Goal: Task Accomplishment & Management: Use online tool/utility

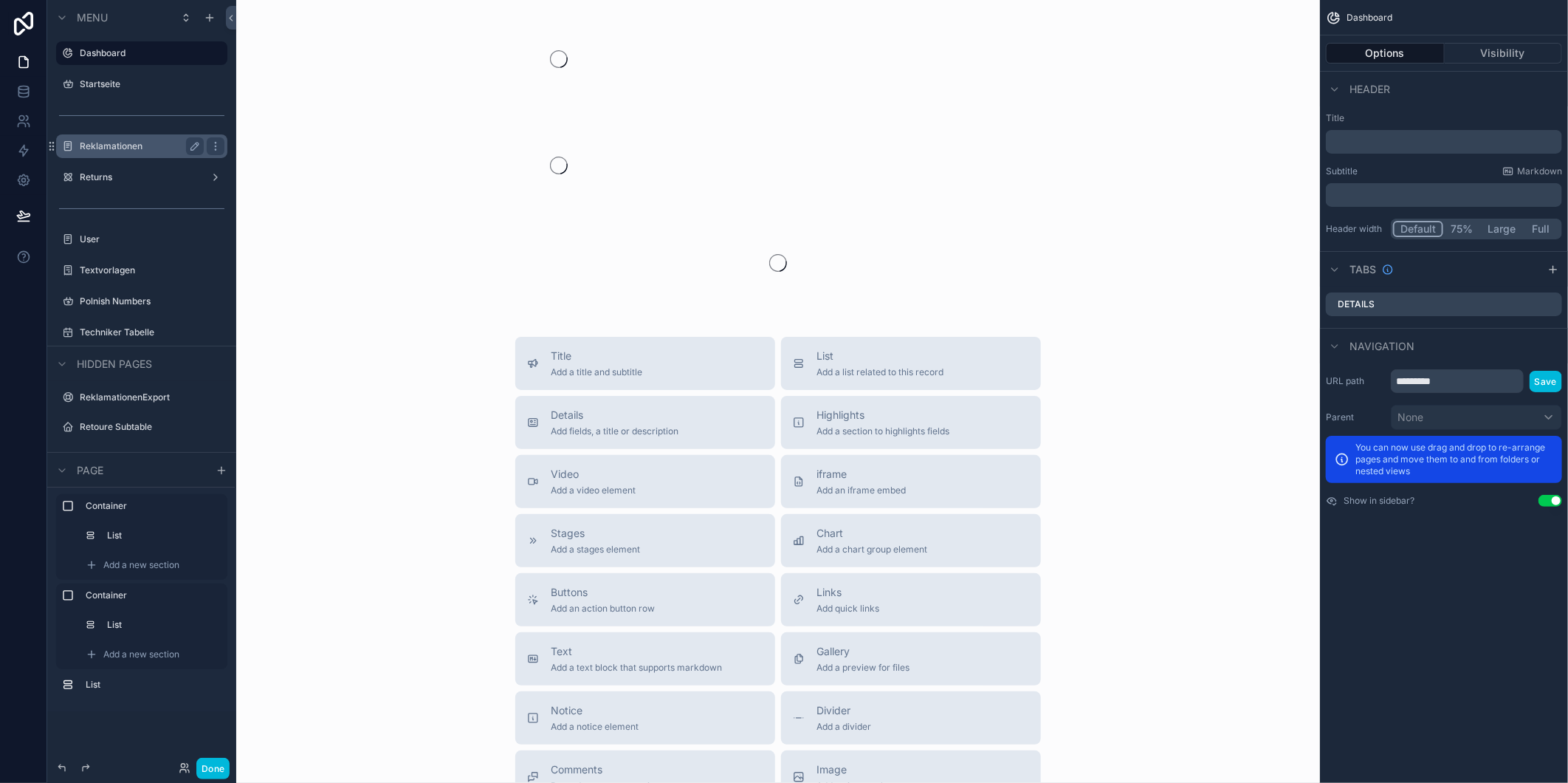
click at [132, 140] on label "Reklamationen" at bounding box center [138, 146] width 118 height 12
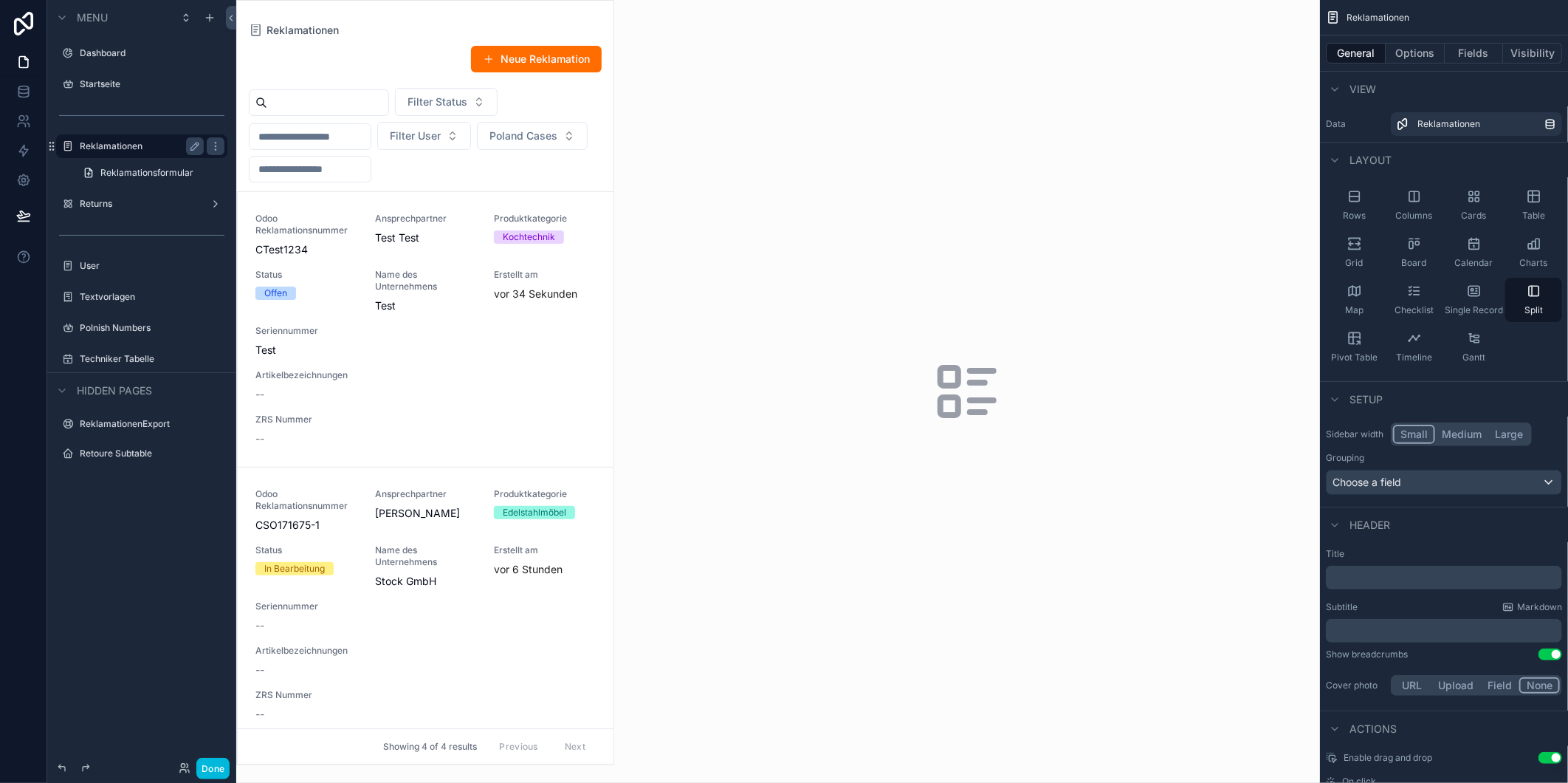
click at [432, 358] on div "scrollable content" at bounding box center [425, 383] width 377 height 763
click at [431, 358] on div "Odoo Reklamationsnummer CTest1234 Ansprechpartner Test Test Produktkategorie Ko…" at bounding box center [426, 329] width 340 height 234
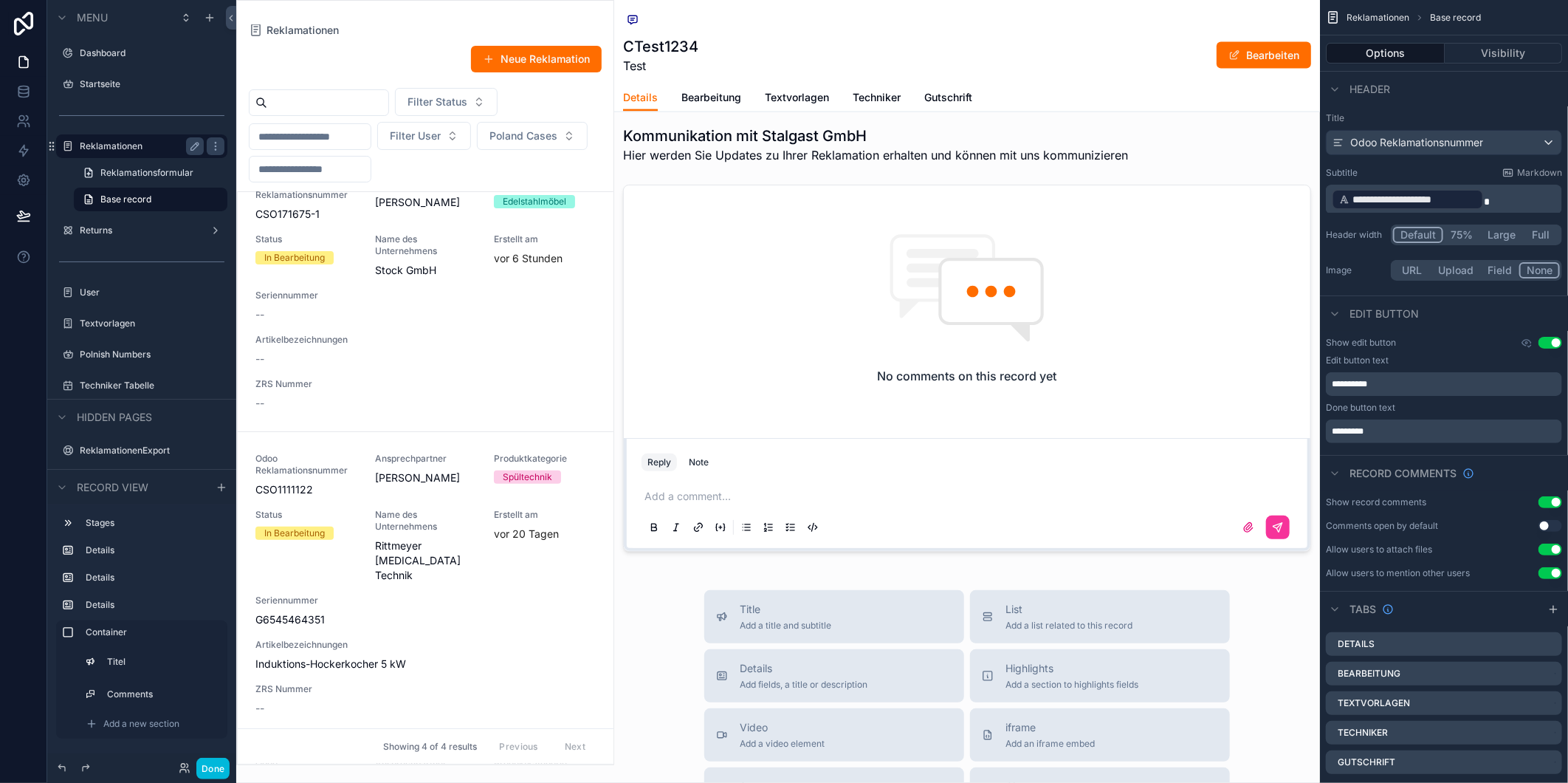
scroll to position [200, 0]
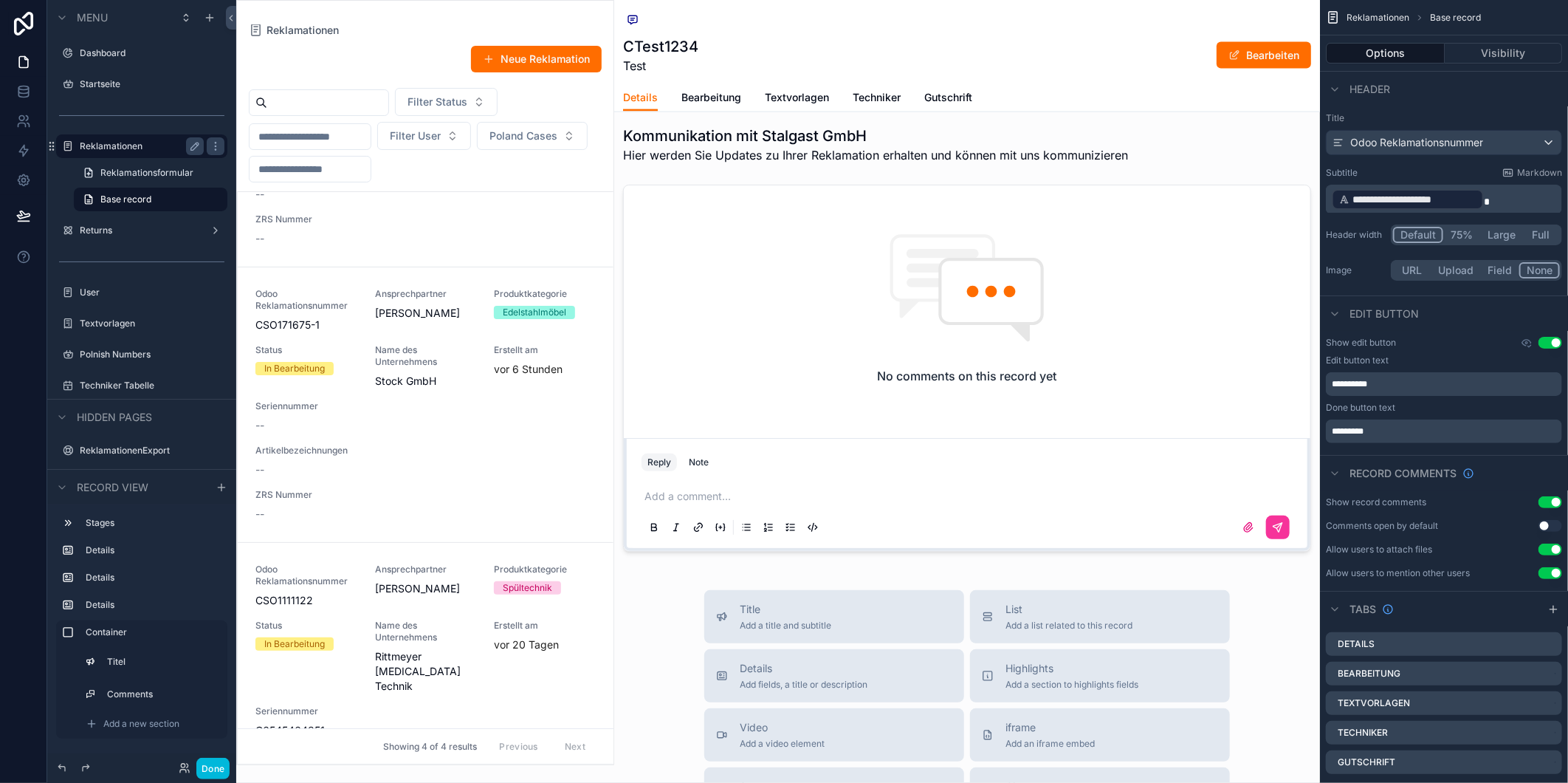
click at [437, 408] on div "Odoo Reklamationsnummer CSO171675-1 Ansprechpartner [PERSON_NAME] Produktkatego…" at bounding box center [426, 405] width 340 height 234
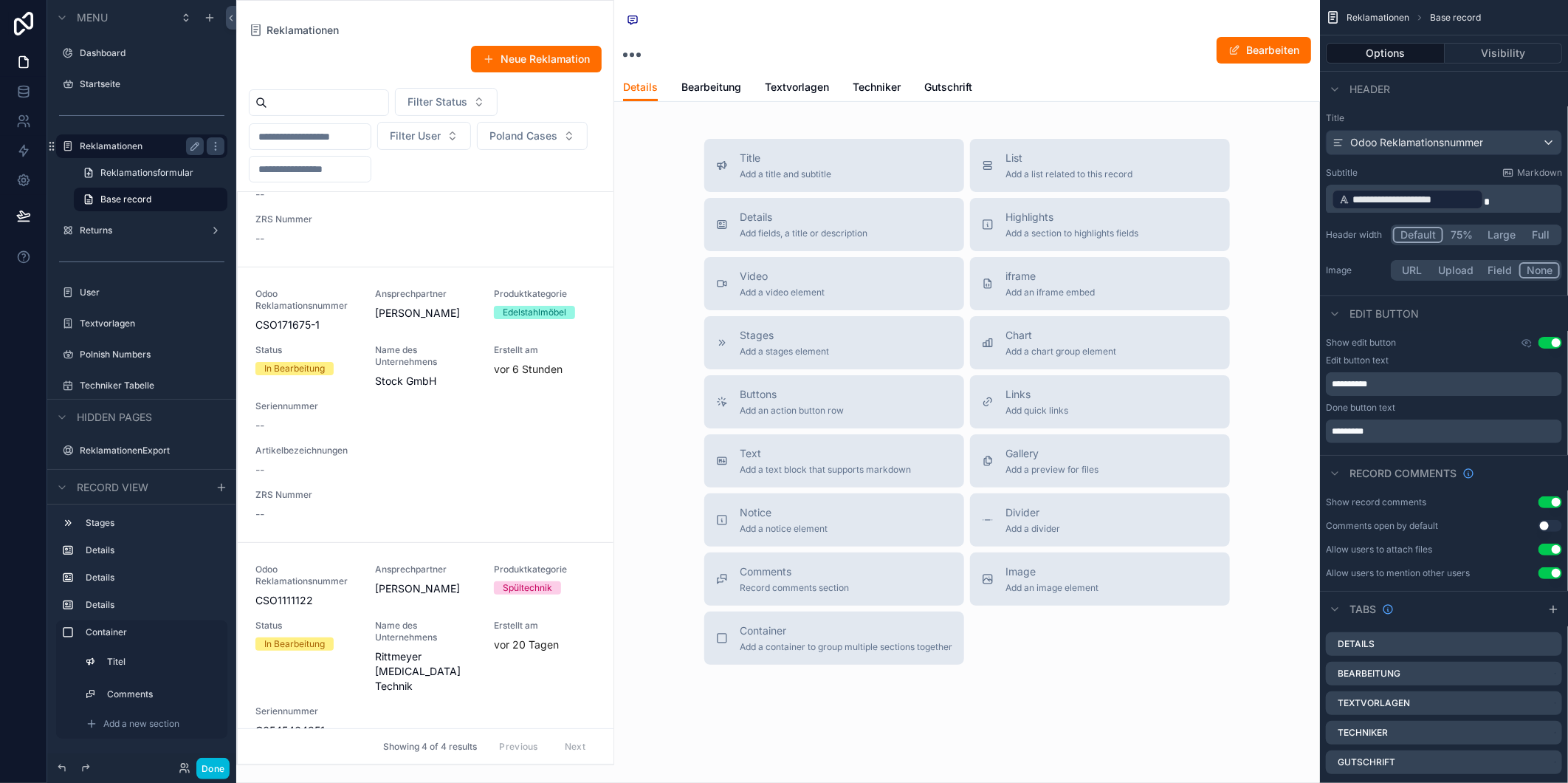
scroll to position [237, 0]
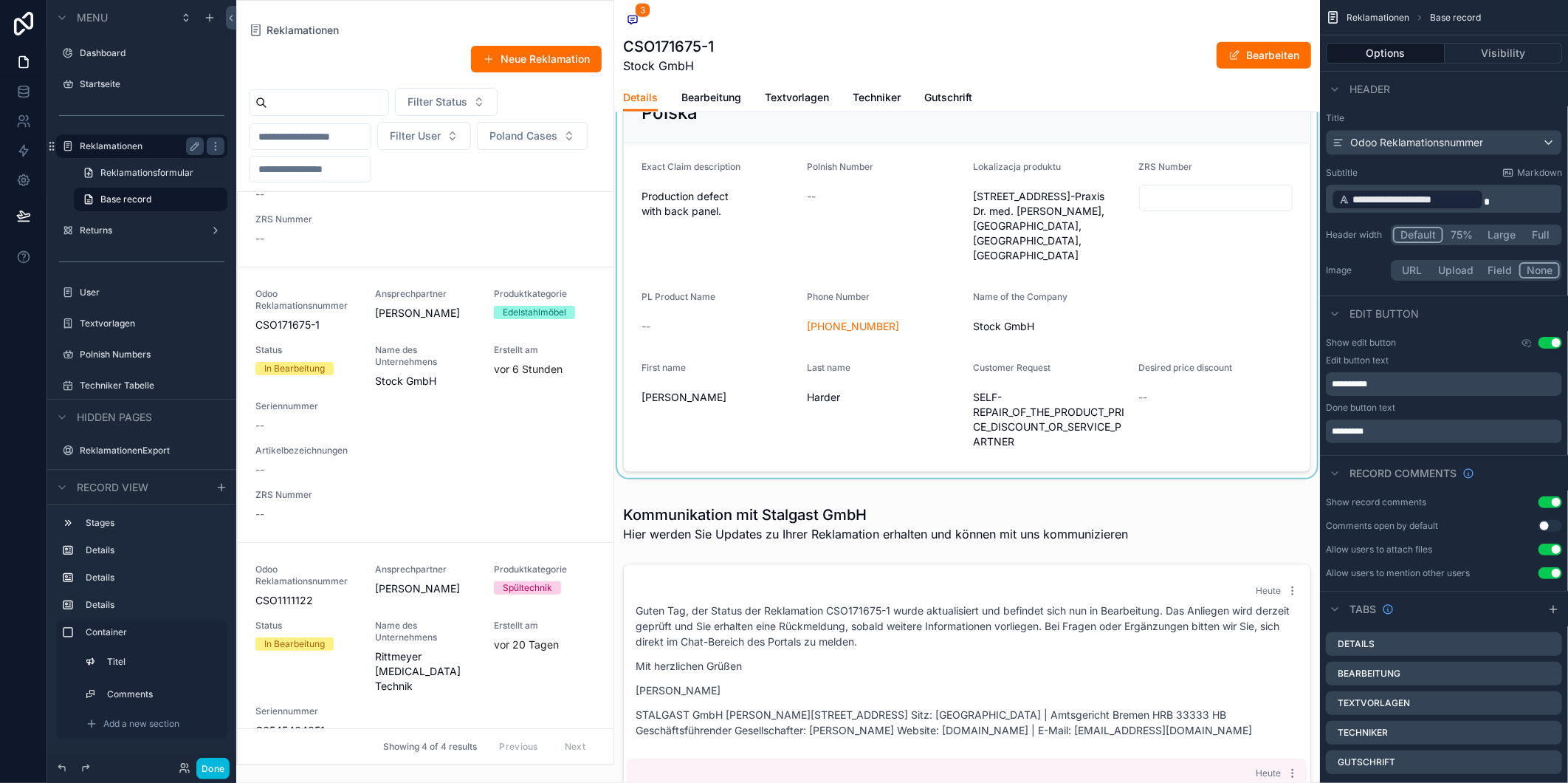
scroll to position [1148, 0]
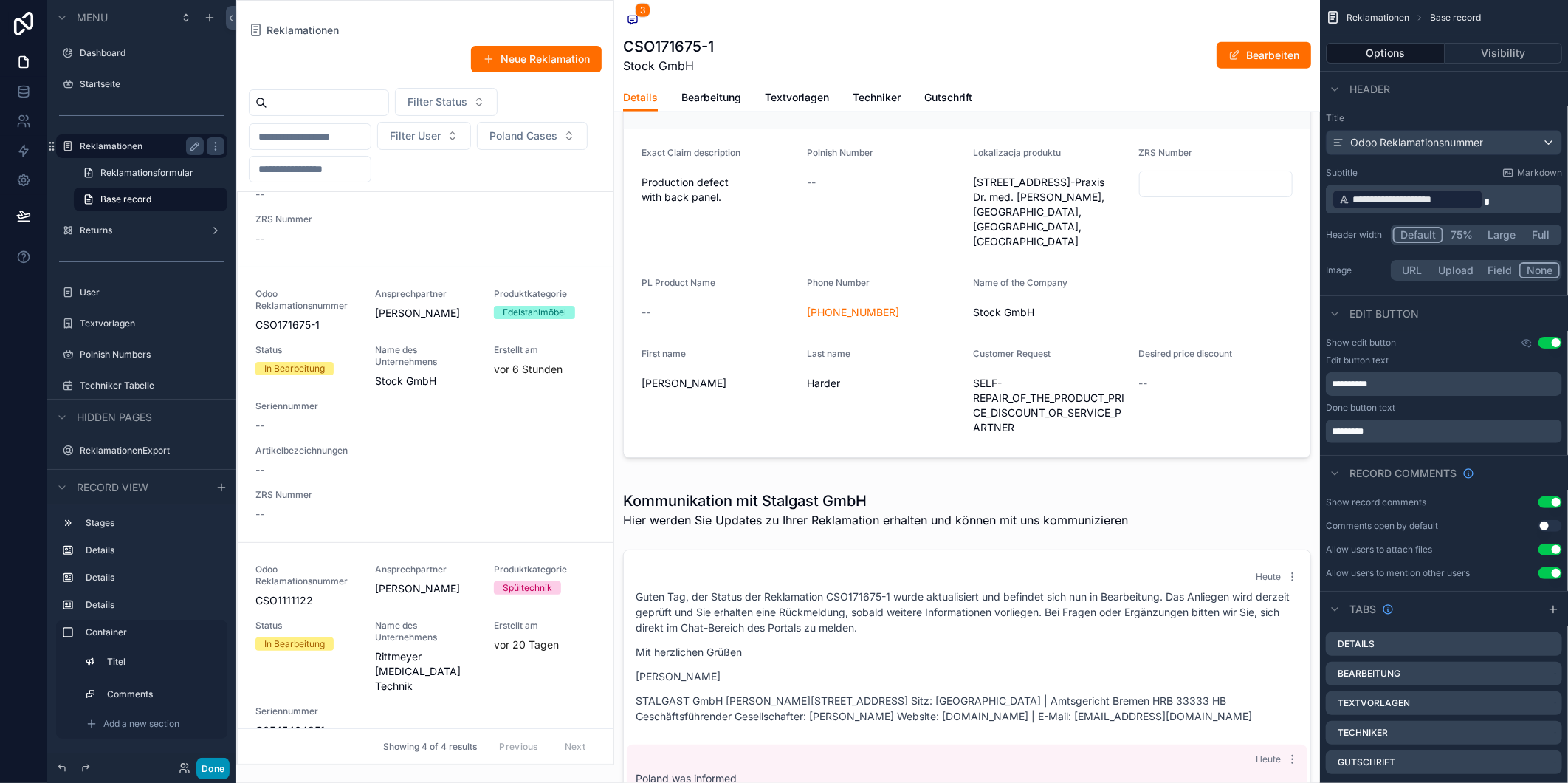
click at [215, 769] on button "Done" at bounding box center [212, 768] width 33 height 21
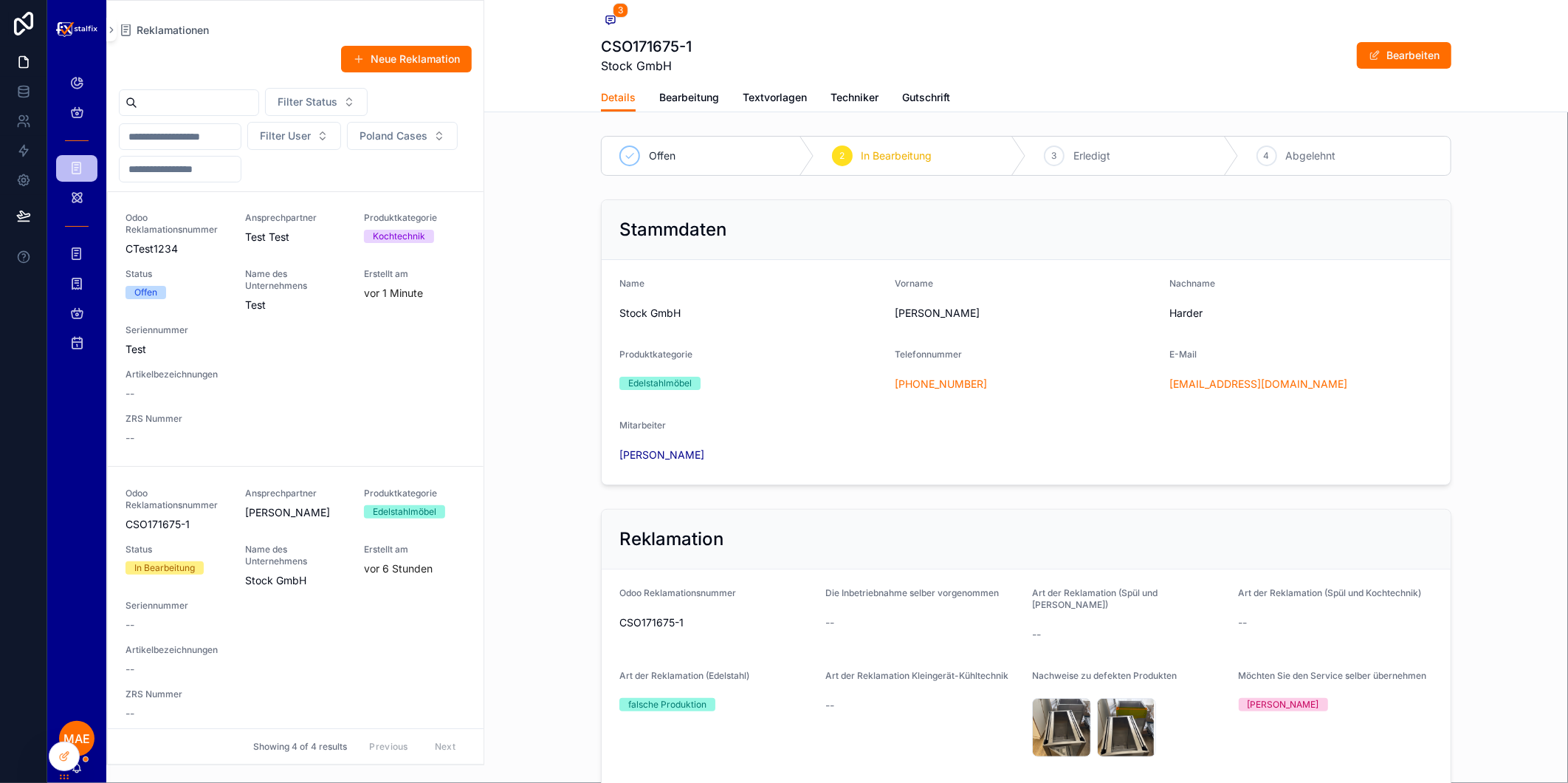
scroll to position [0, 0]
click at [267, 560] on span "Name des Unternehmens" at bounding box center [295, 556] width 102 height 24
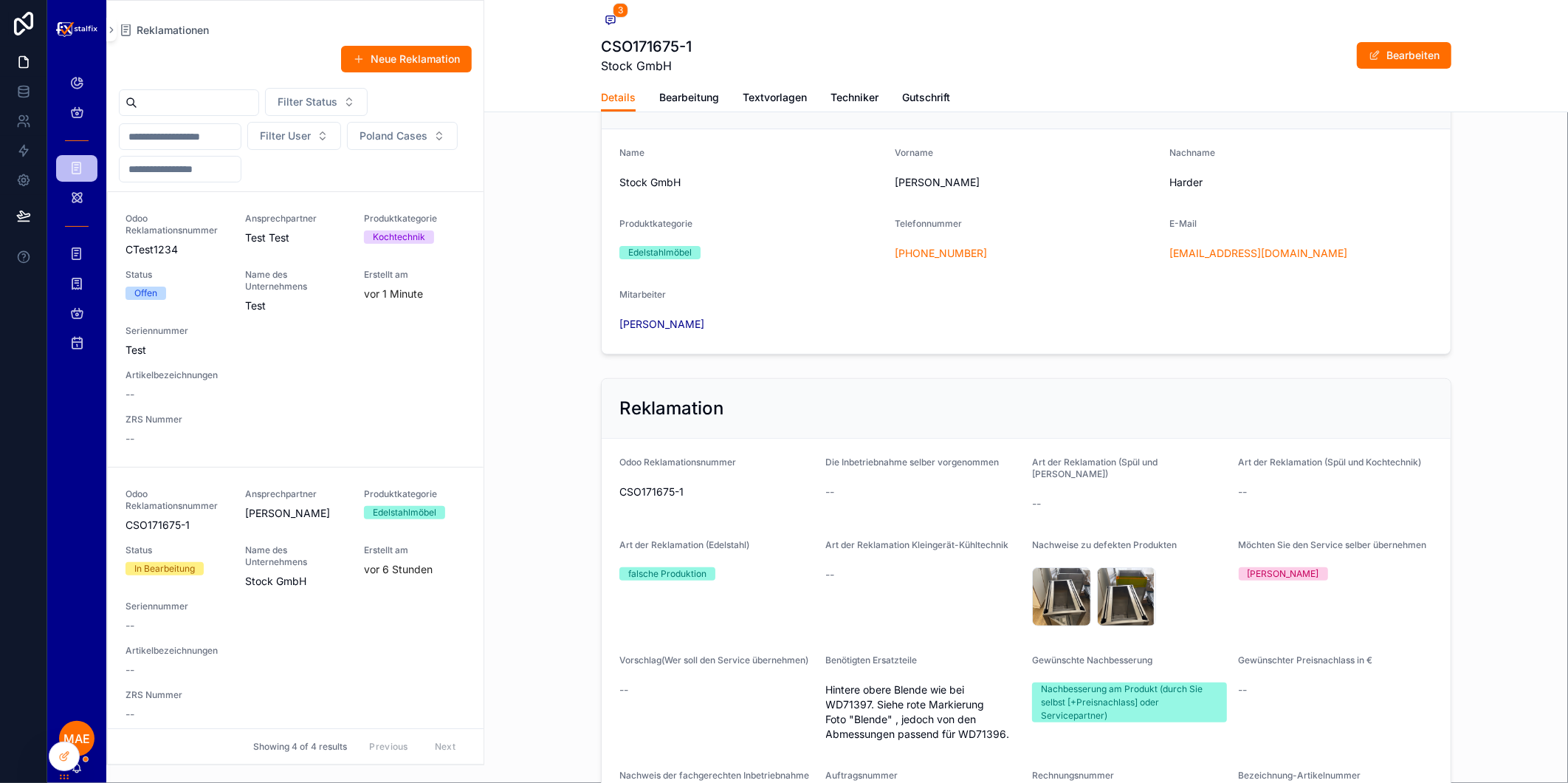
scroll to position [164, 0]
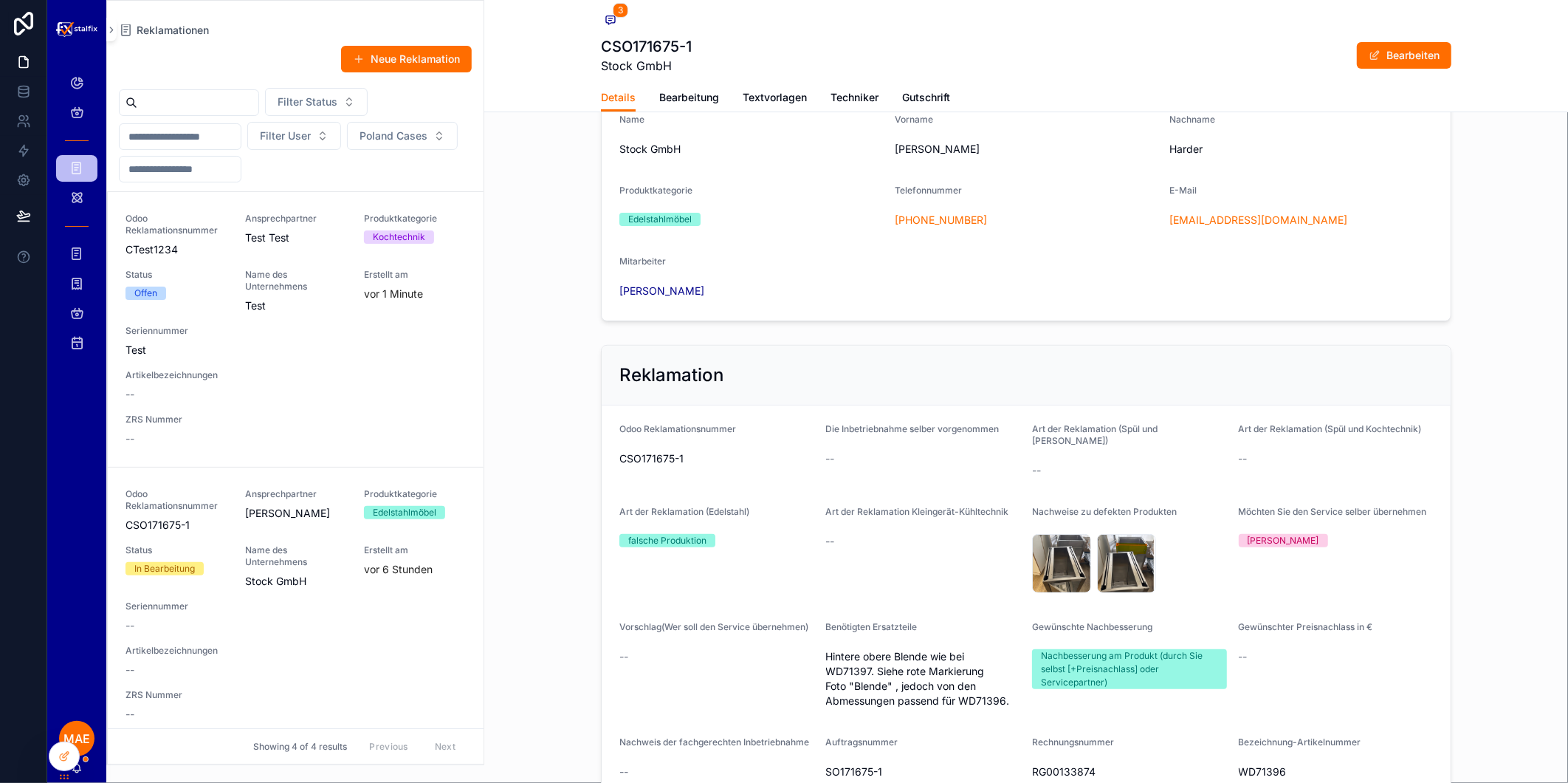
click at [371, 377] on span "Artikelbezeichnungen" at bounding box center [295, 375] width 340 height 12
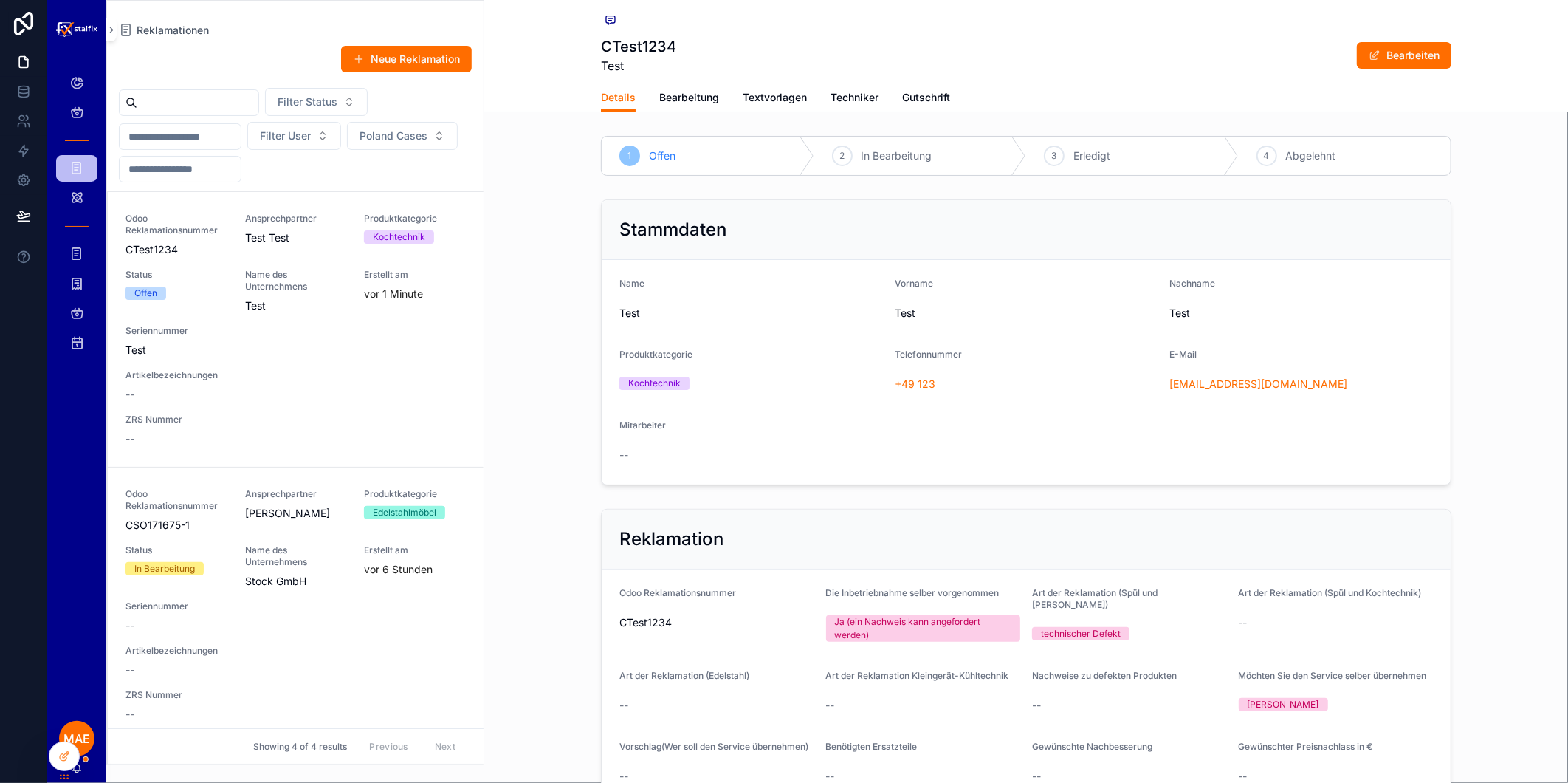
click at [275, 593] on div "Odoo Reklamationsnummer CSO171675-1 Ansprechpartner [PERSON_NAME] Produktkatego…" at bounding box center [295, 605] width 340 height 234
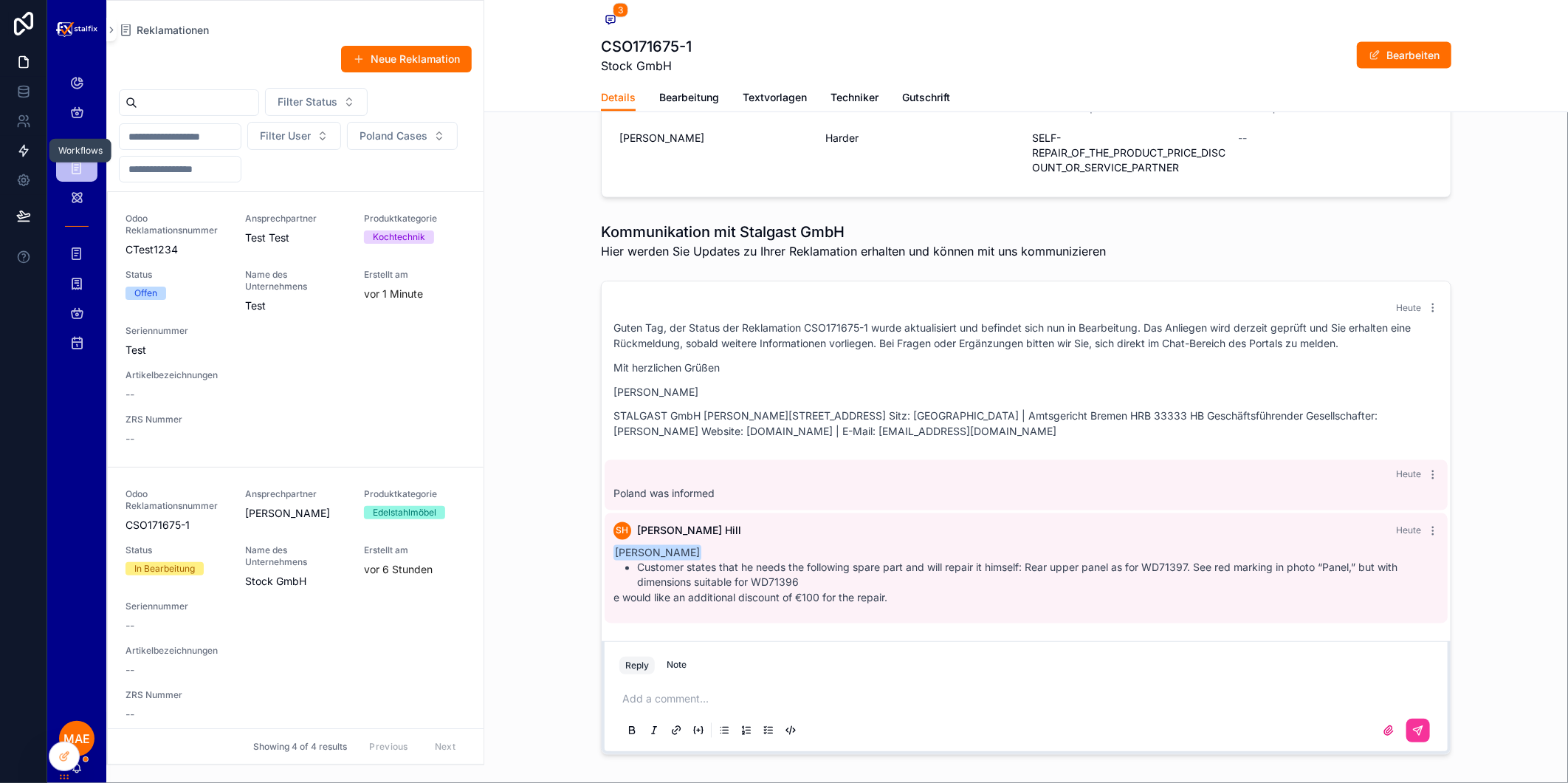
click at [10, 155] on link at bounding box center [23, 151] width 46 height 29
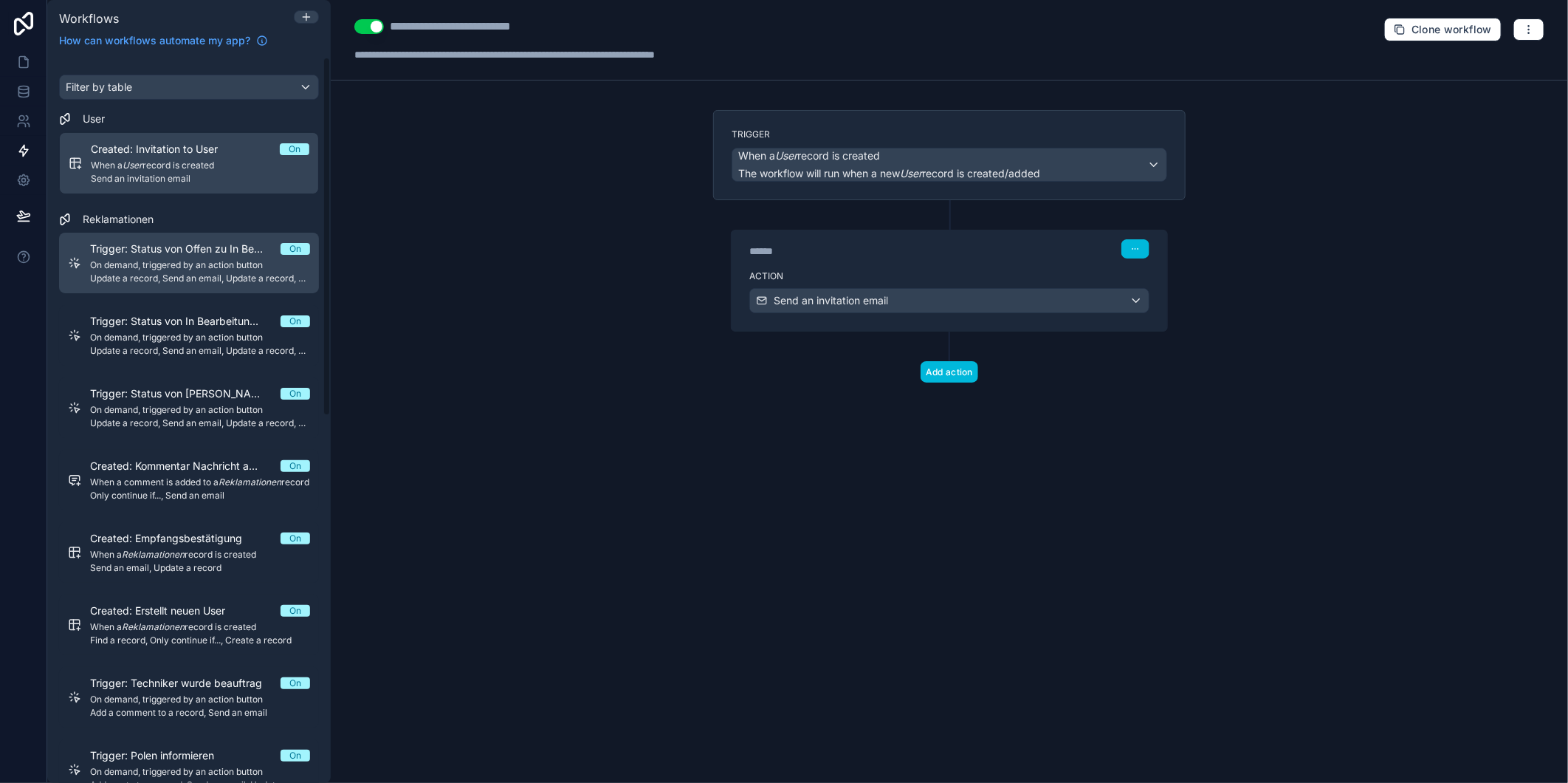
click at [203, 270] on span "On demand, triggered by an action button" at bounding box center [200, 265] width 220 height 12
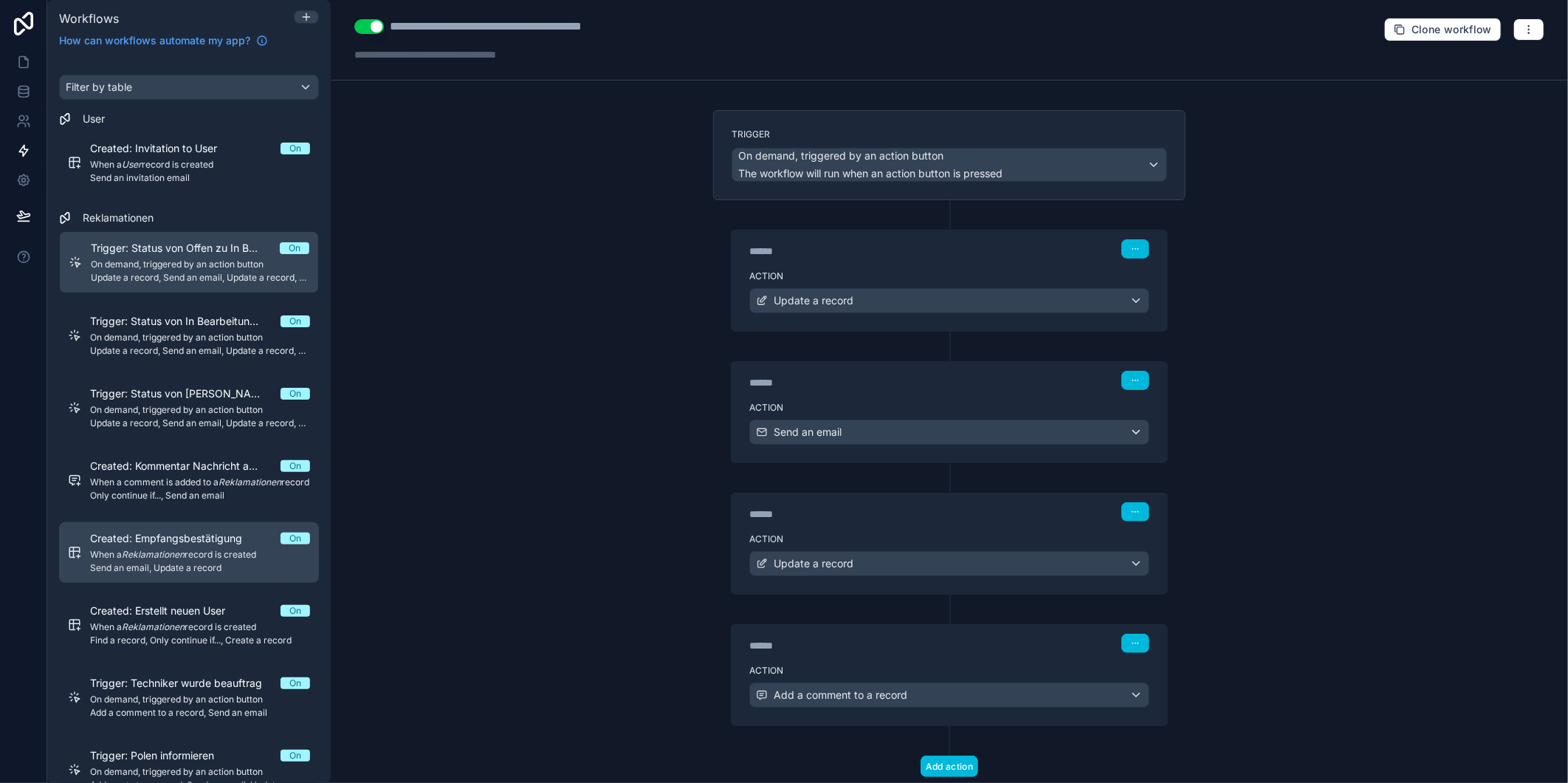
click at [187, 546] on span "Created: Empfangsbestätigung" at bounding box center [175, 538] width 170 height 15
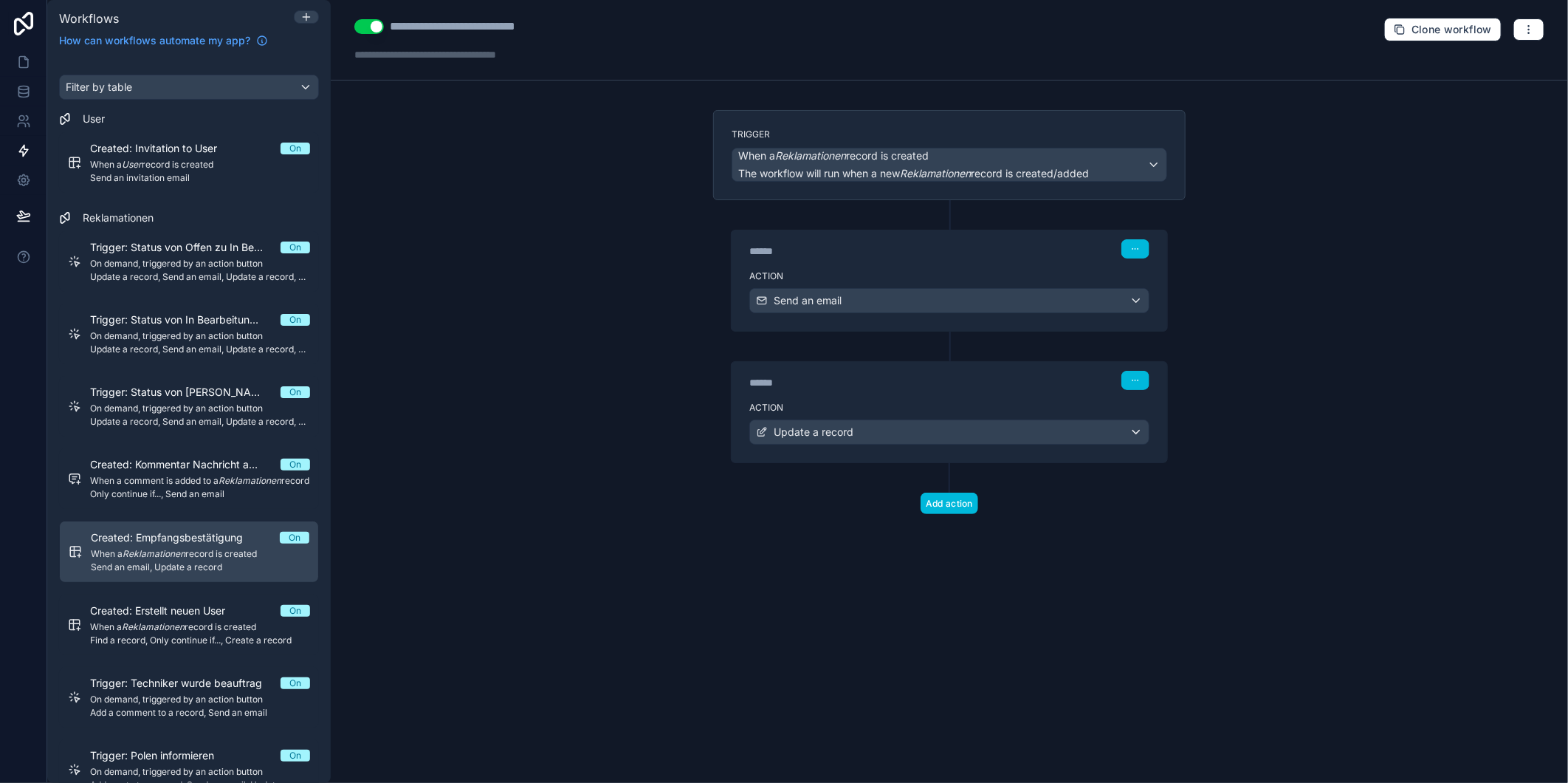
click at [861, 279] on label "Action" at bounding box center [950, 276] width 400 height 12
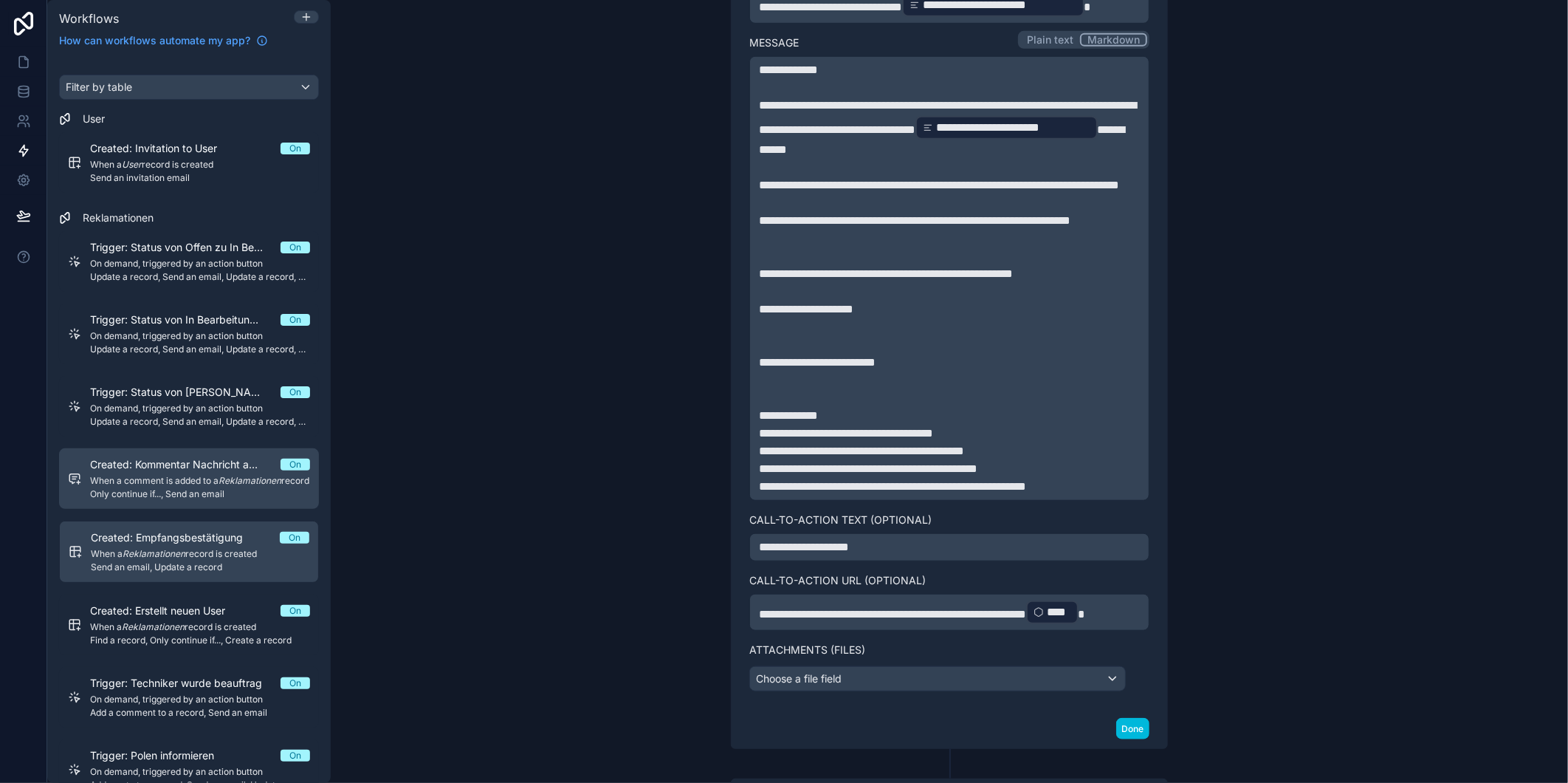
click at [173, 482] on span "When a comment is added to a Reklamationen record" at bounding box center [200, 480] width 220 height 12
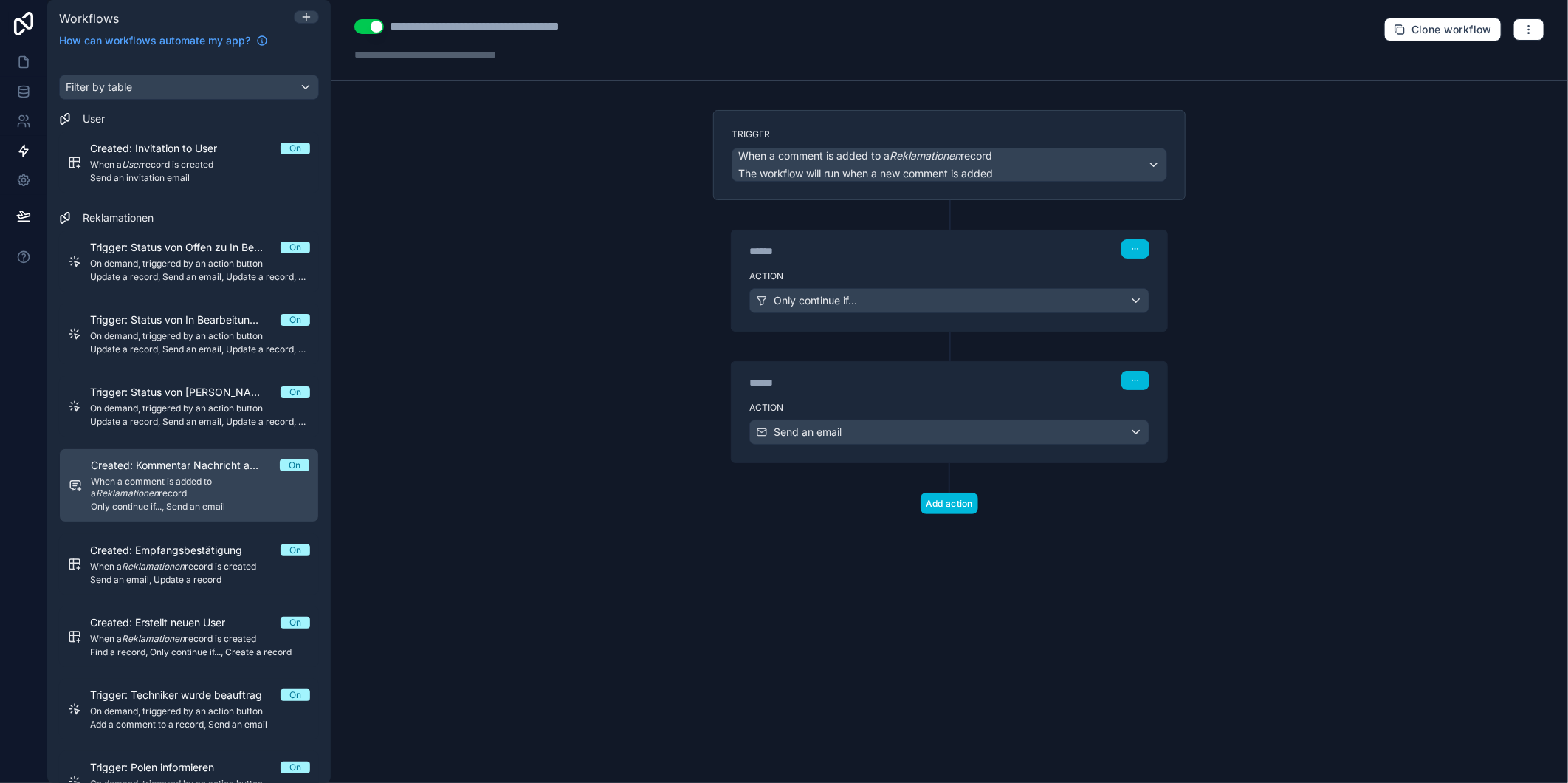
click at [175, 437] on div "Trigger: Status von Offen zu In Bearbeitung On On demand, triggered by an actio…" at bounding box center [189, 666] width 260 height 881
click at [174, 402] on span "On demand, triggered by an action button" at bounding box center [200, 408] width 220 height 12
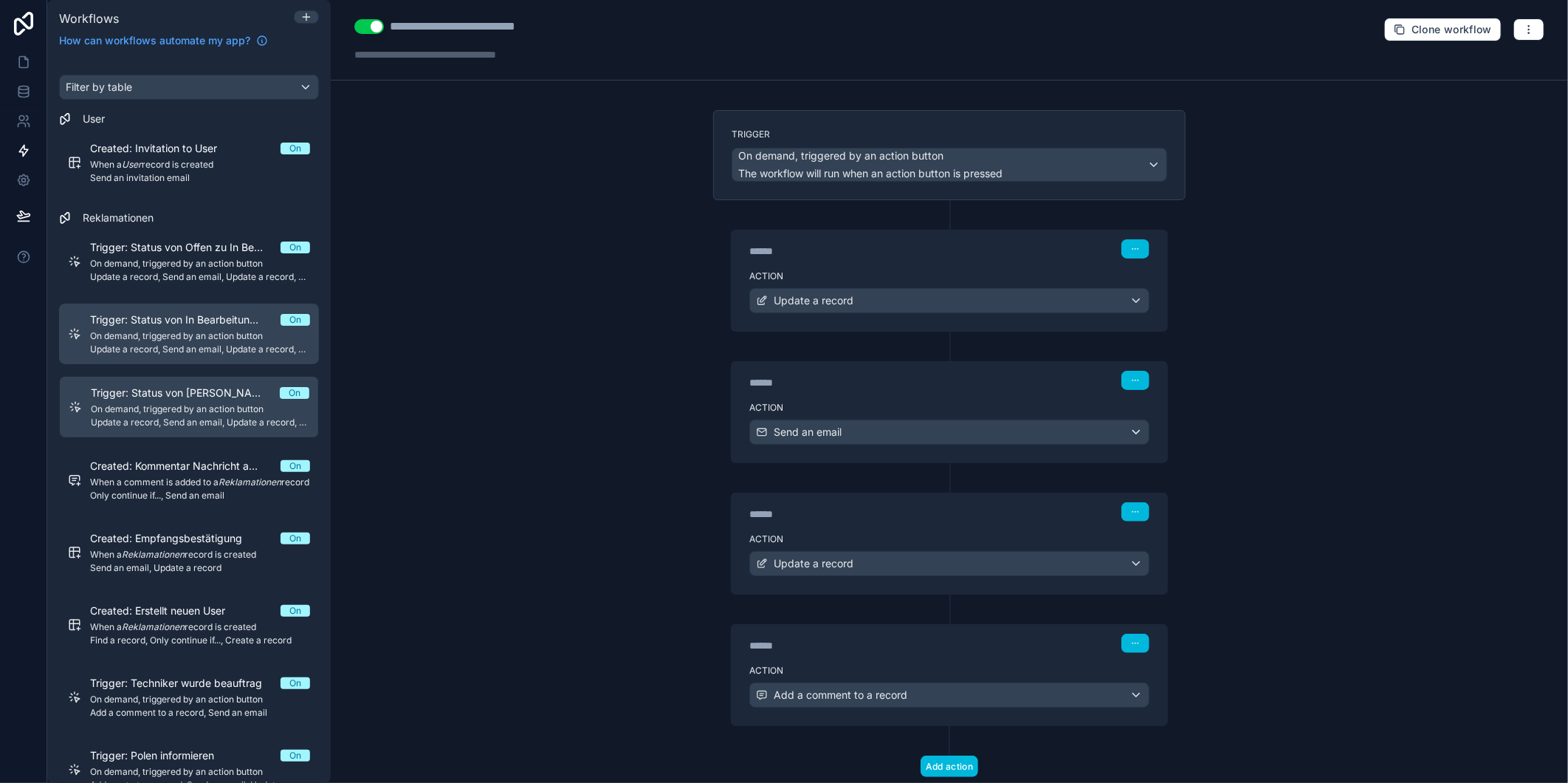
click at [212, 330] on span "On demand, triggered by an action button" at bounding box center [200, 336] width 220 height 12
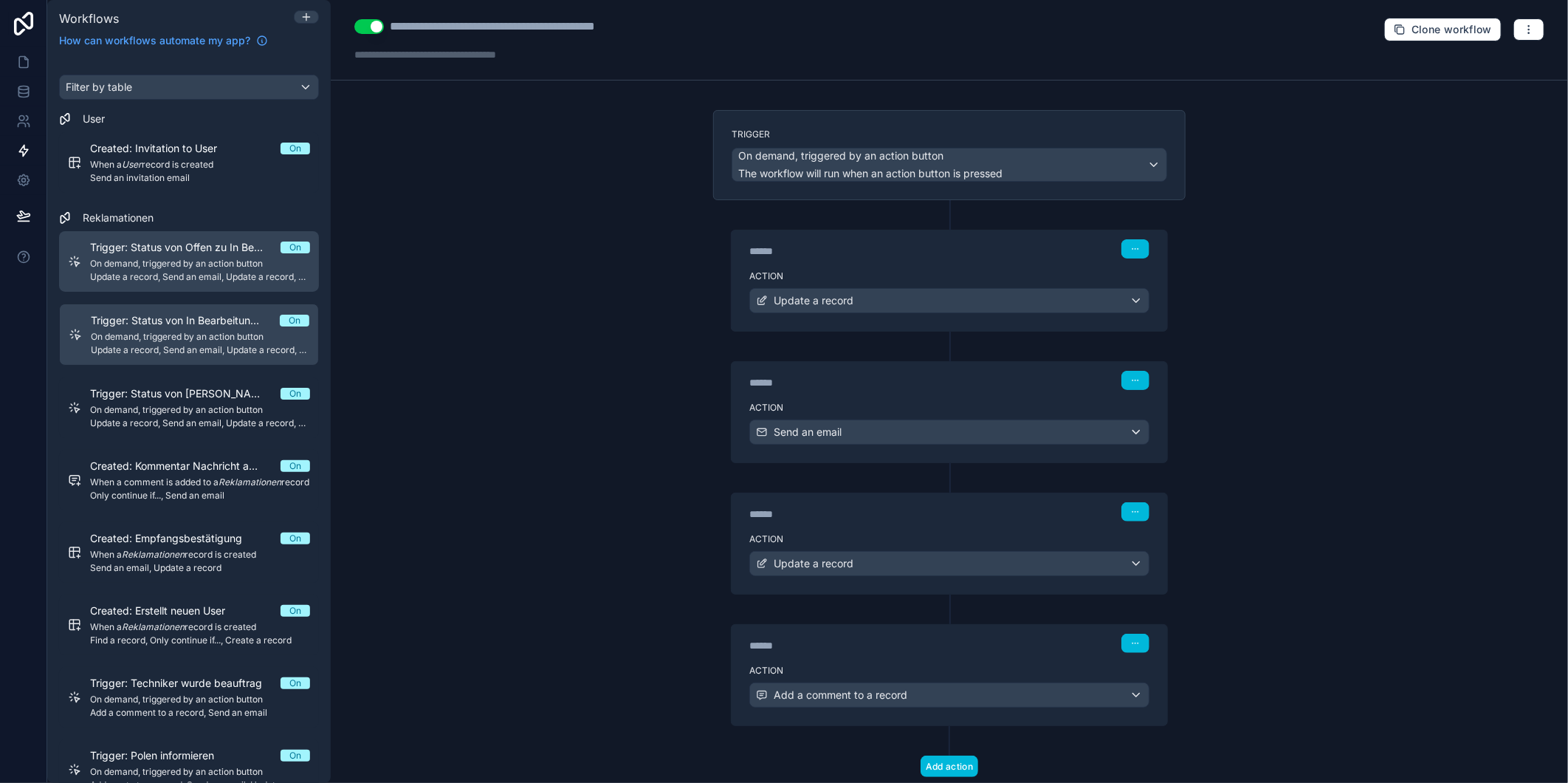
click at [203, 248] on span "Trigger: Status von Offen zu In Bearbeitung" at bounding box center [186, 247] width 190 height 15
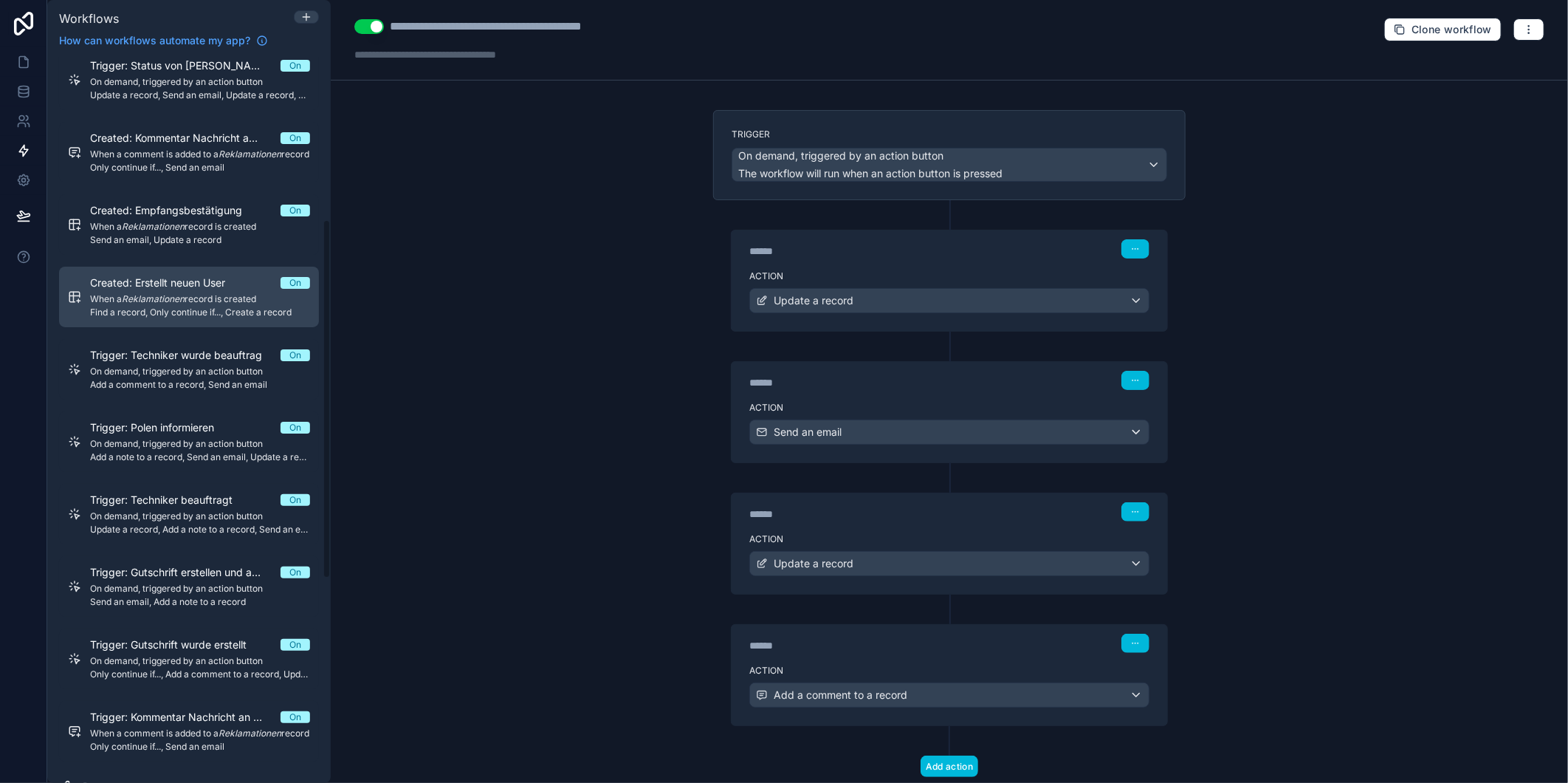
click at [222, 305] on span "When a Reklamationen record is created" at bounding box center [200, 299] width 220 height 12
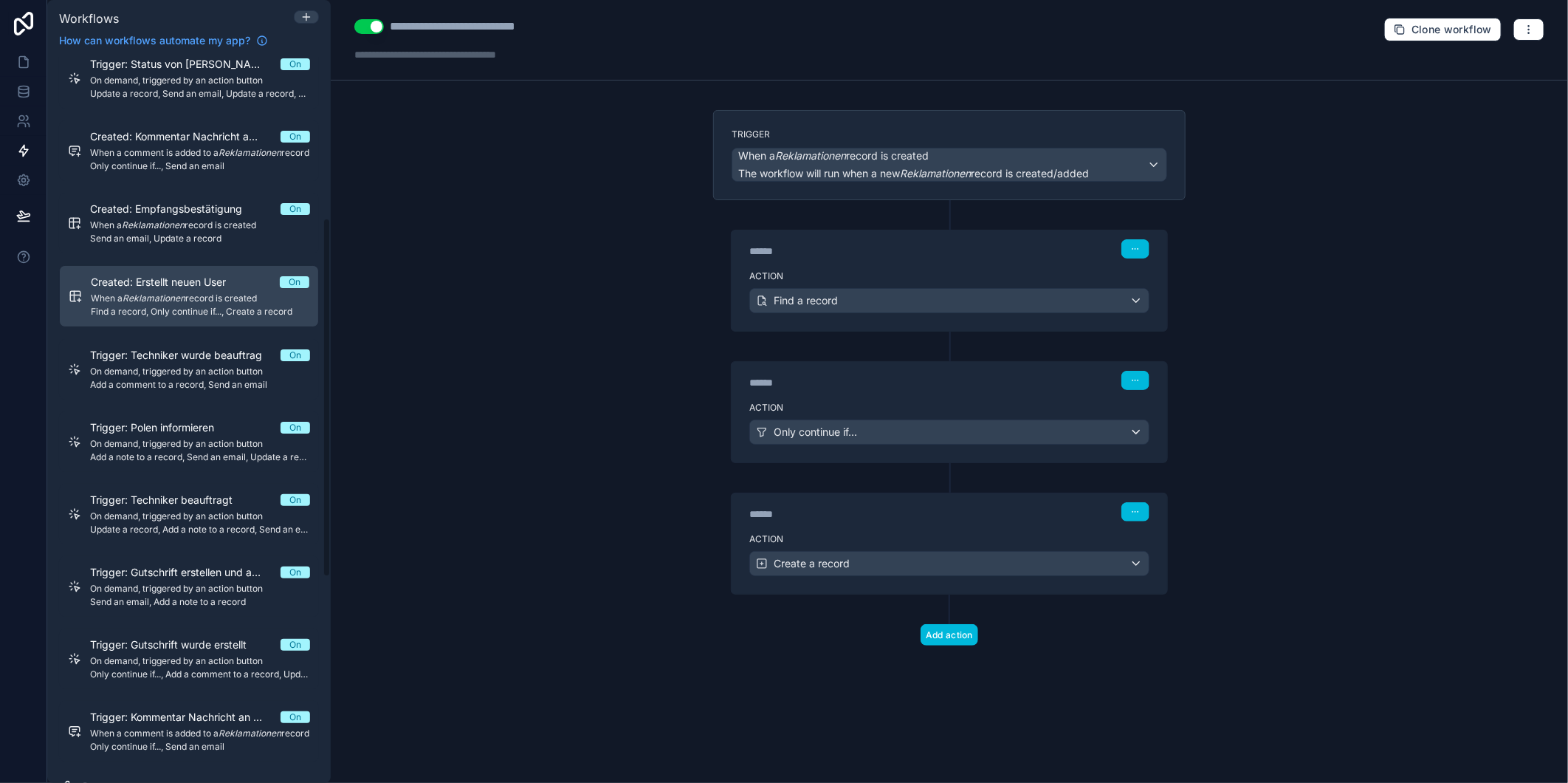
scroll to position [326, 0]
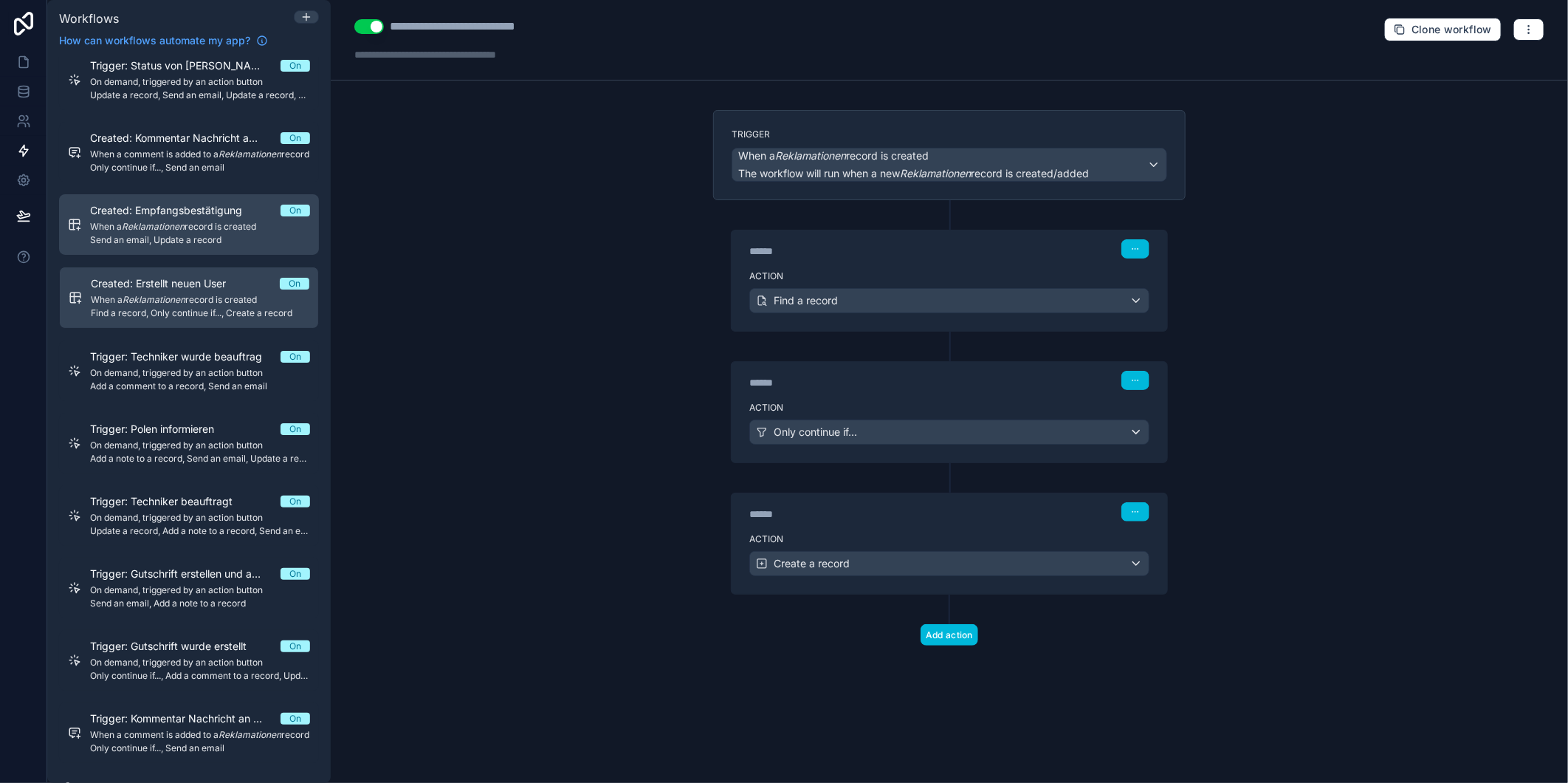
click at [207, 246] on span "Send an email, Update a record" at bounding box center [200, 240] width 220 height 12
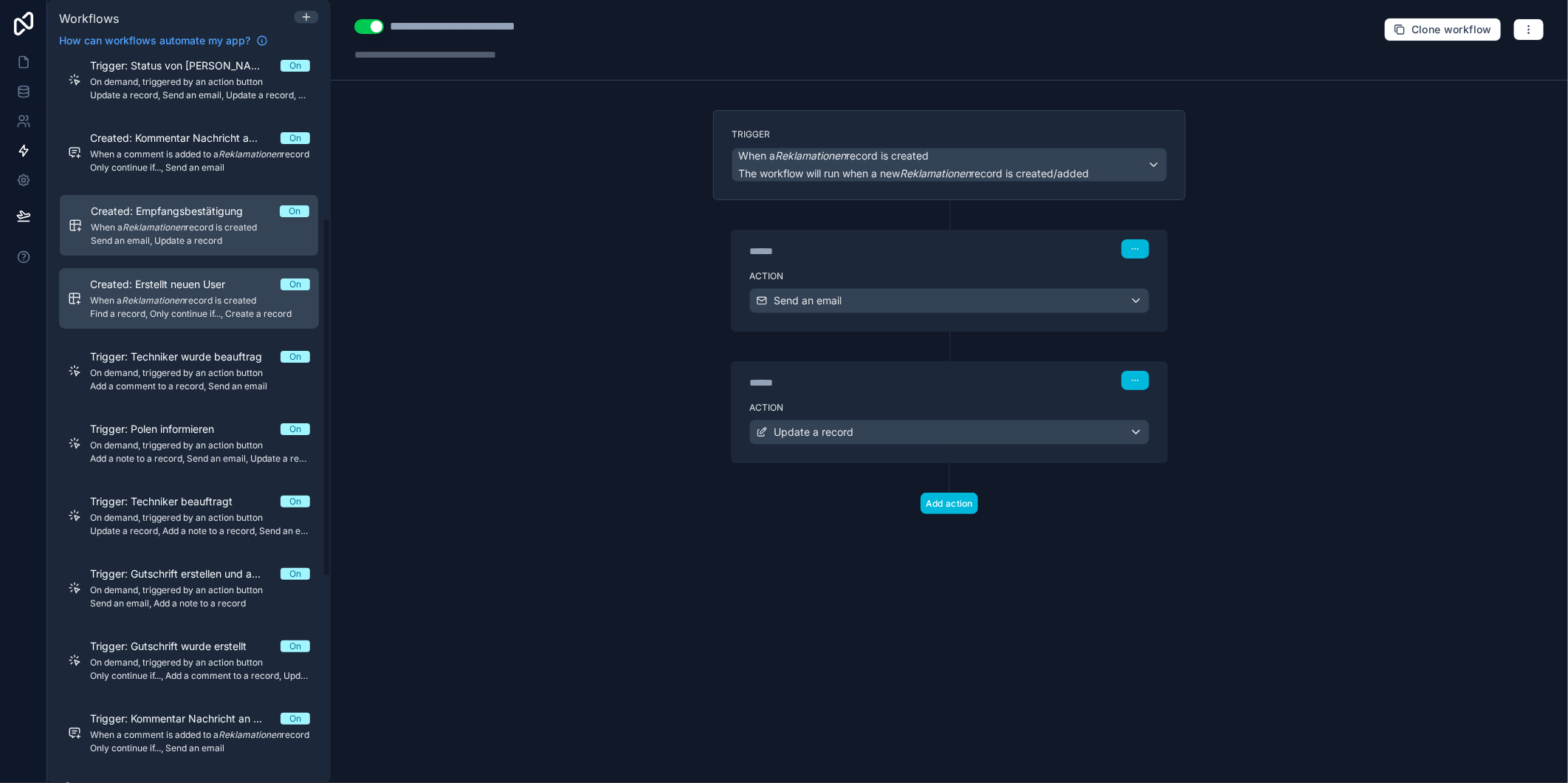
click at [160, 320] on span "Find a record, Only continue if..., Create a record" at bounding box center [200, 313] width 220 height 12
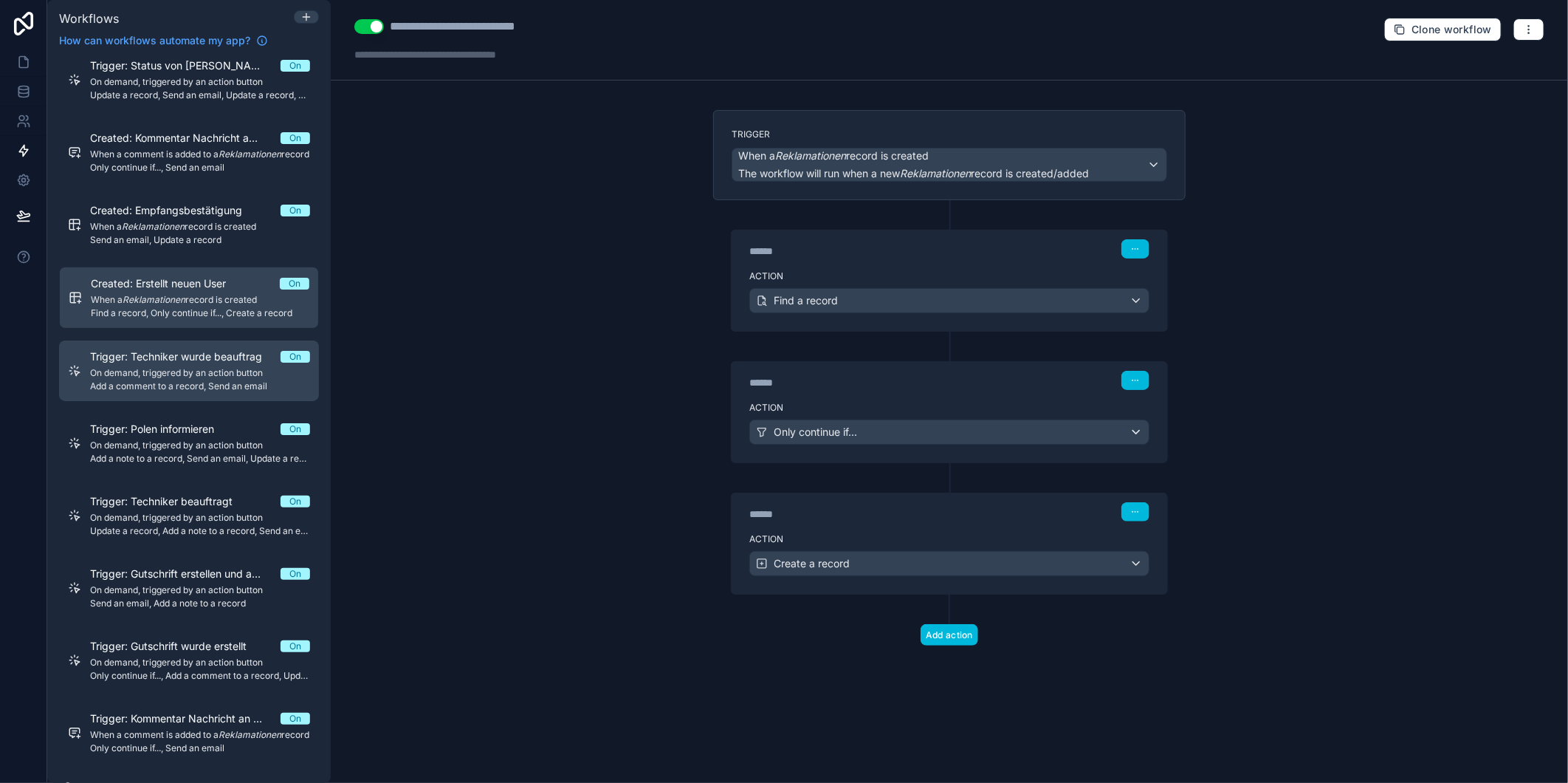
click at [173, 364] on span "Trigger: Techniker wurde beauftrag" at bounding box center [185, 357] width 190 height 15
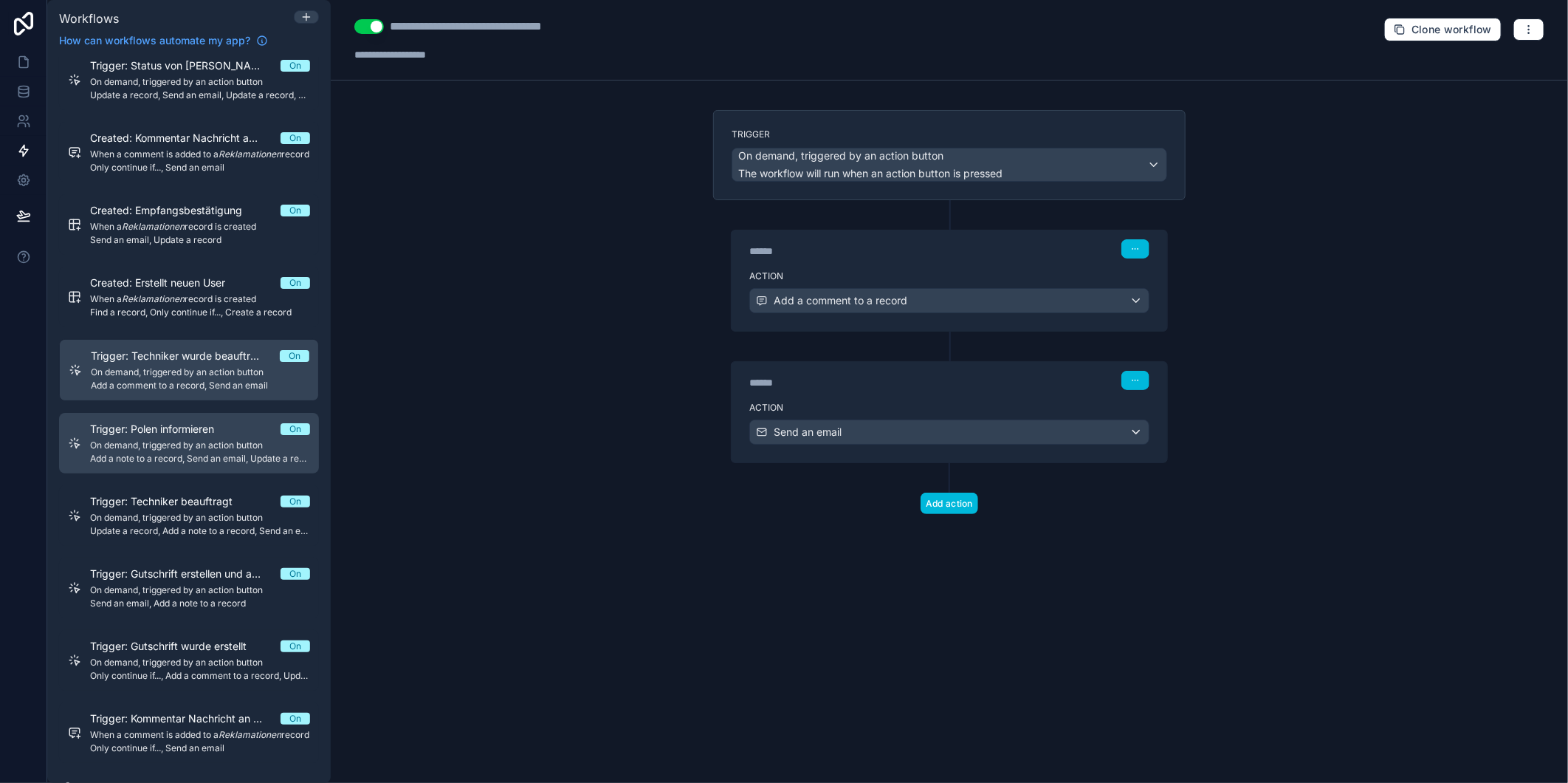
click at [154, 451] on span "On demand, triggered by an action button" at bounding box center [200, 445] width 220 height 12
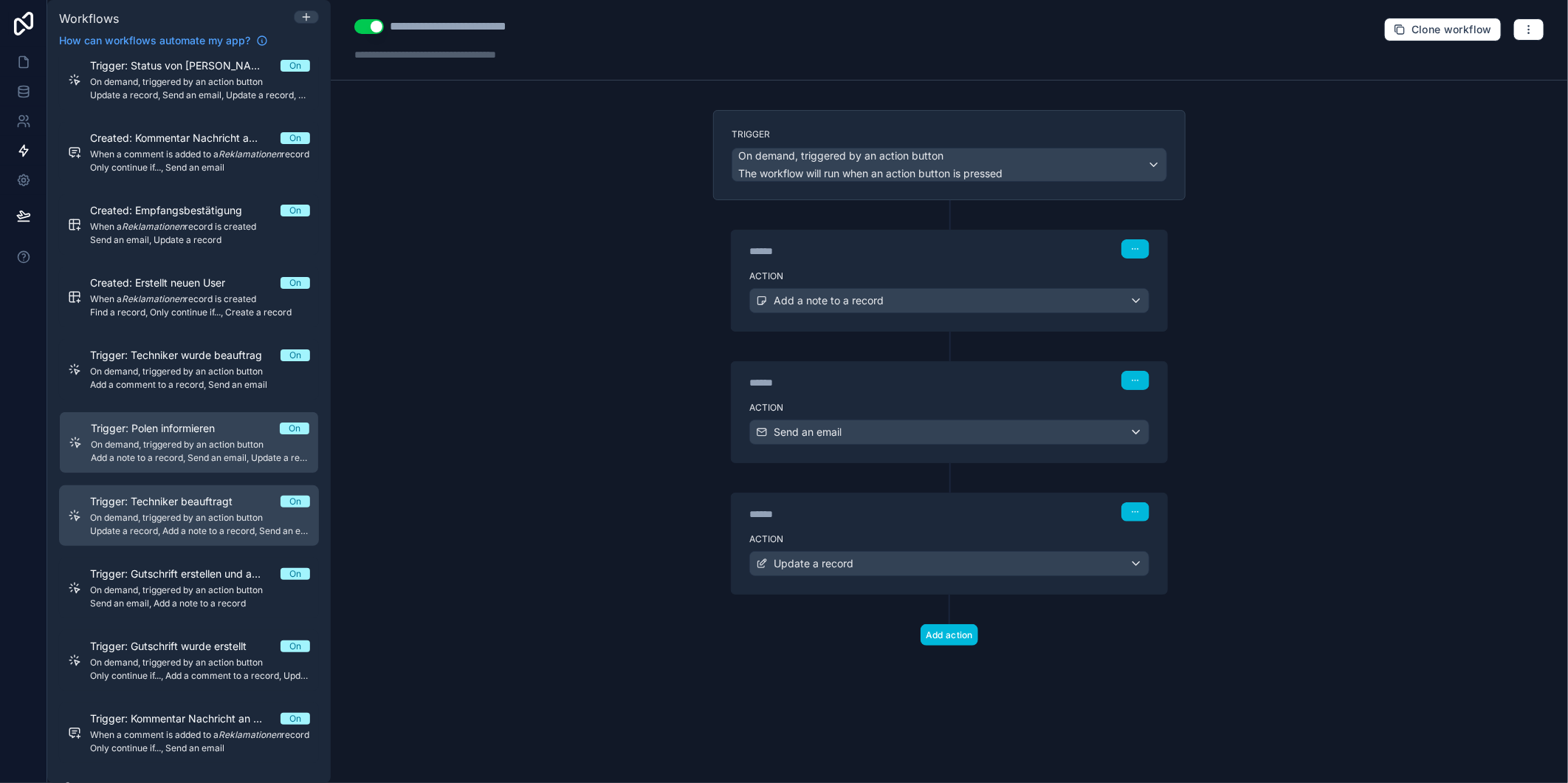
click at [155, 520] on div "Trigger: Techniker beauftragt On On demand, triggered by an action button Updat…" at bounding box center [200, 515] width 220 height 43
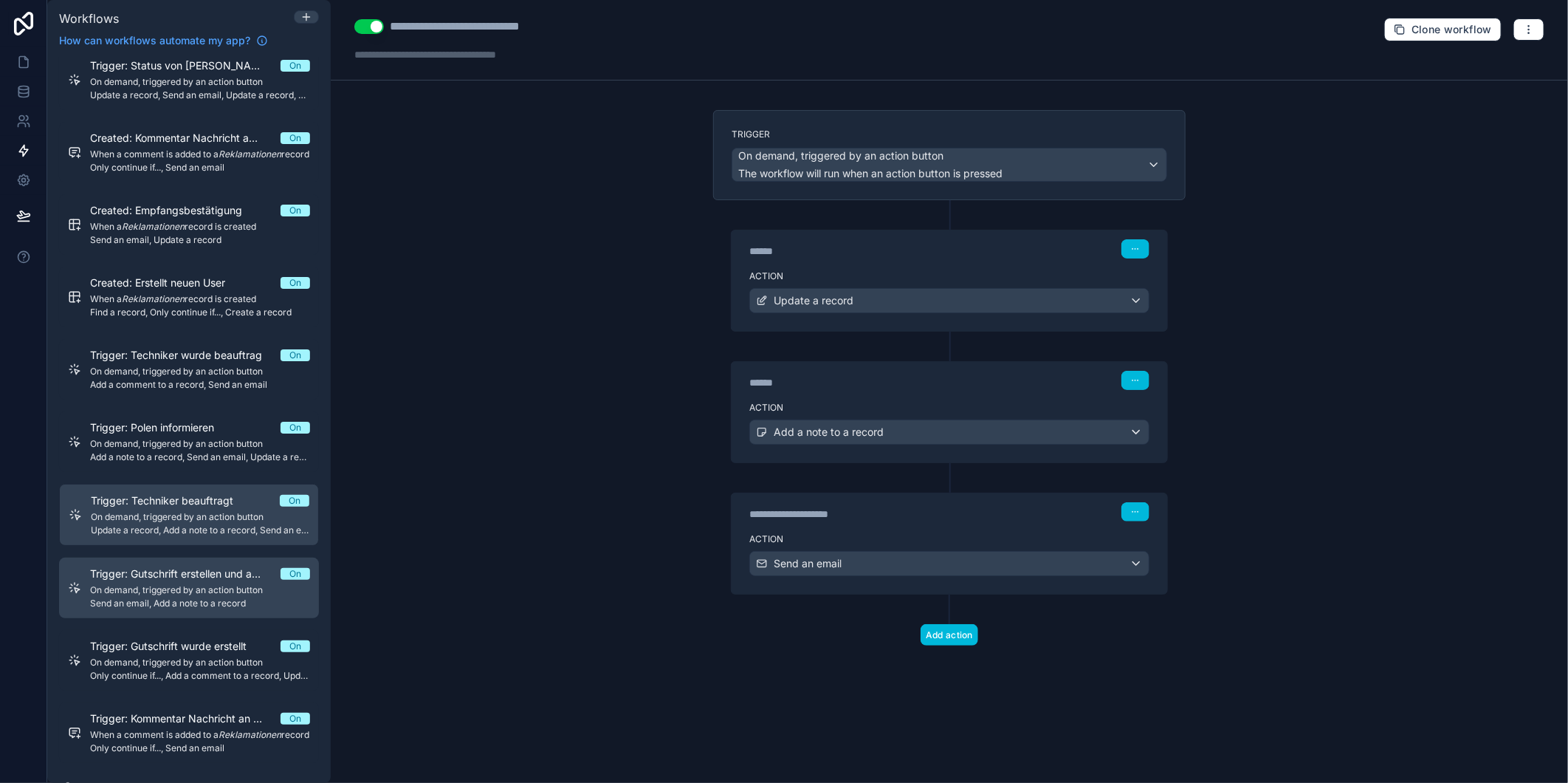
click at [145, 596] on span "On demand, triggered by an action button" at bounding box center [200, 590] width 220 height 12
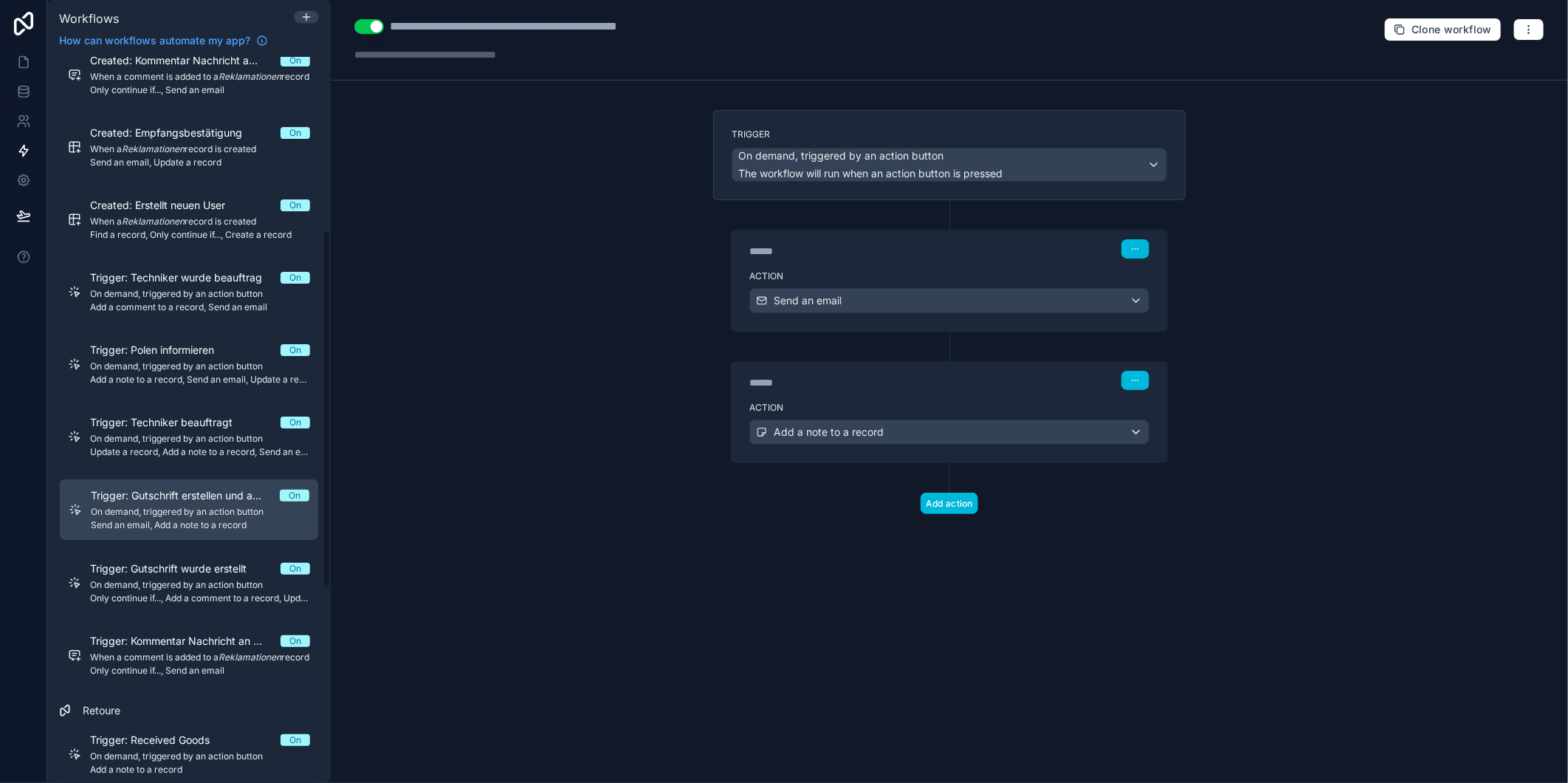
scroll to position [572, 0]
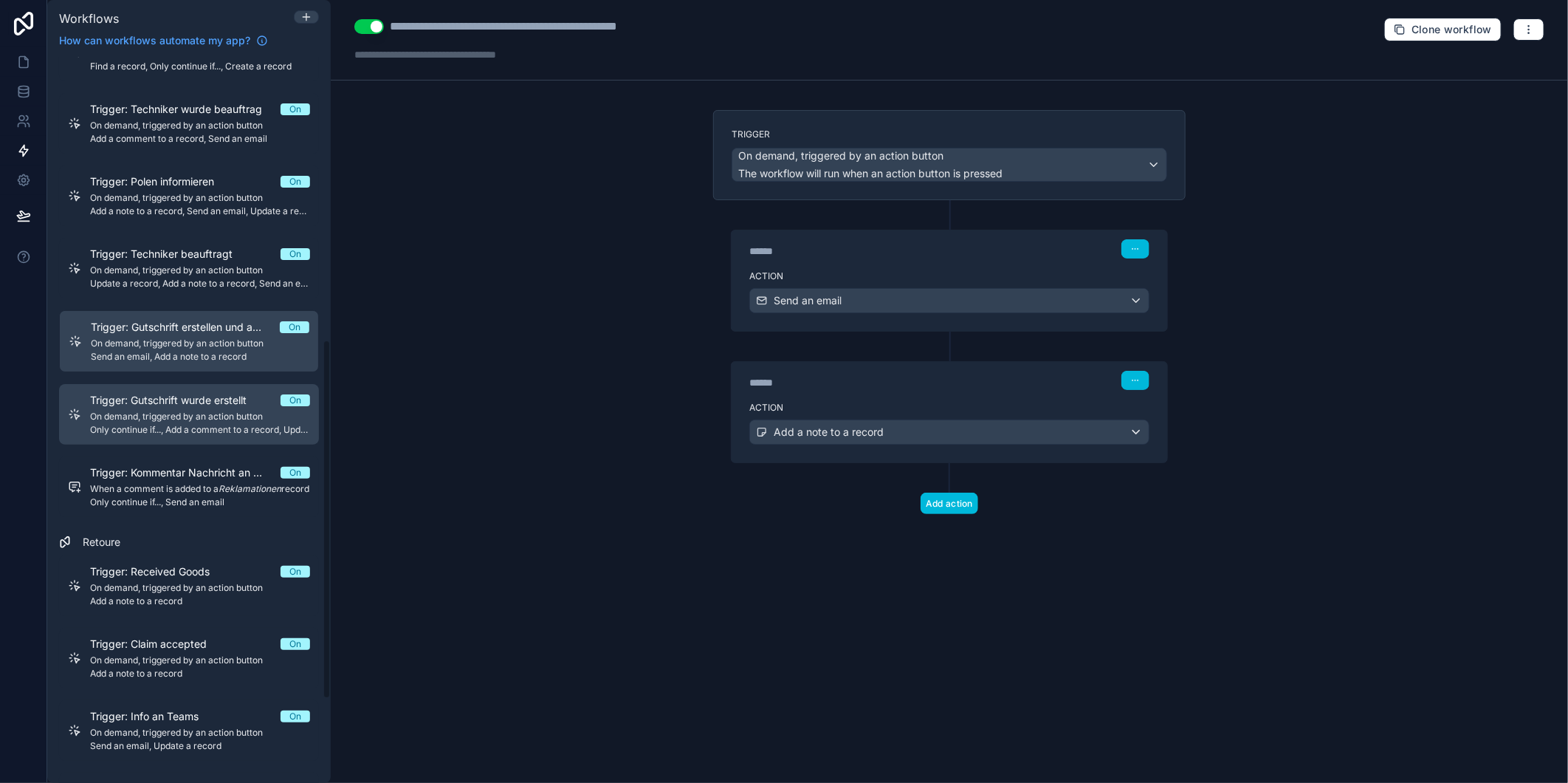
click at [203, 408] on span "Trigger: Gutschrift wurde erstellt" at bounding box center [177, 400] width 174 height 15
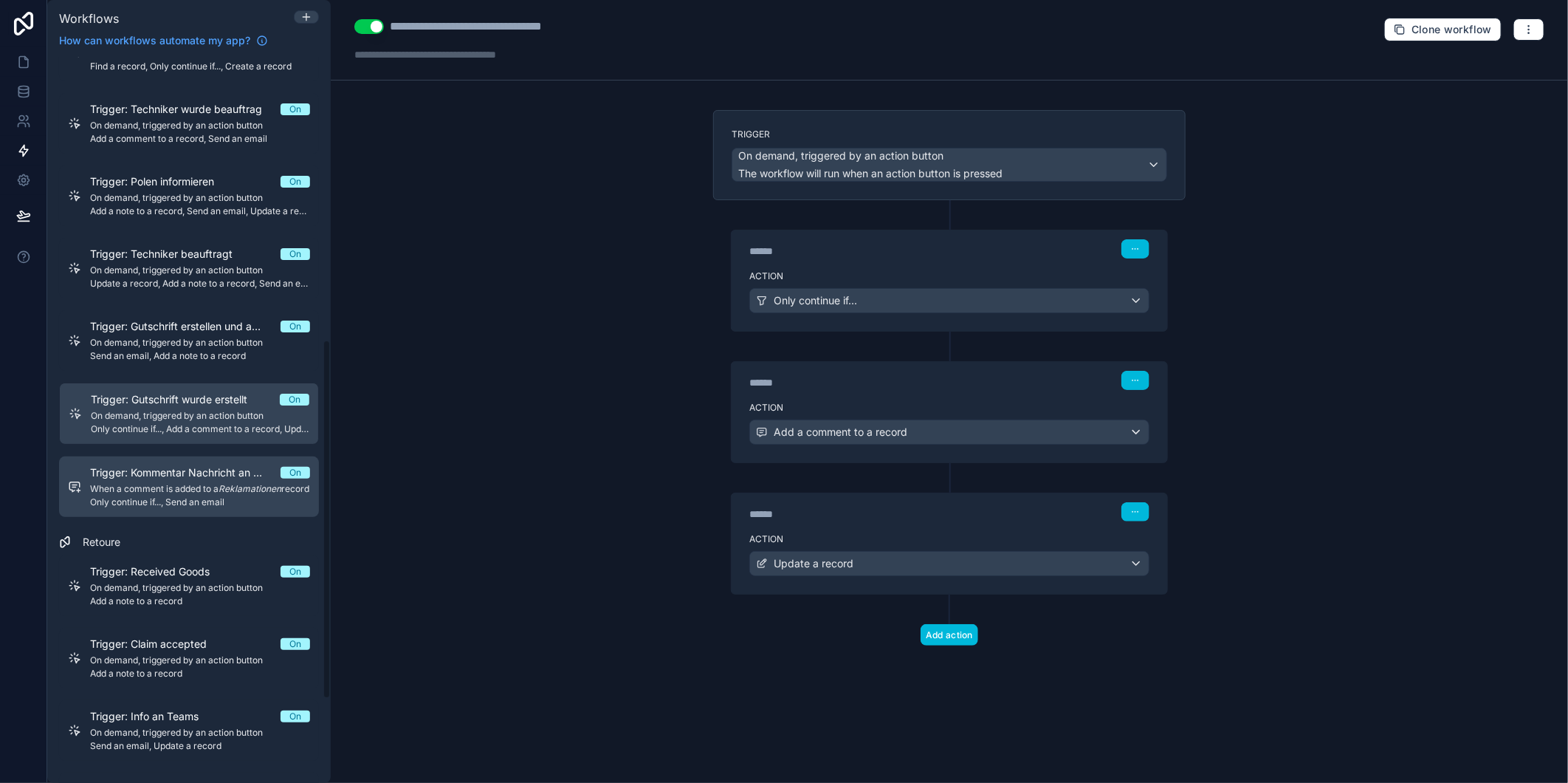
click at [176, 479] on span "Trigger: Kommentar Nachricht an Kunden" at bounding box center [186, 473] width 190 height 15
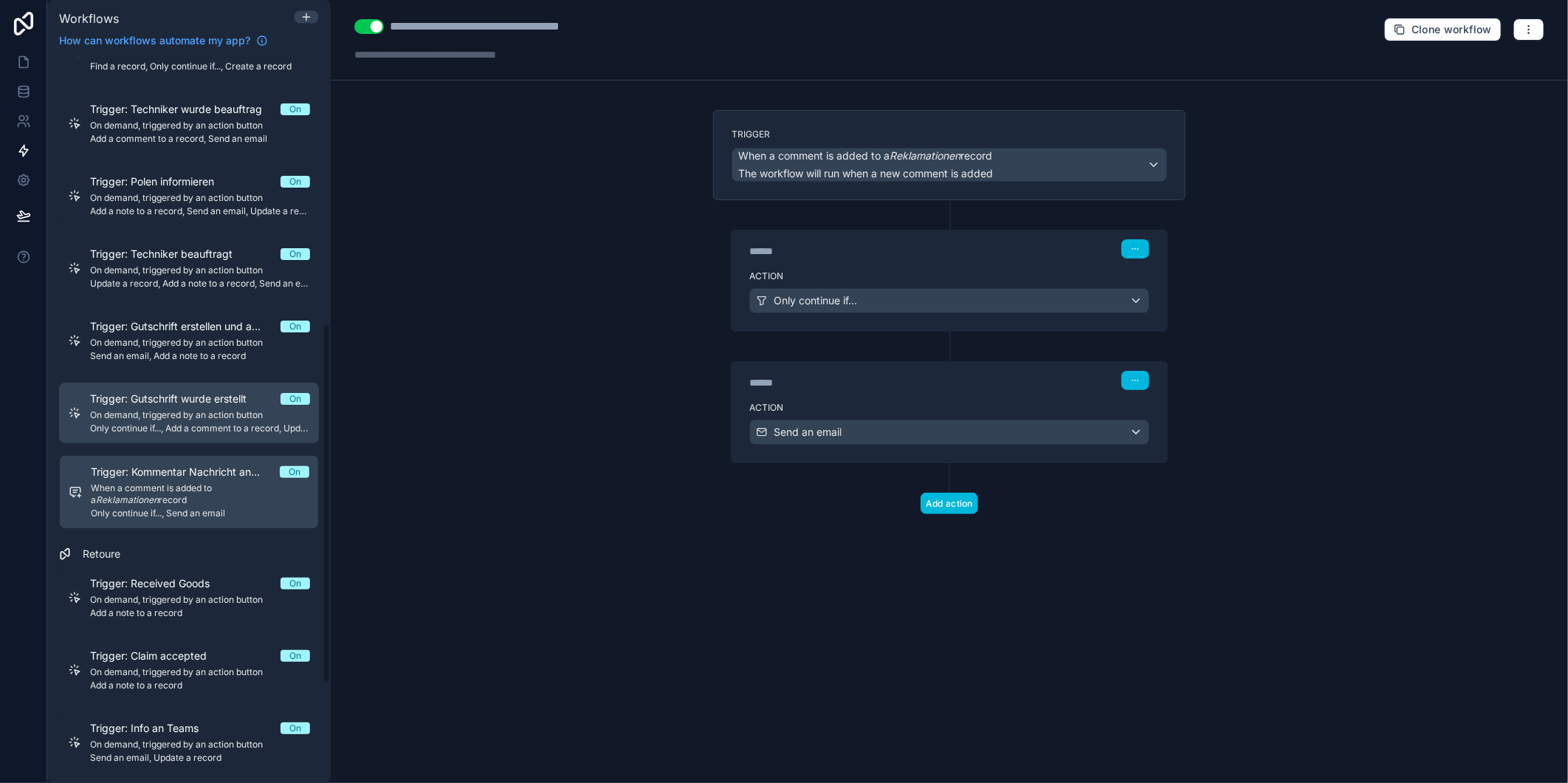
scroll to position [163, 0]
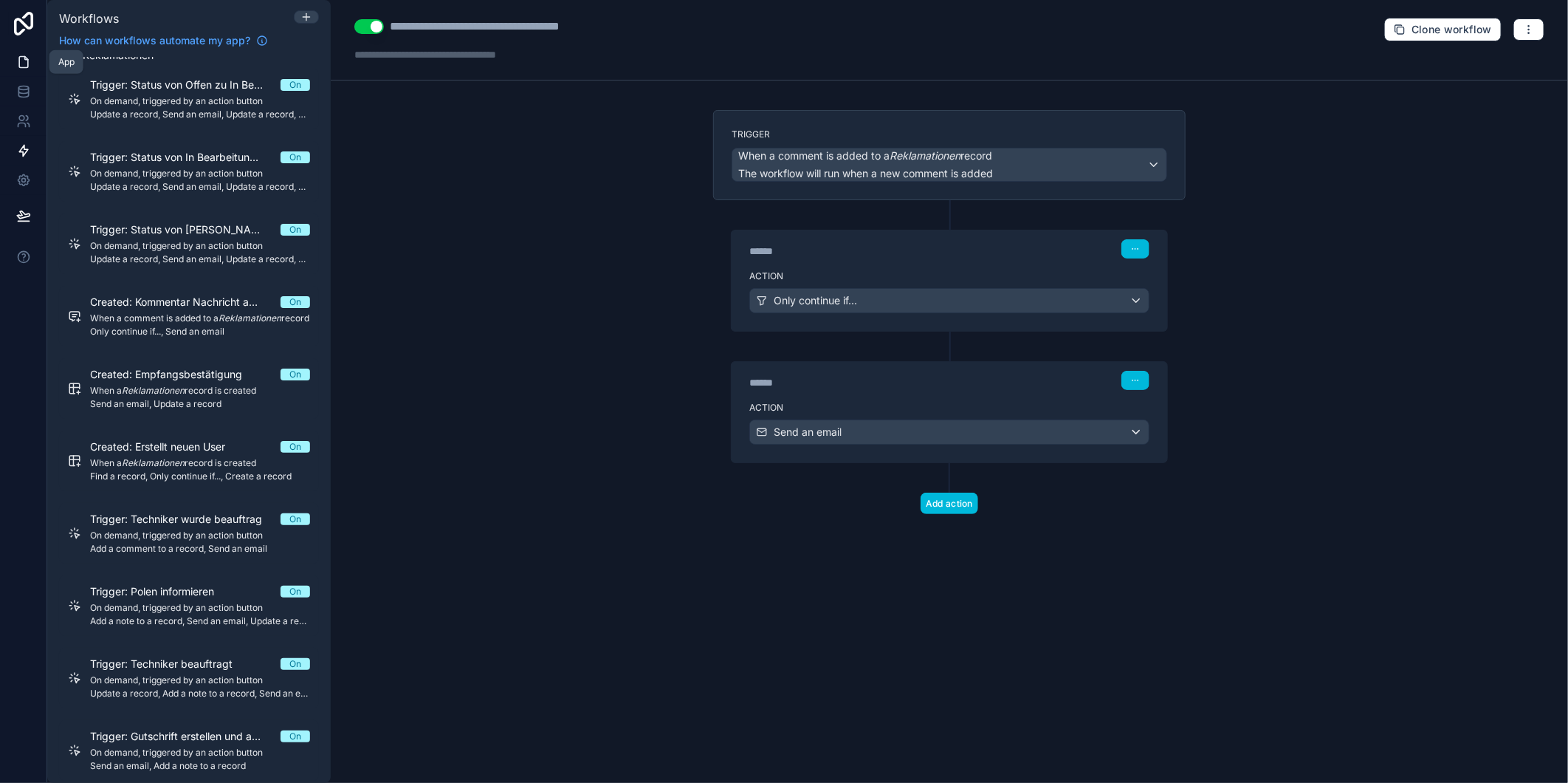
click at [12, 69] on link at bounding box center [23, 62] width 46 height 29
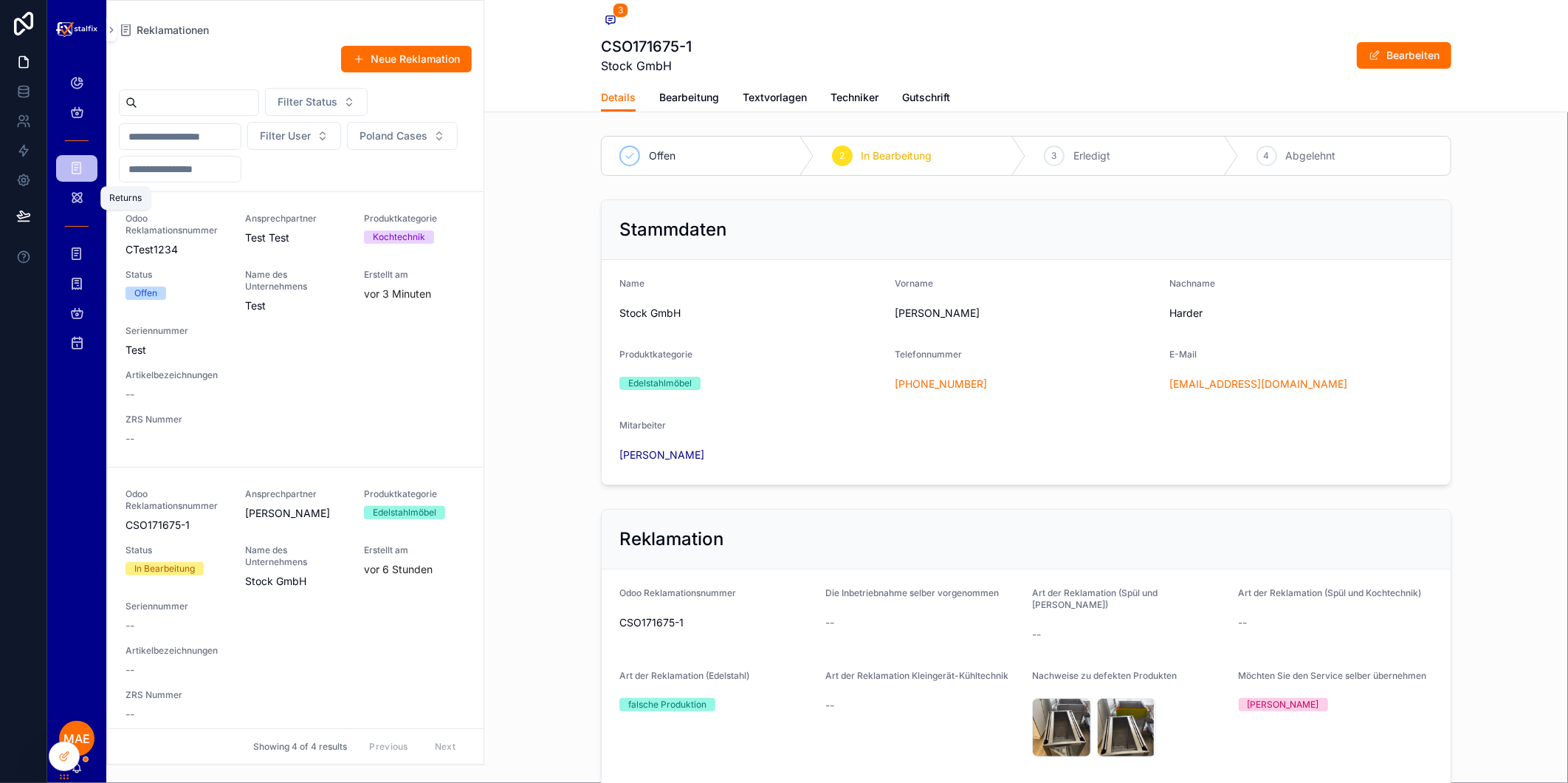
scroll to position [275, 0]
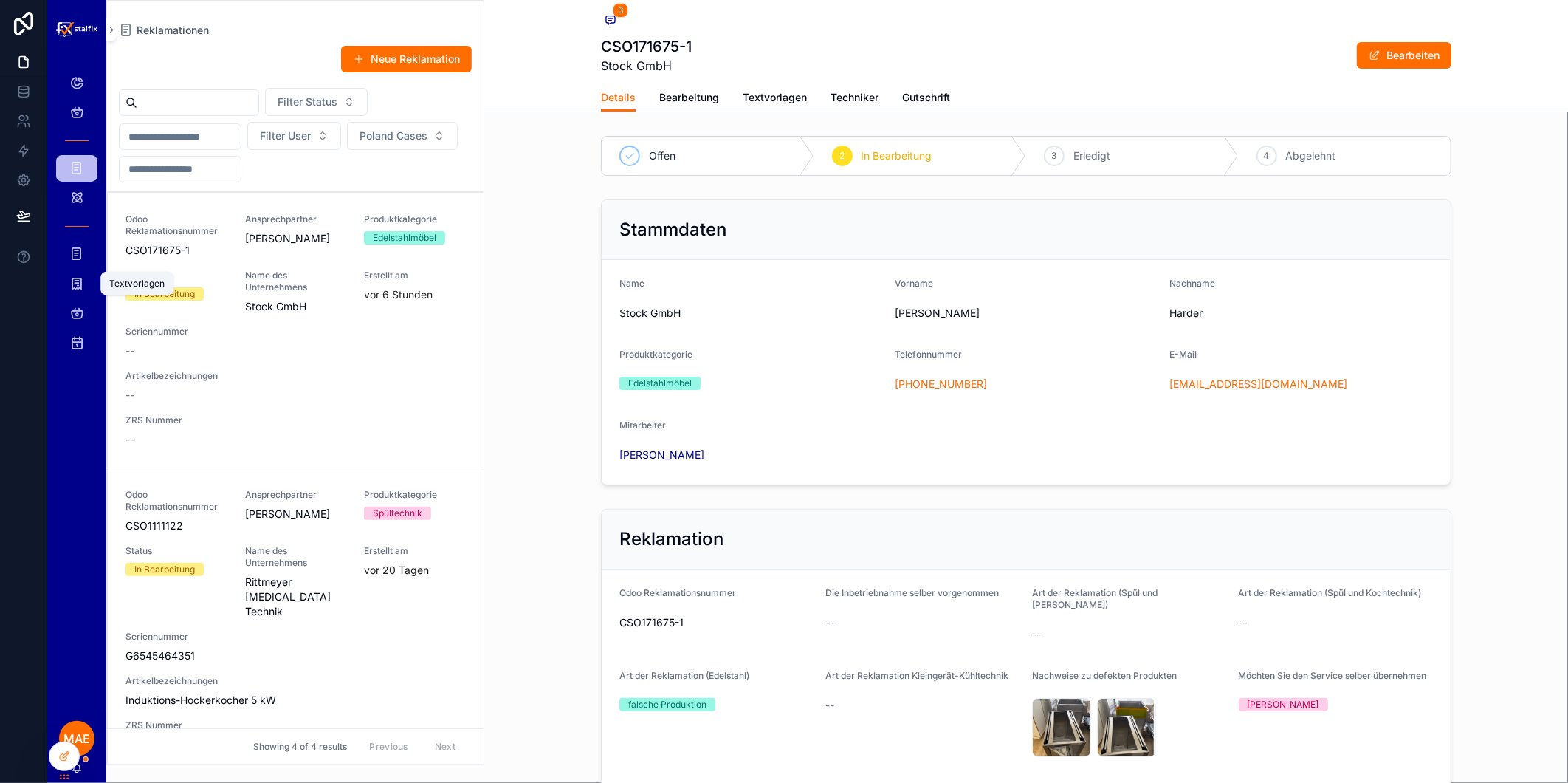
click at [80, 291] on icon "scrollable content" at bounding box center [76, 283] width 15 height 15
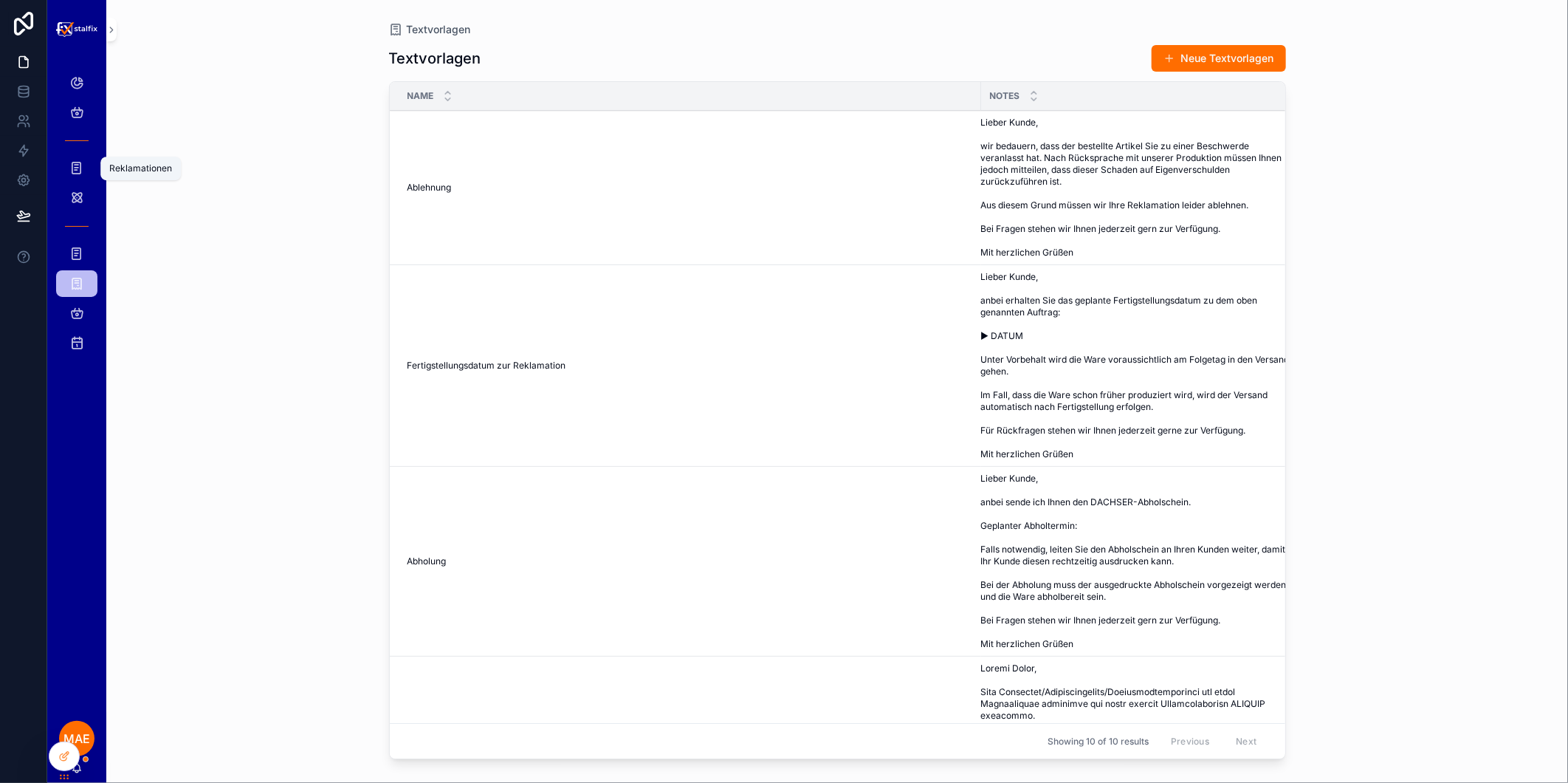
click at [65, 164] on div "Reklamationen" at bounding box center [76, 168] width 24 height 24
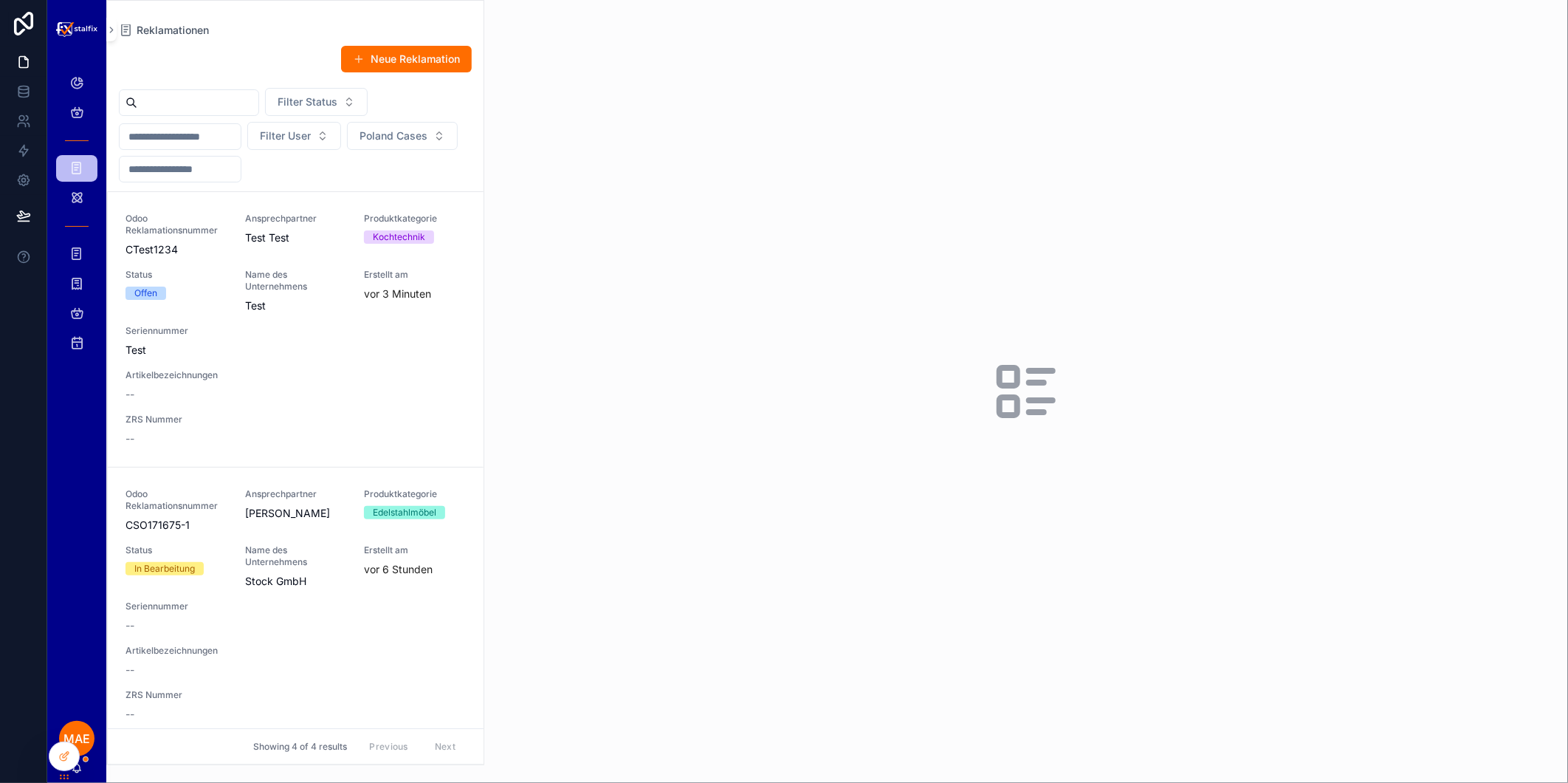
click at [300, 368] on div "Odoo Reklamationsnummer CTest1234 Ansprechpartner Test Test Produktkategorie Ko…" at bounding box center [295, 329] width 340 height 234
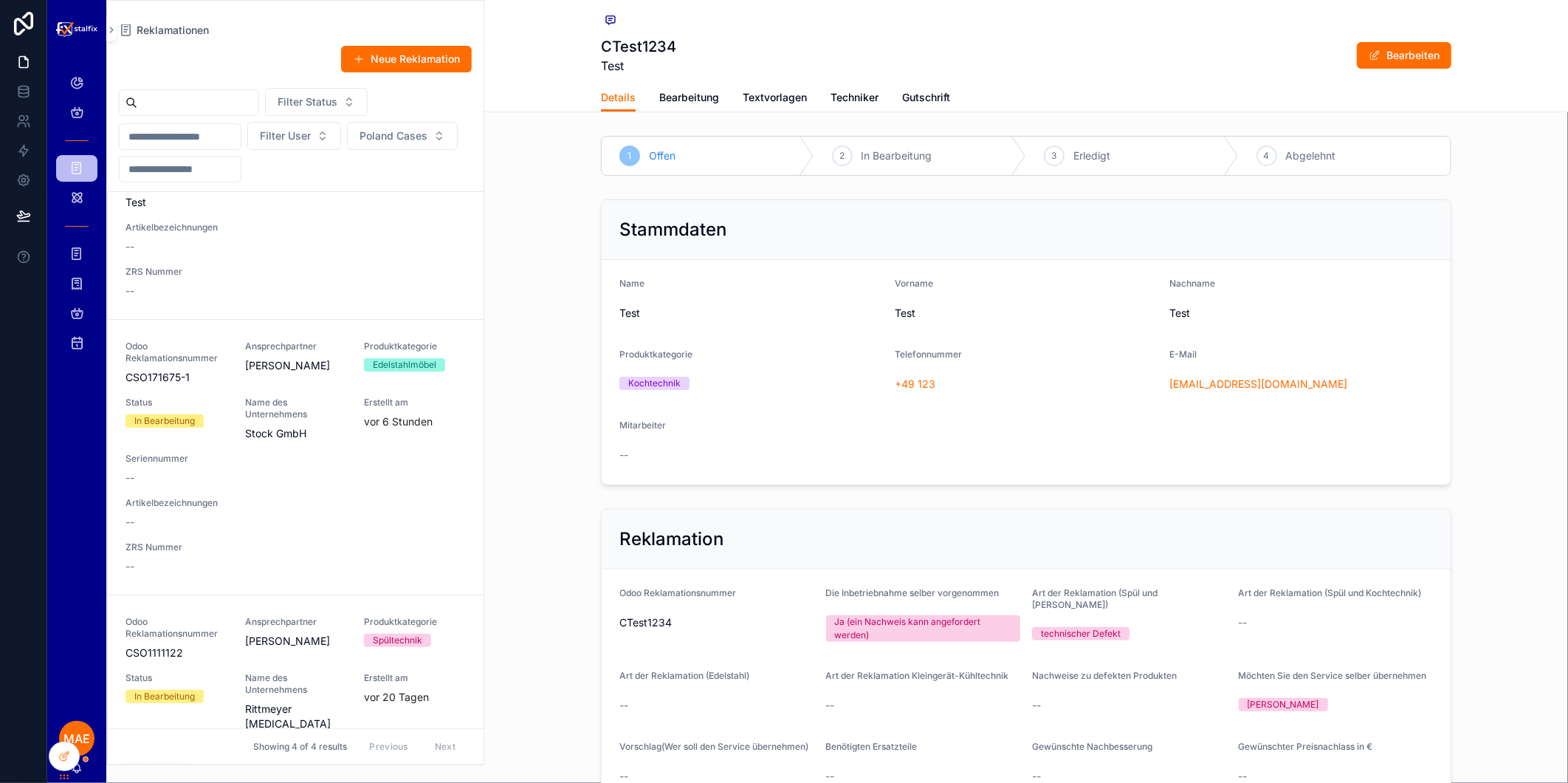
scroll to position [164, 0]
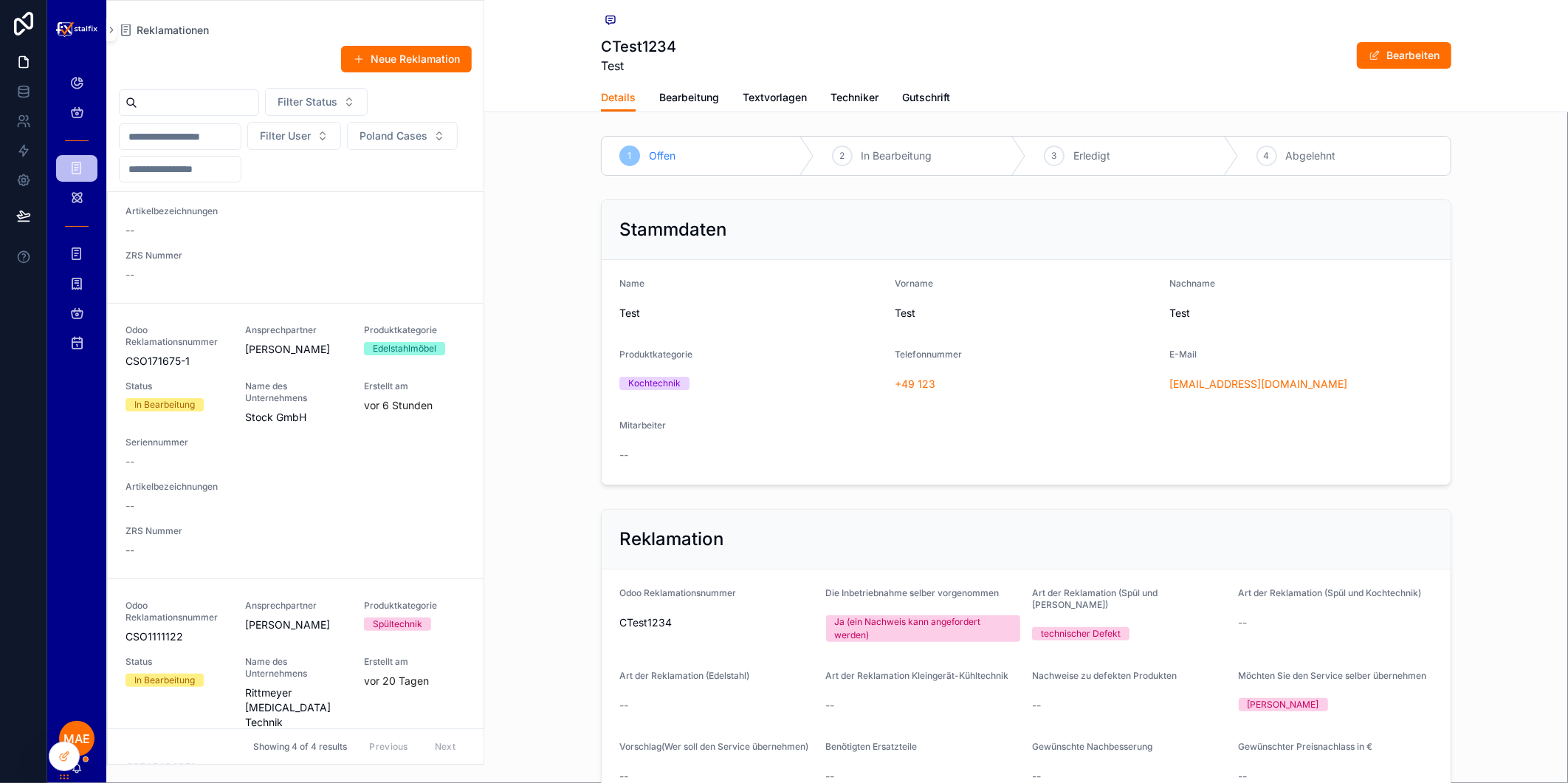
click at [300, 368] on div "Ansprechpartner [PERSON_NAME]" at bounding box center [295, 346] width 102 height 44
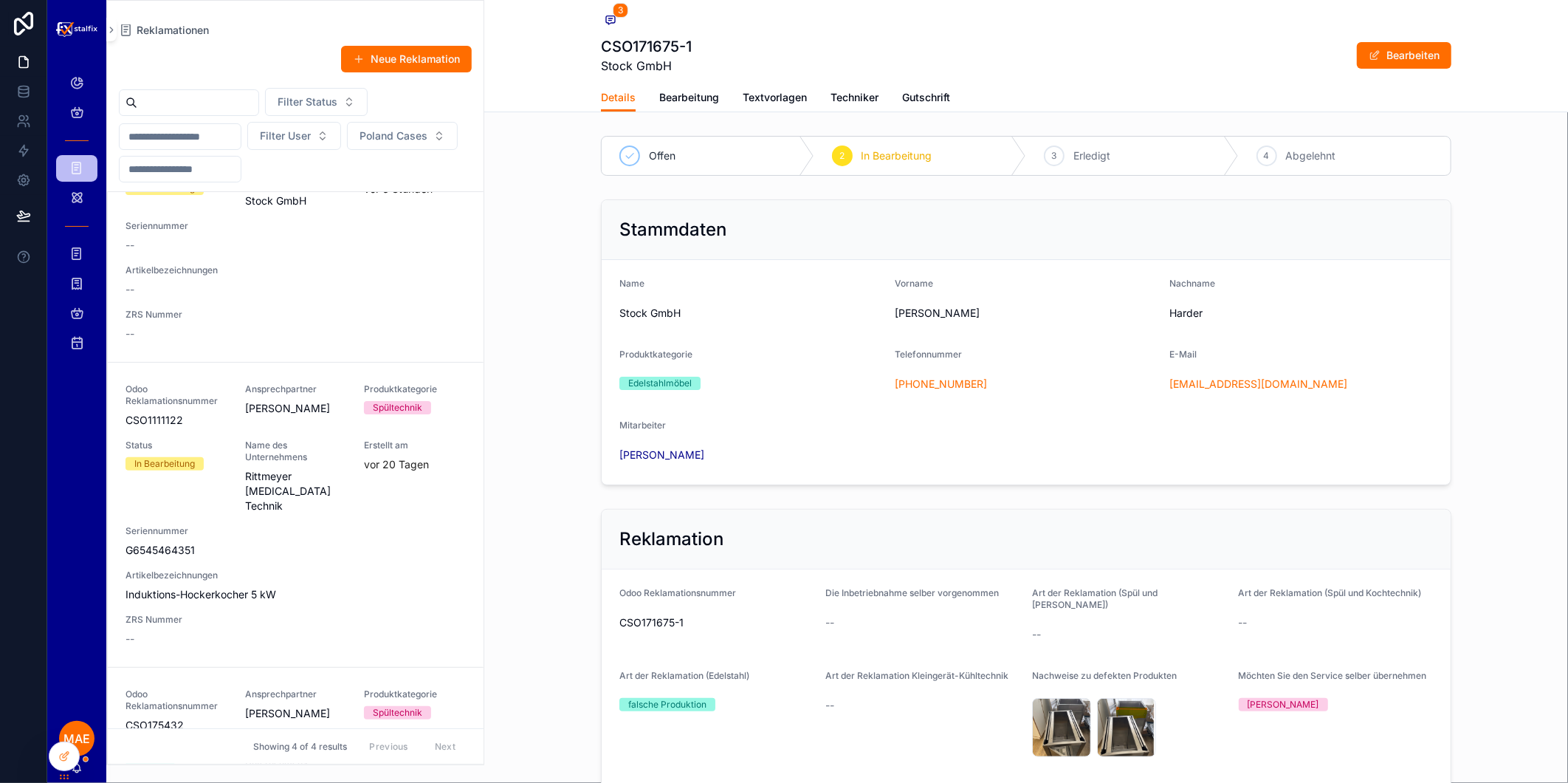
scroll to position [410, 0]
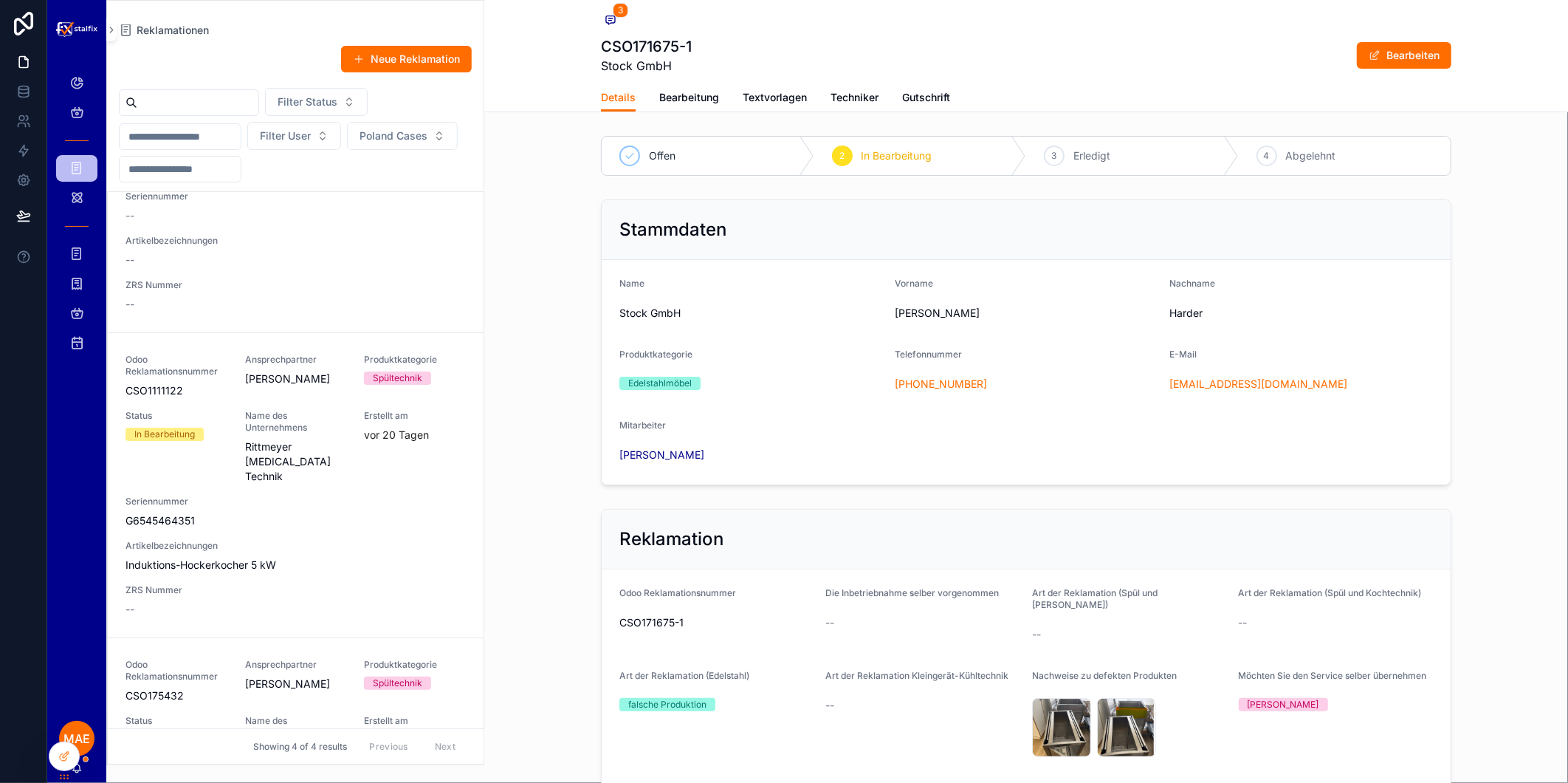
click at [330, 442] on span "Rittmeyer [MEDICAL_DATA] Technik" at bounding box center [295, 461] width 102 height 44
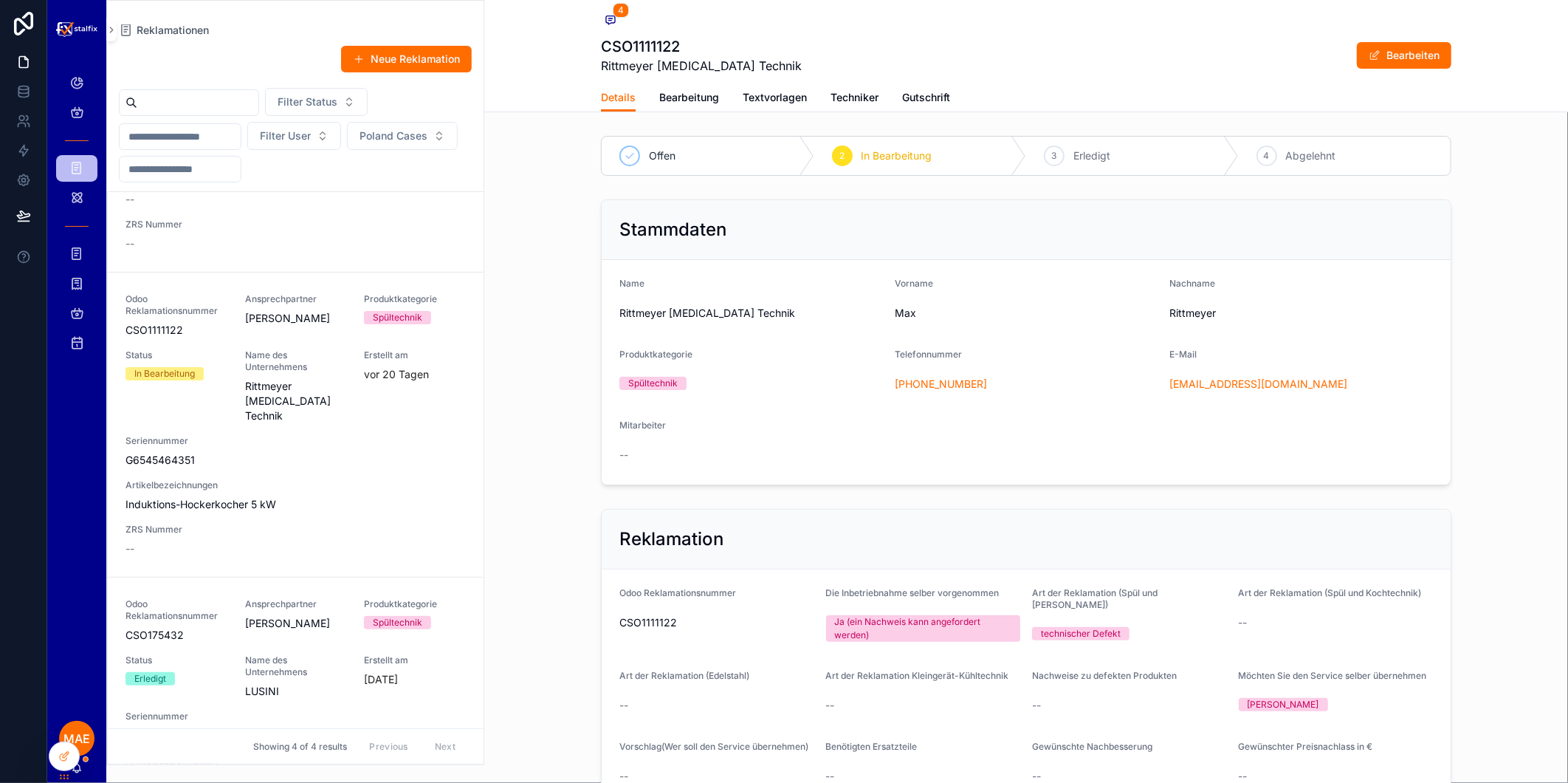
scroll to position [574, 0]
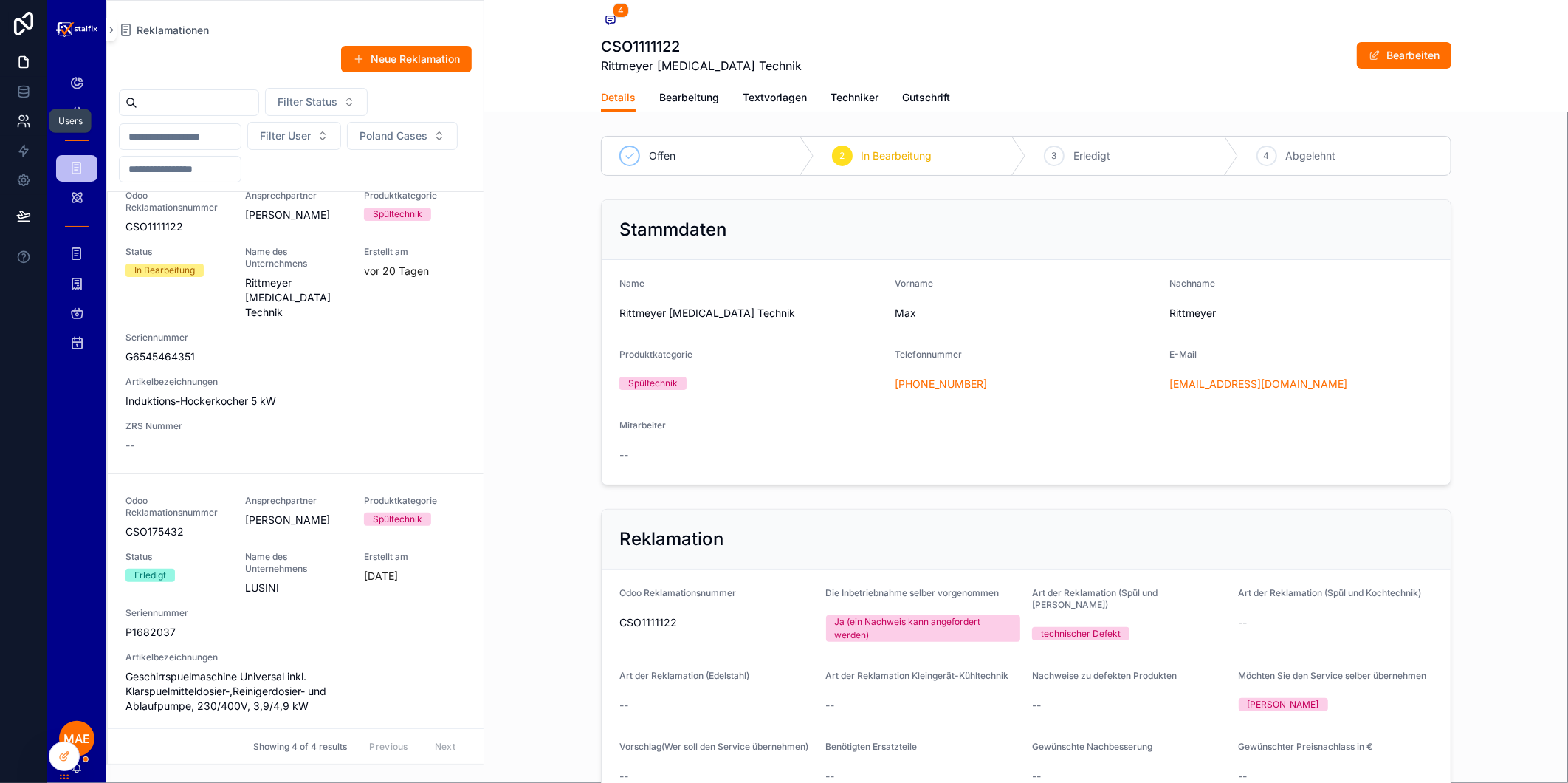
click at [26, 120] on icon at bounding box center [27, 117] width 2 height 4
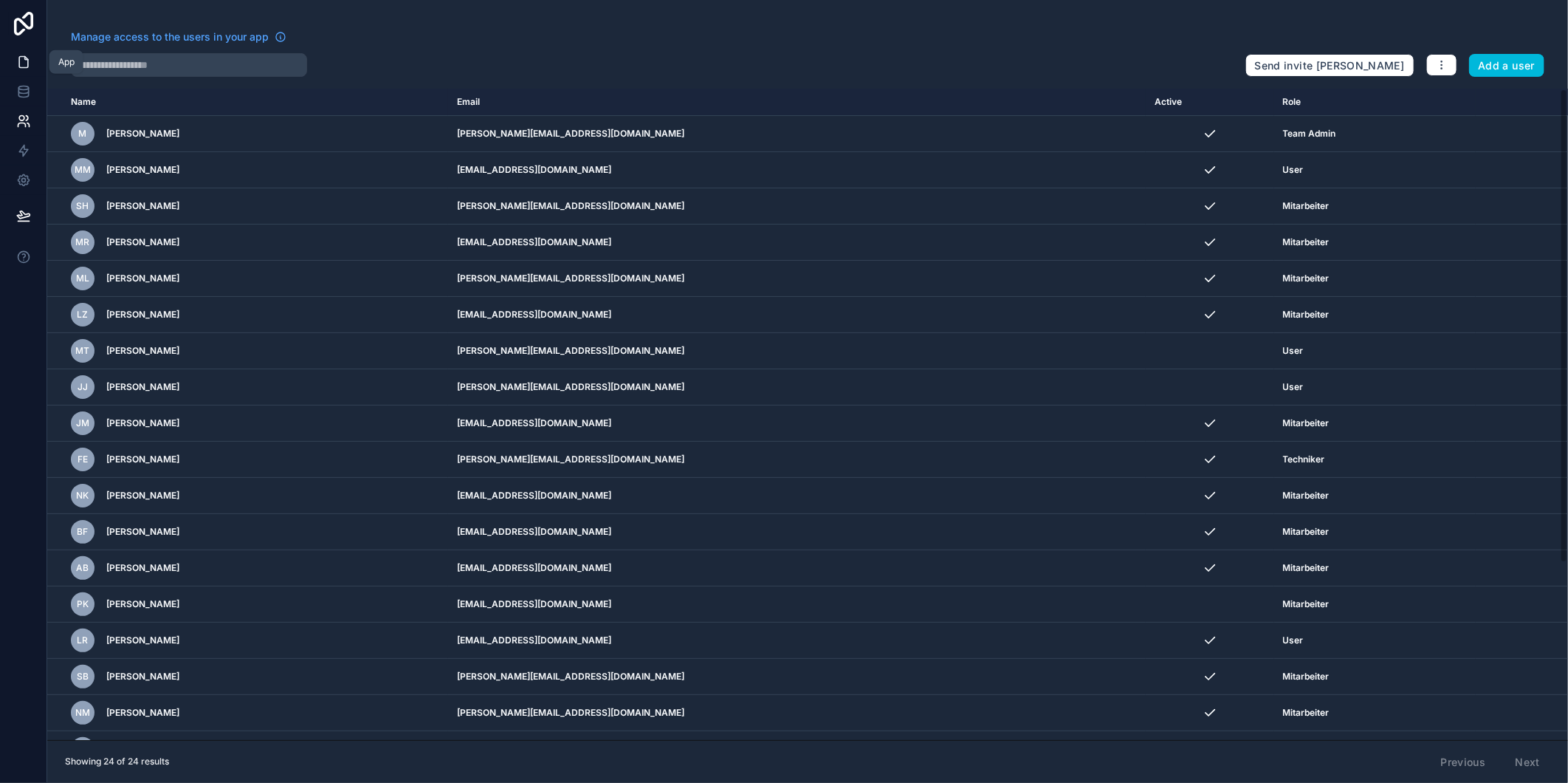
click at [28, 62] on icon at bounding box center [24, 62] width 15 height 15
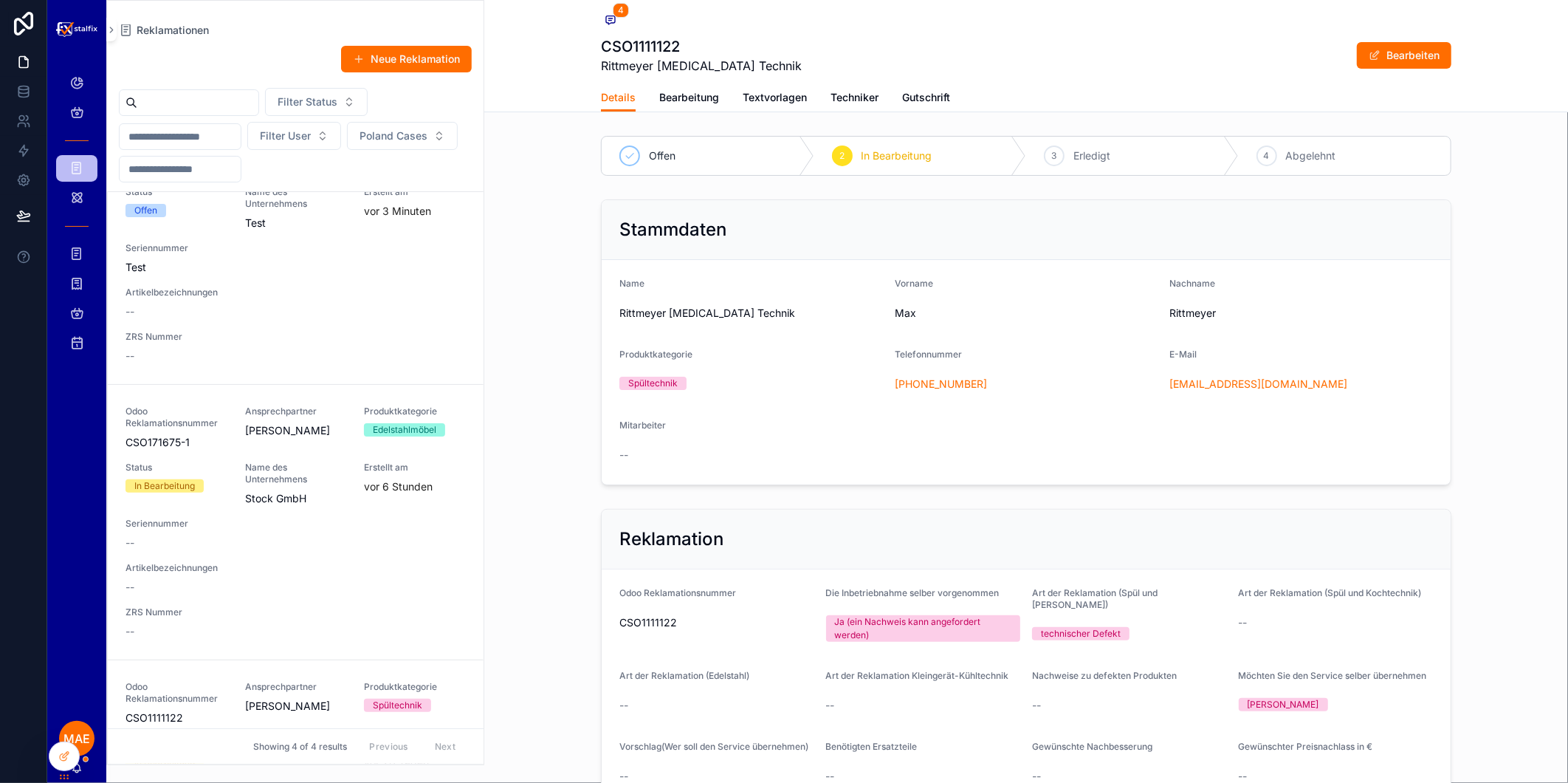
scroll to position [246, 0]
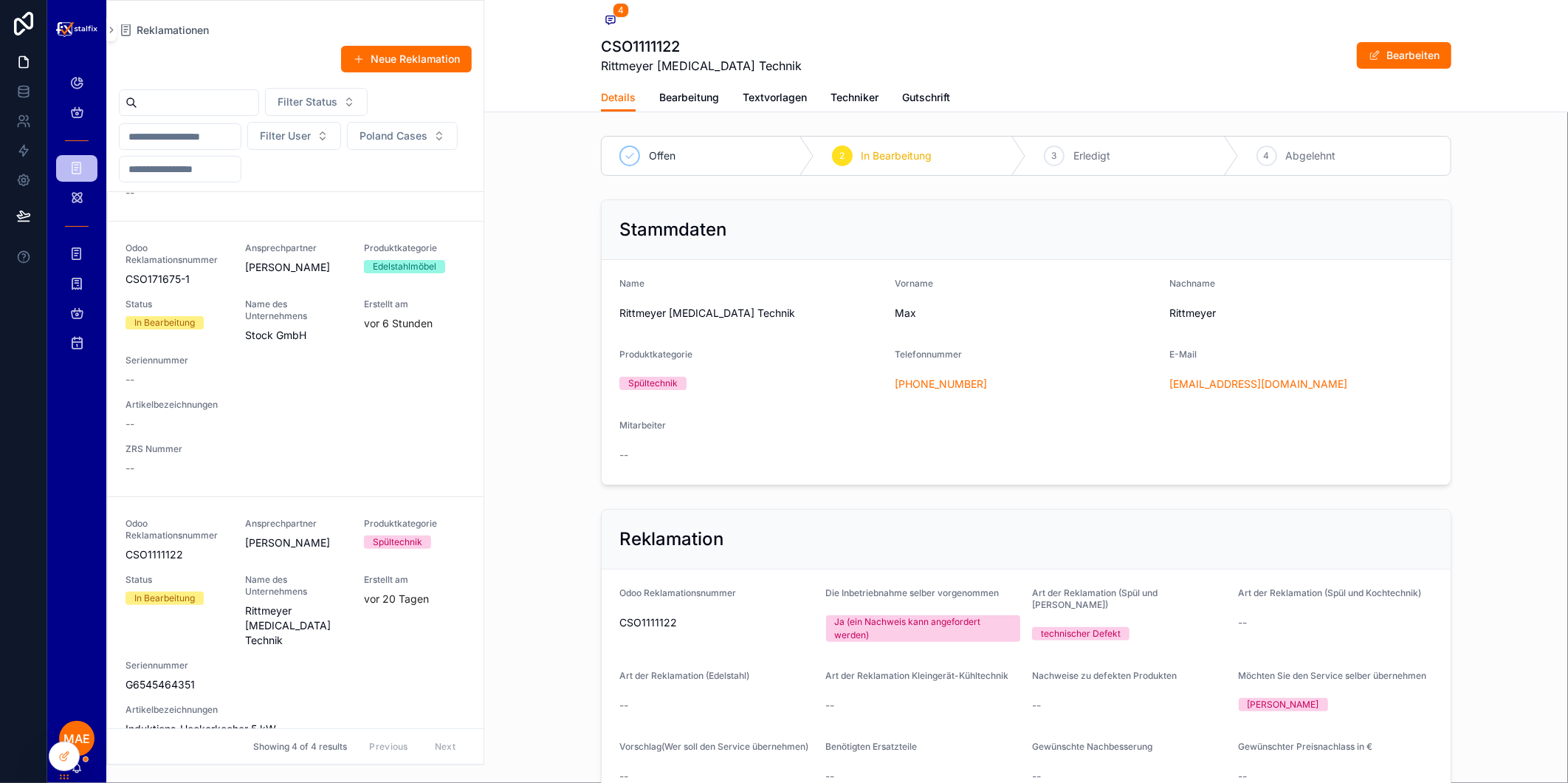
click at [277, 444] on div "Odoo Reklamationsnummer CSO171675-1 Ansprechpartner [PERSON_NAME] Produktkatego…" at bounding box center [295, 359] width 340 height 234
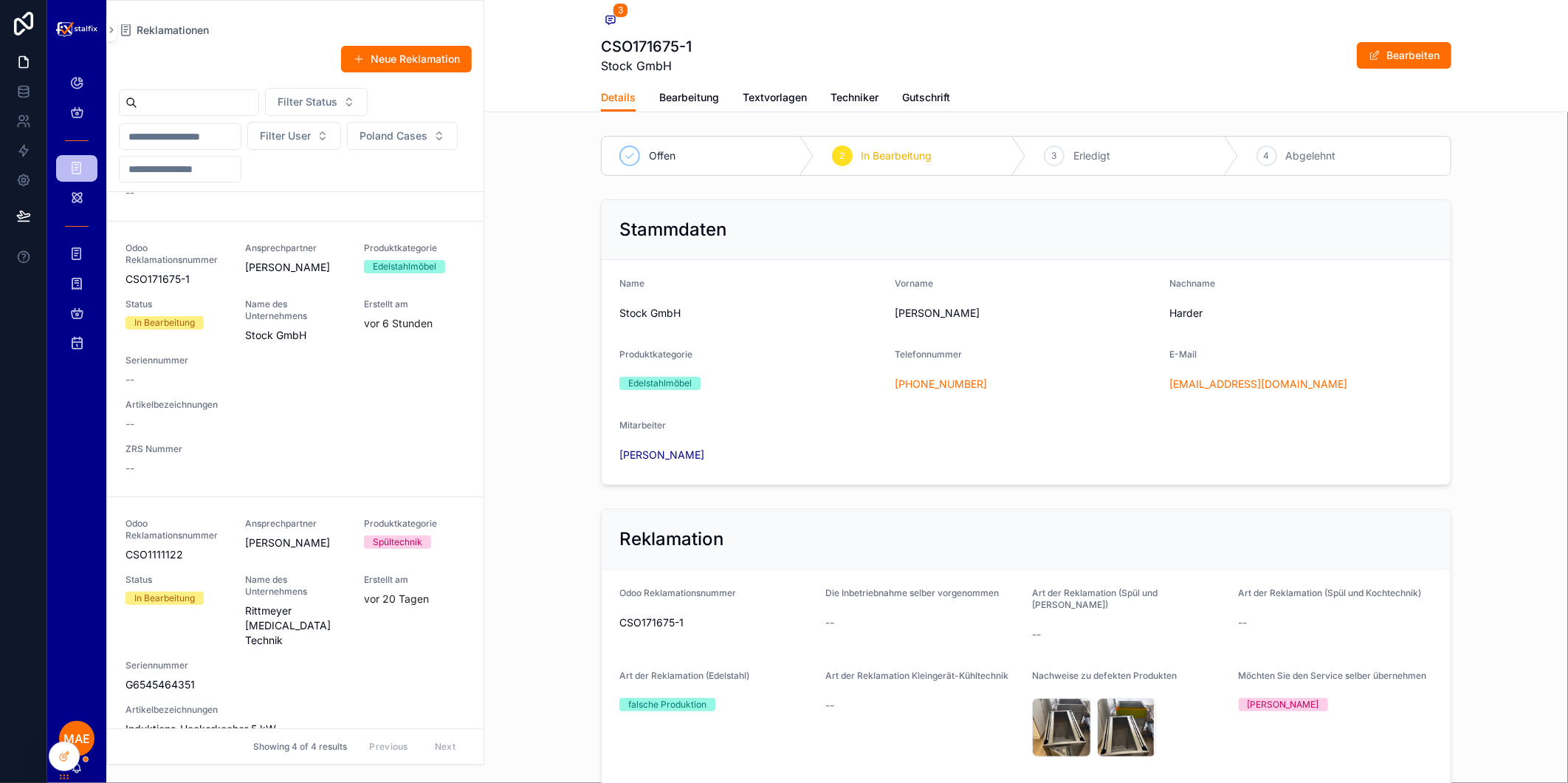
click at [275, 581] on span "Name des Unternehmens" at bounding box center [295, 585] width 102 height 24
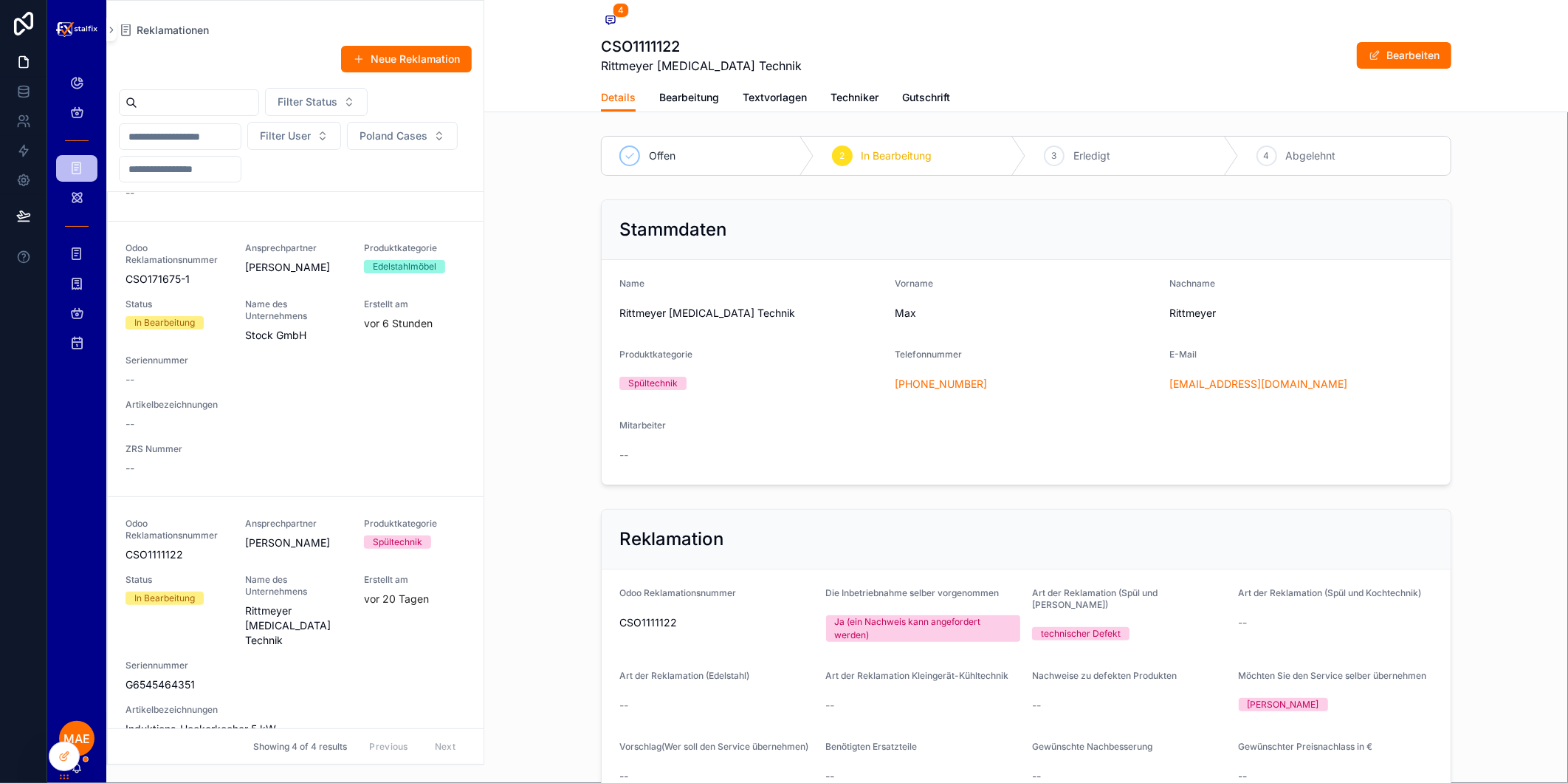
click at [272, 431] on div "--" at bounding box center [295, 424] width 340 height 15
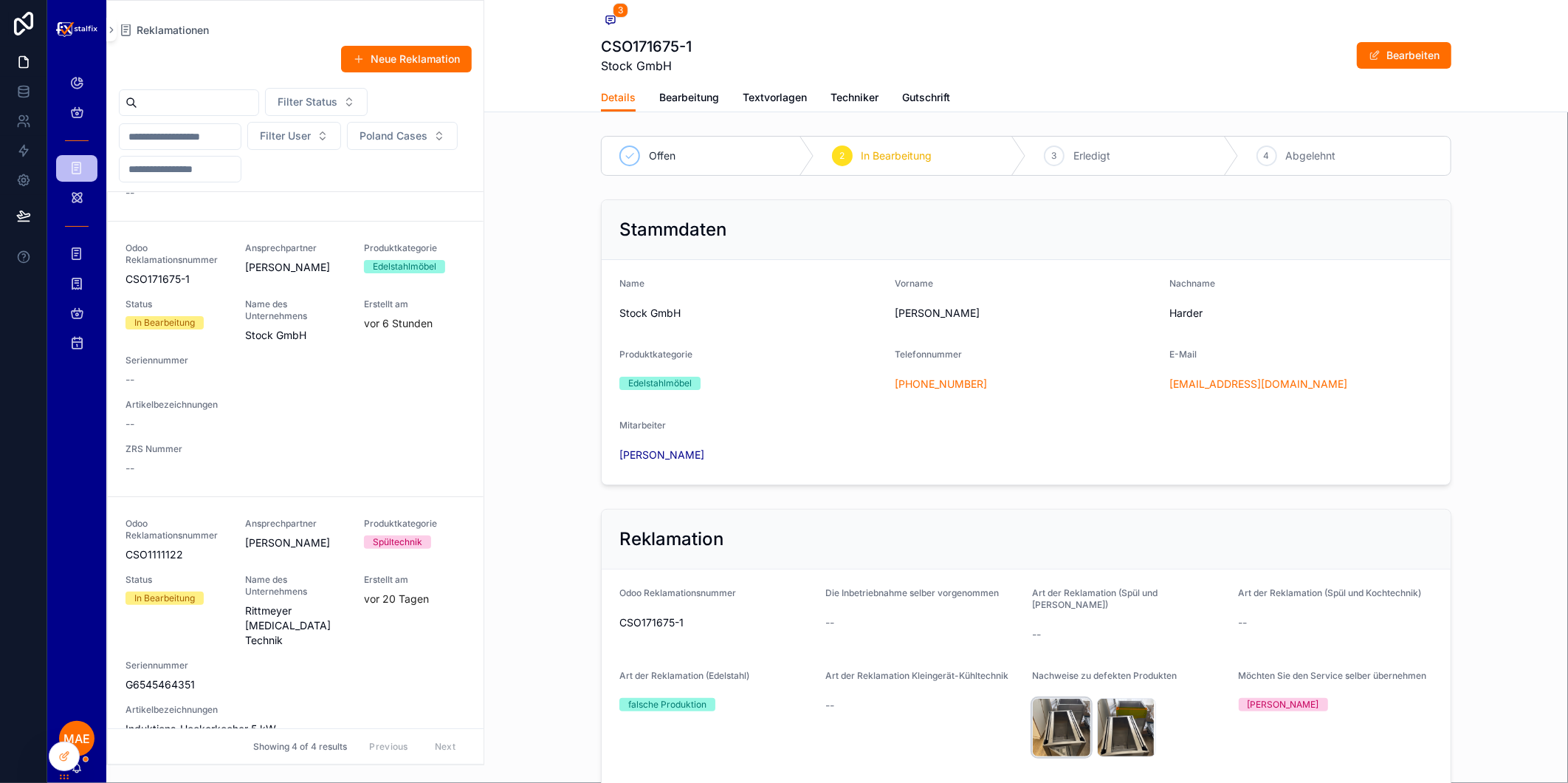
click at [1065, 717] on div "Reklamation-zu-RG00133874 .jpg" at bounding box center [1061, 727] width 59 height 59
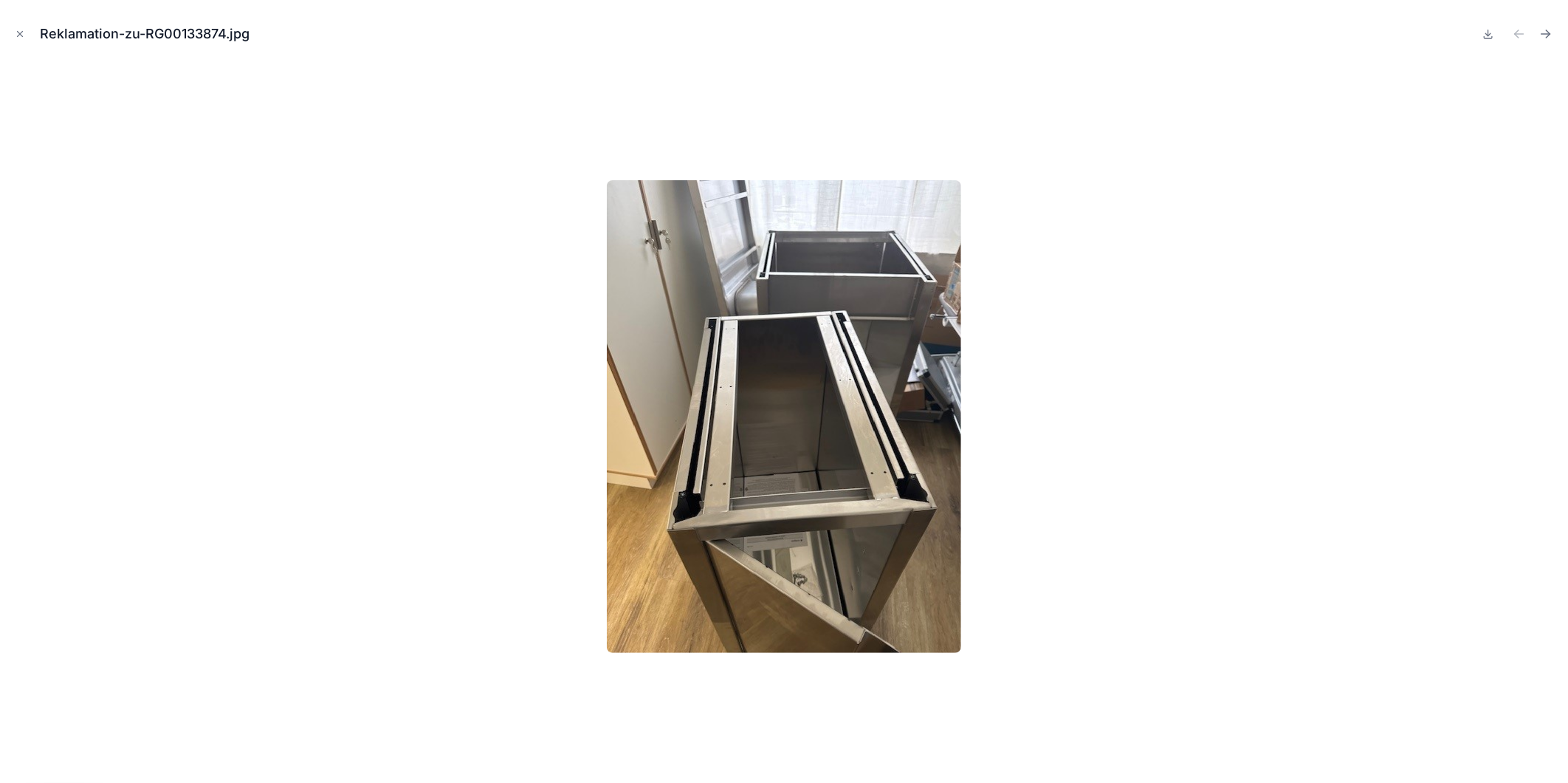
click at [1069, 557] on div at bounding box center [784, 416] width 1544 height 709
click at [1147, 552] on div at bounding box center [784, 416] width 1544 height 709
click at [20, 37] on icon "Close modal" at bounding box center [20, 33] width 11 height 11
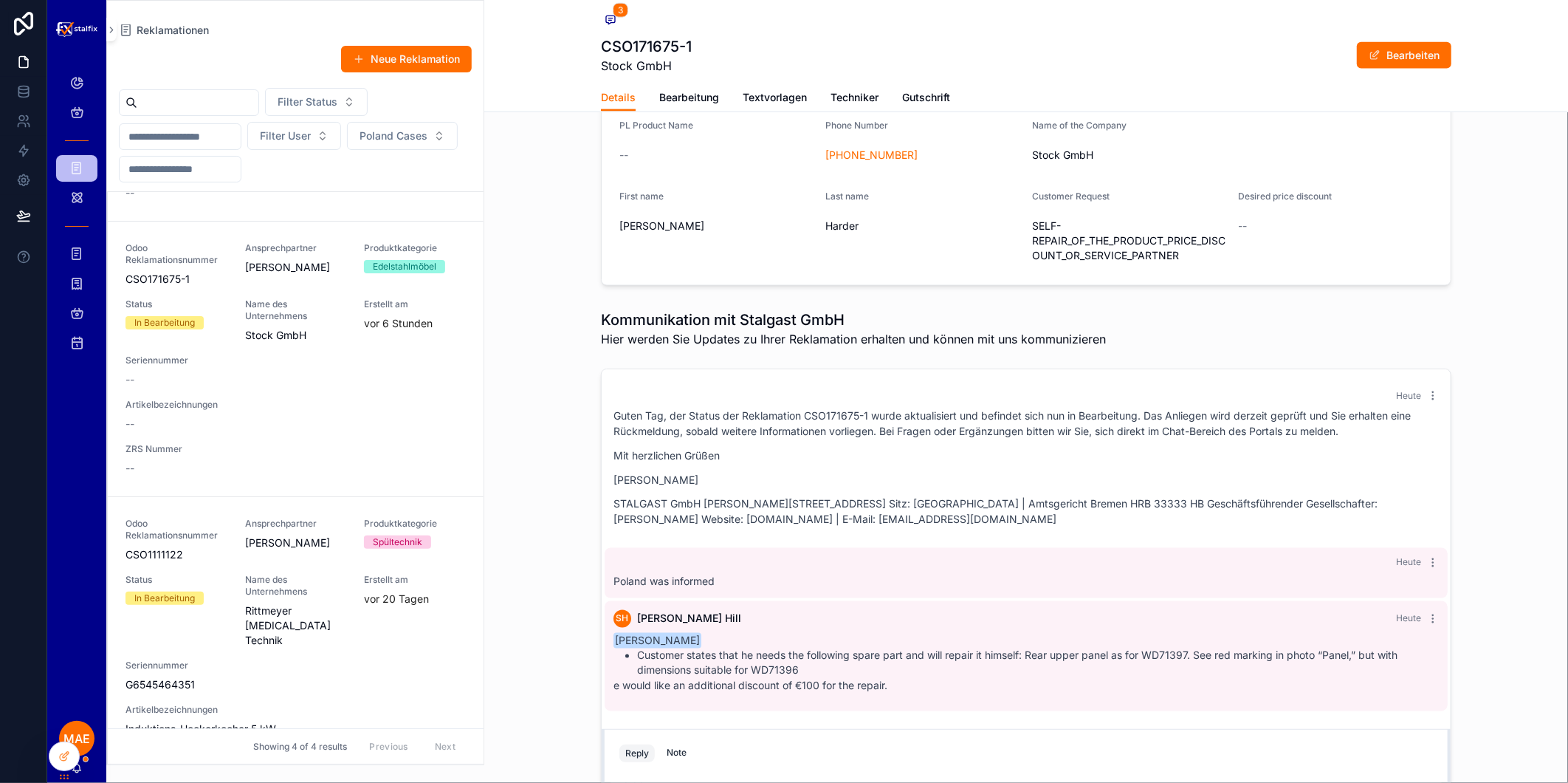
scroll to position [1312, 0]
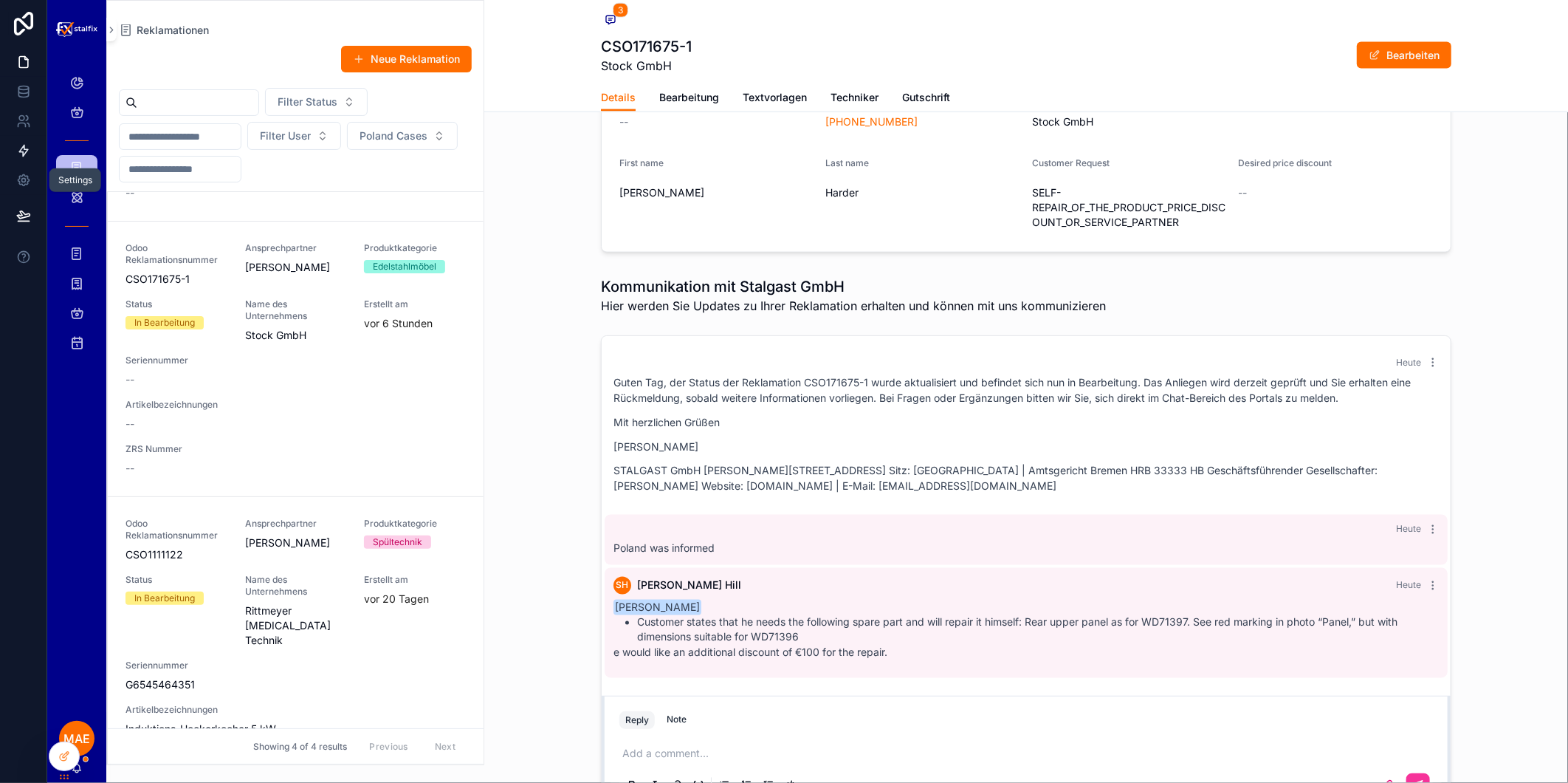
click at [24, 165] on link at bounding box center [23, 180] width 46 height 29
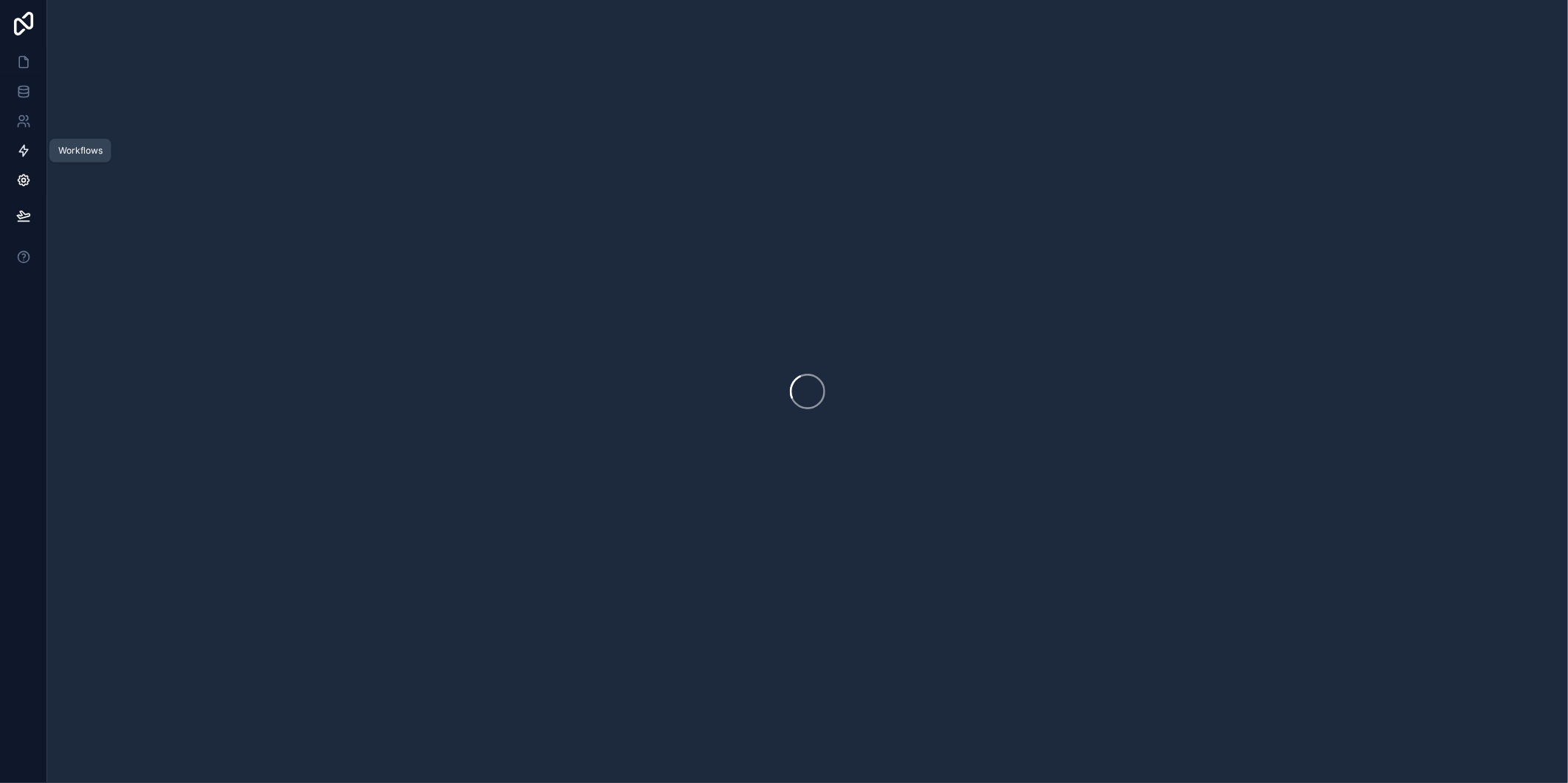
click at [24, 147] on icon at bounding box center [24, 151] width 15 height 15
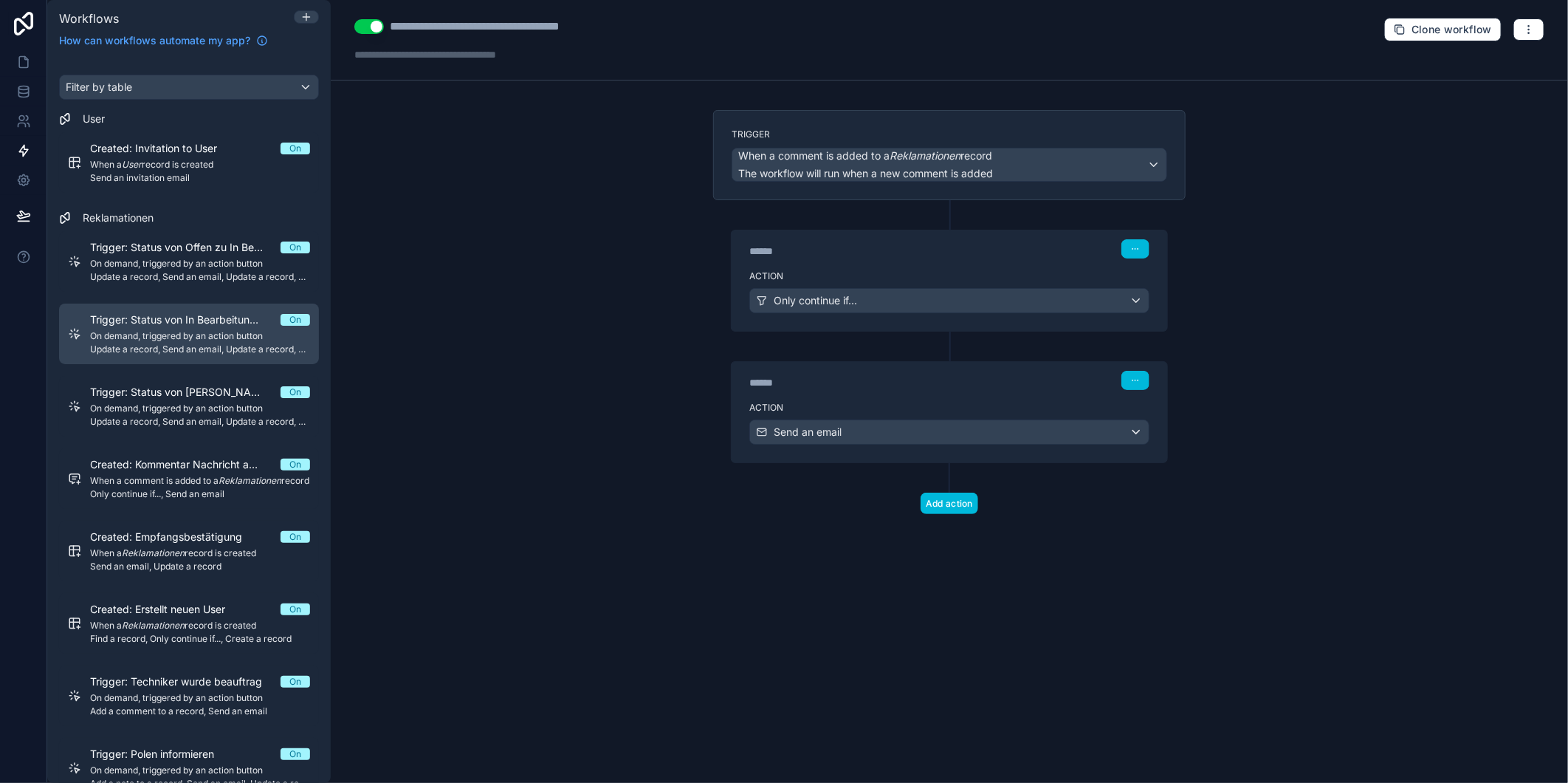
click at [224, 316] on span "Trigger: Status von In Bearbeitung zu Erledigt" at bounding box center [186, 320] width 190 height 15
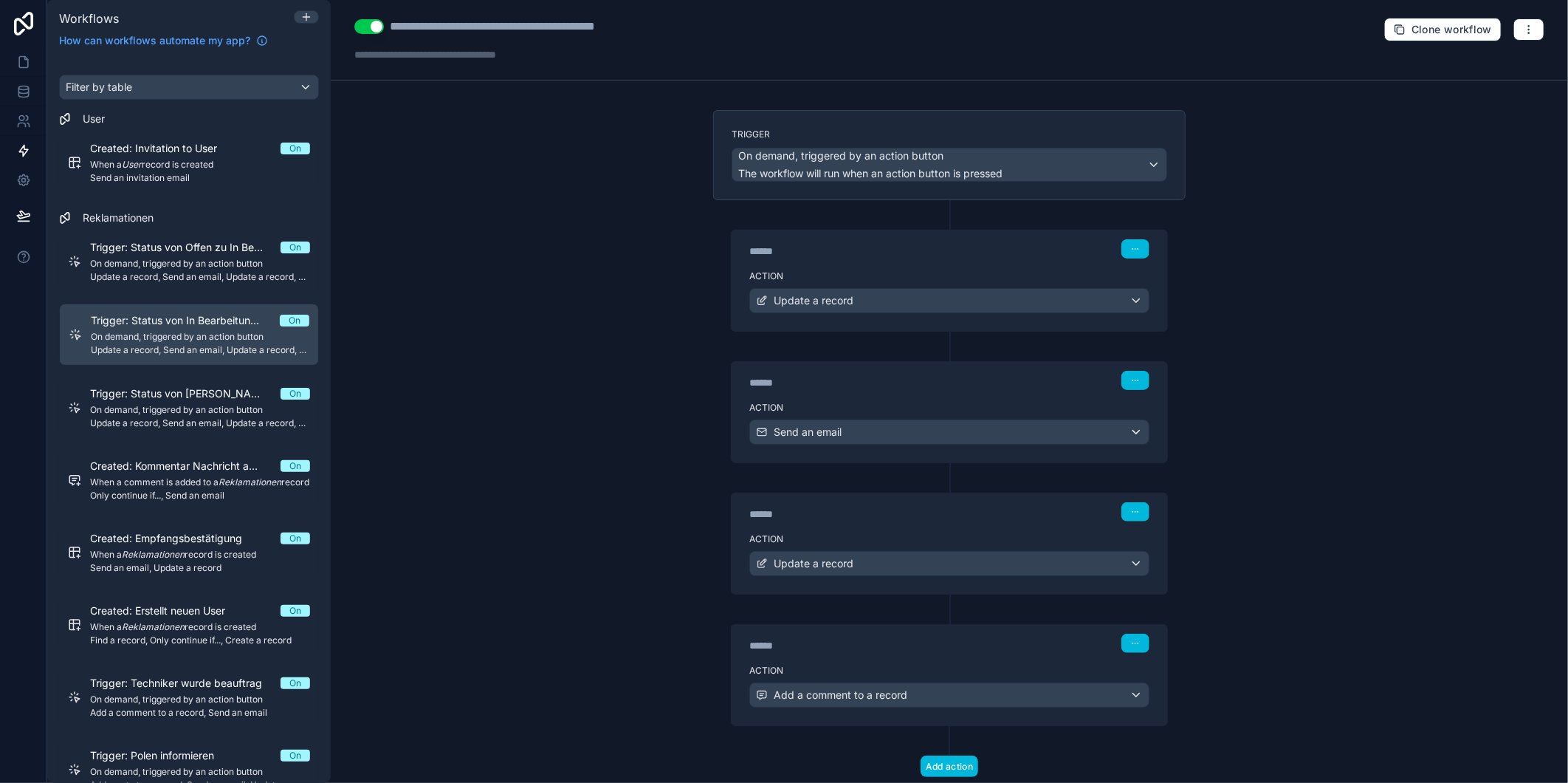
click at [899, 658] on div "****** Step 4" at bounding box center [949, 642] width 435 height 34
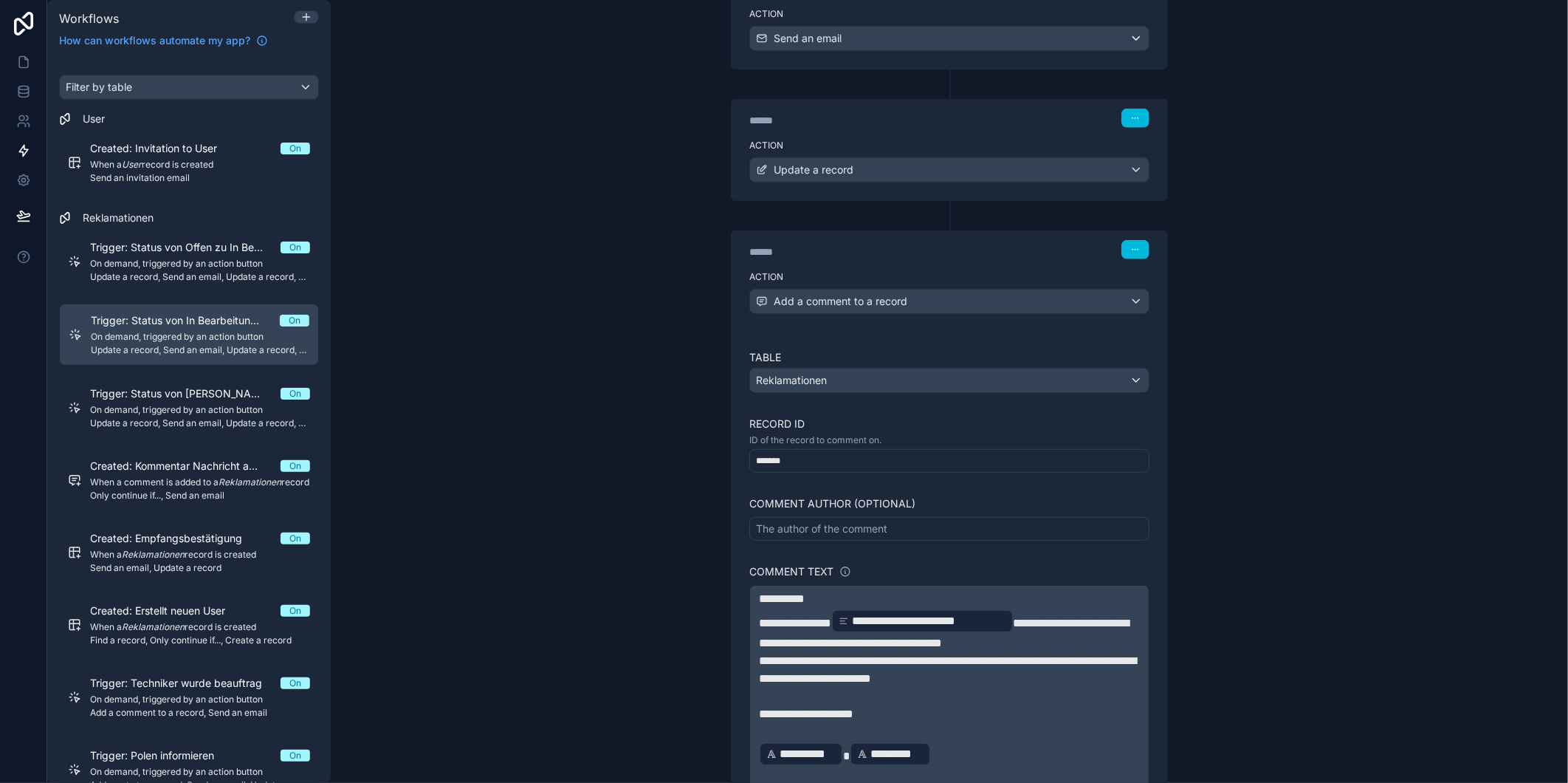
scroll to position [188, 0]
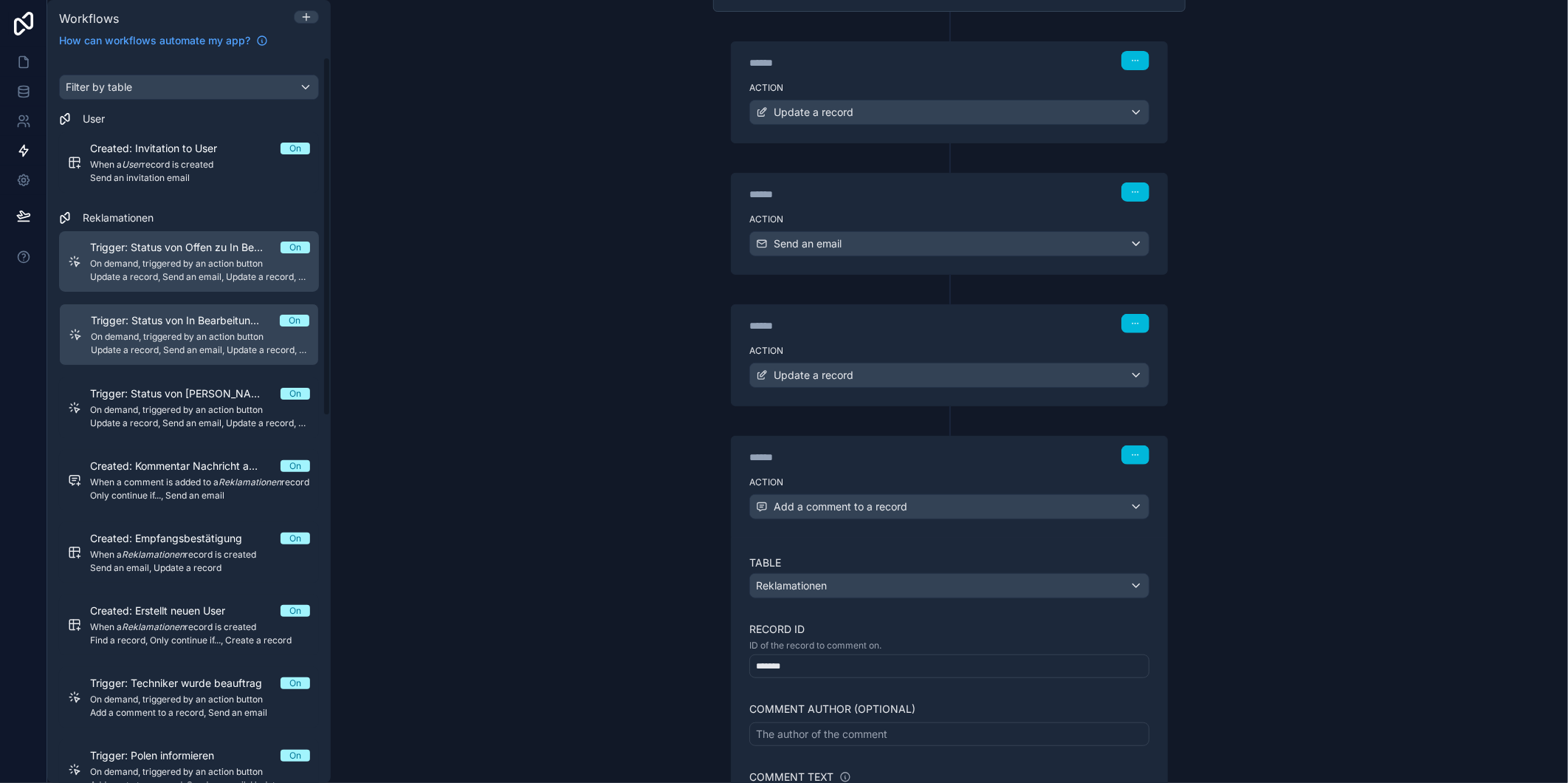
click at [234, 268] on span "On demand, triggered by an action button" at bounding box center [200, 264] width 220 height 12
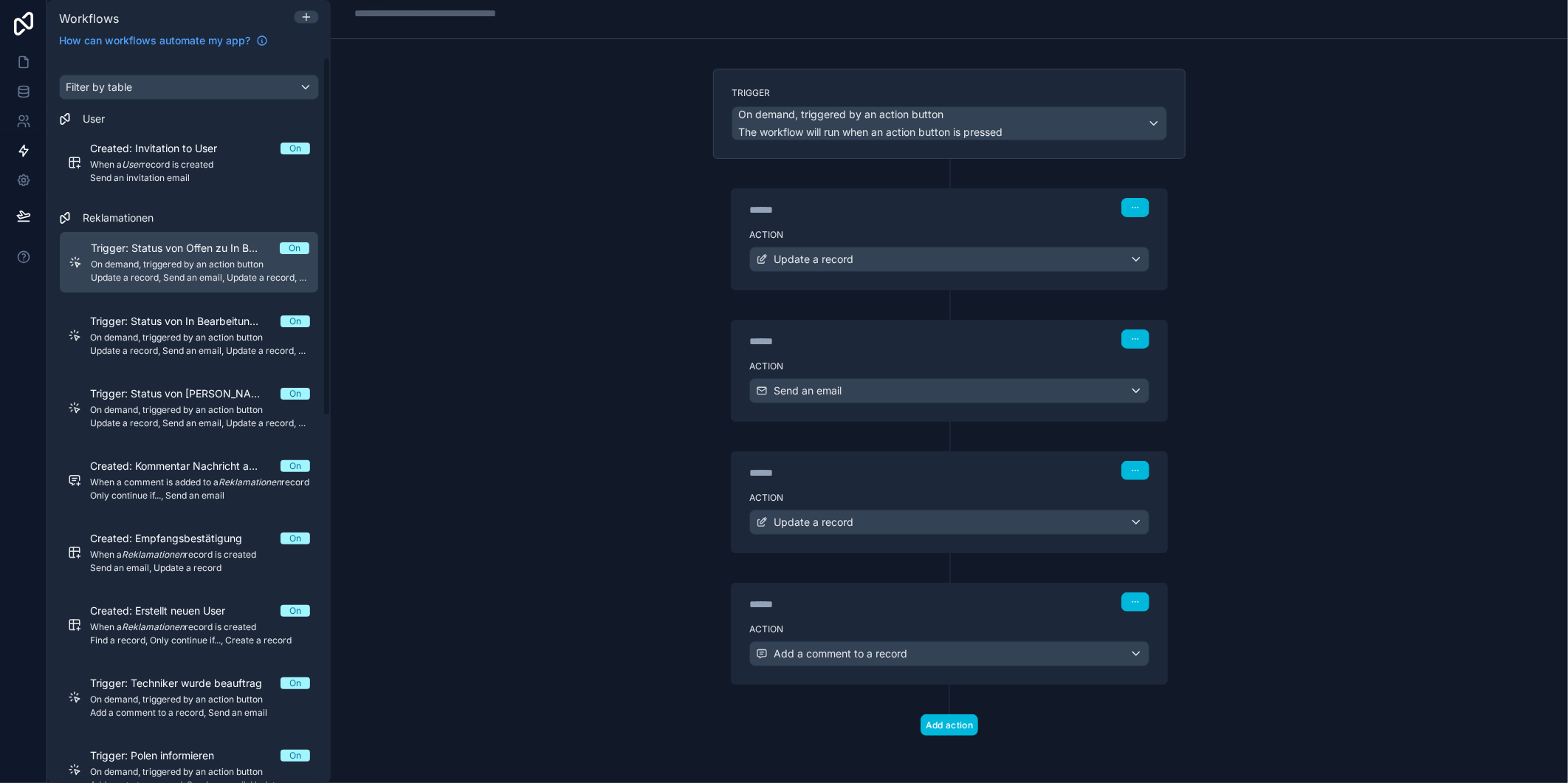
scroll to position [43, 0]
click at [830, 632] on label "Action" at bounding box center [950, 629] width 400 height 12
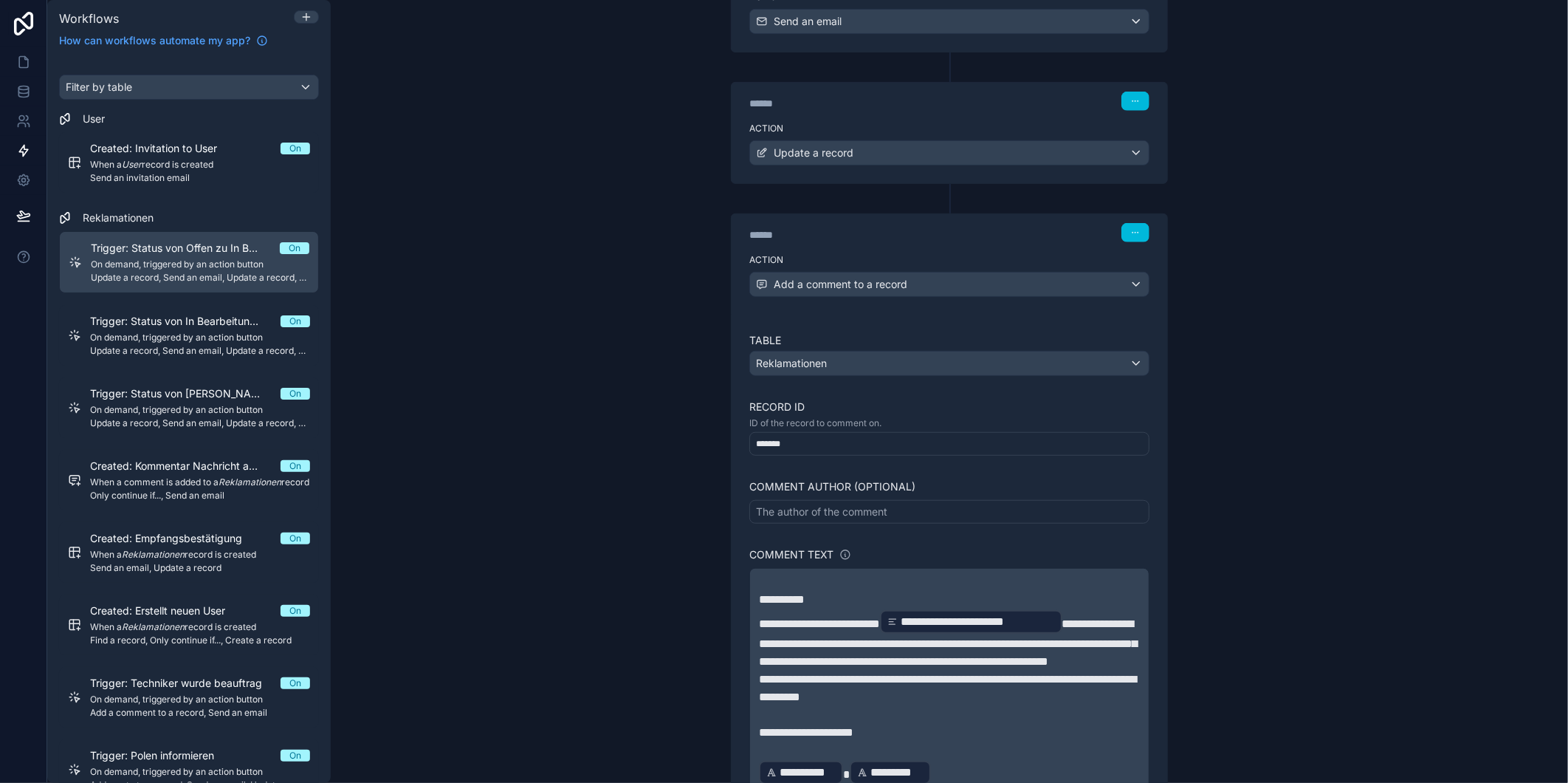
scroll to position [599, 0]
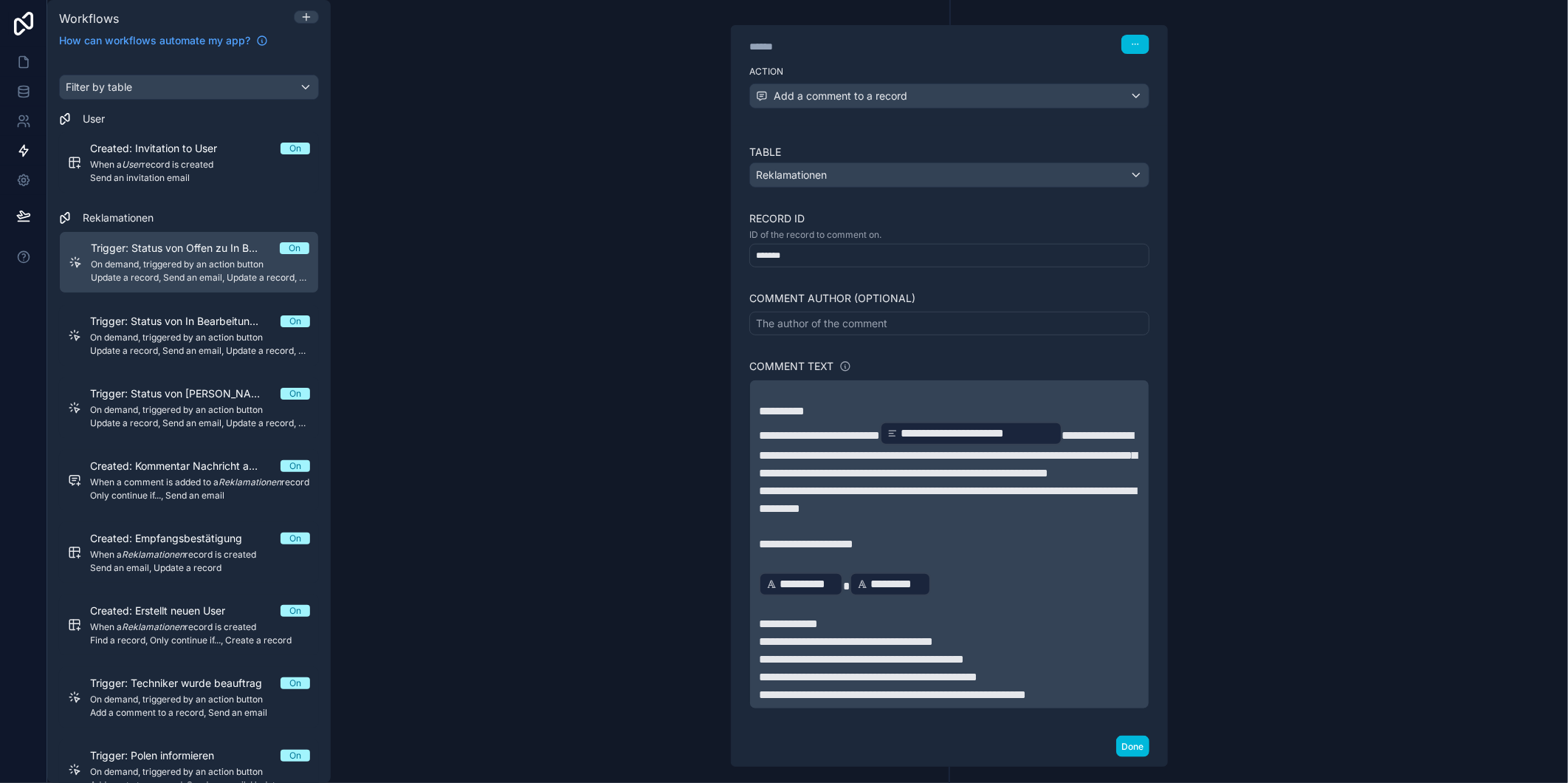
click at [816, 377] on div "**********" at bounding box center [950, 426] width 400 height 564
click at [809, 396] on p "﻿" at bounding box center [950, 394] width 381 height 18
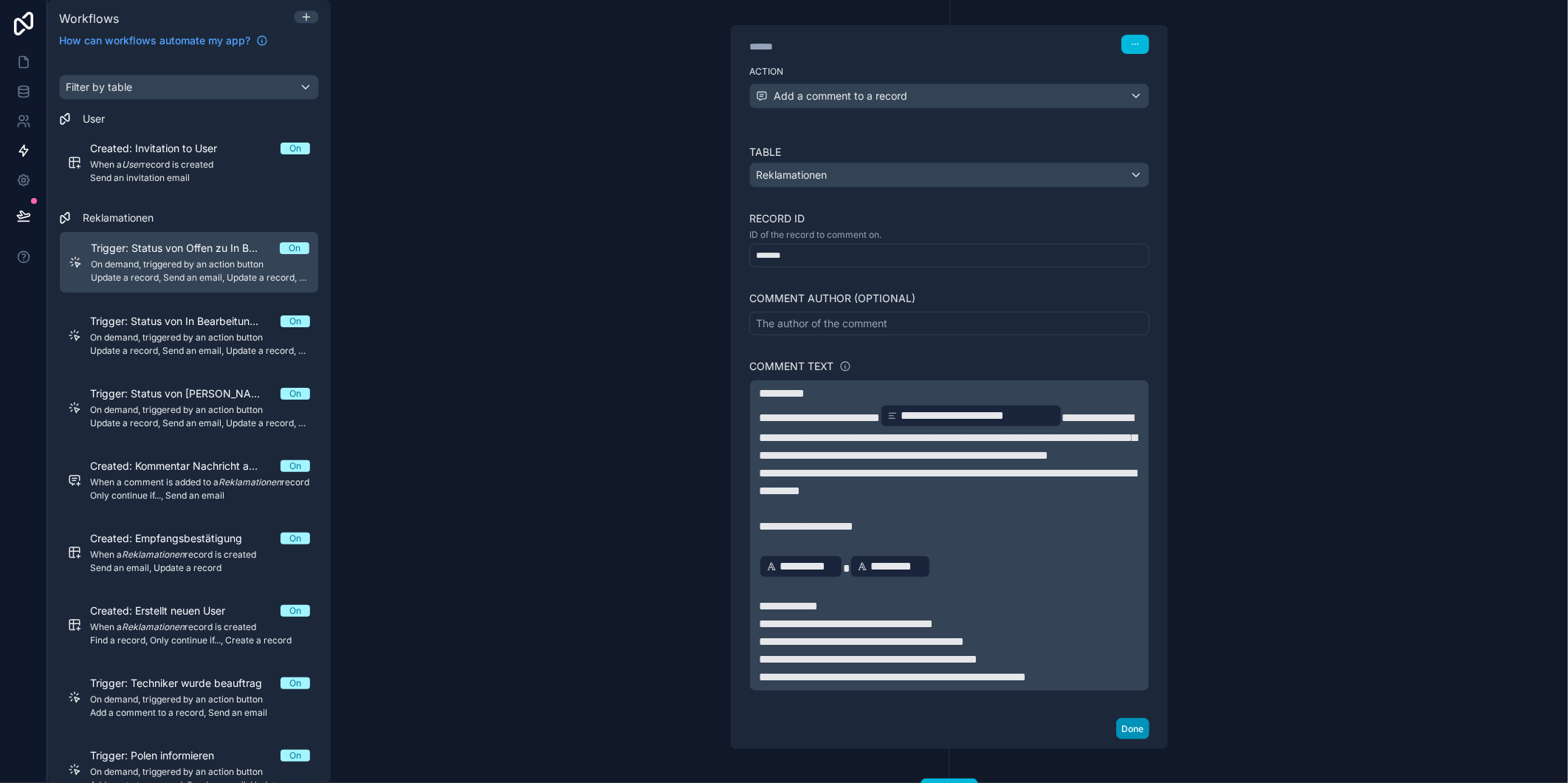
click at [1119, 739] on button "Done" at bounding box center [1133, 728] width 33 height 21
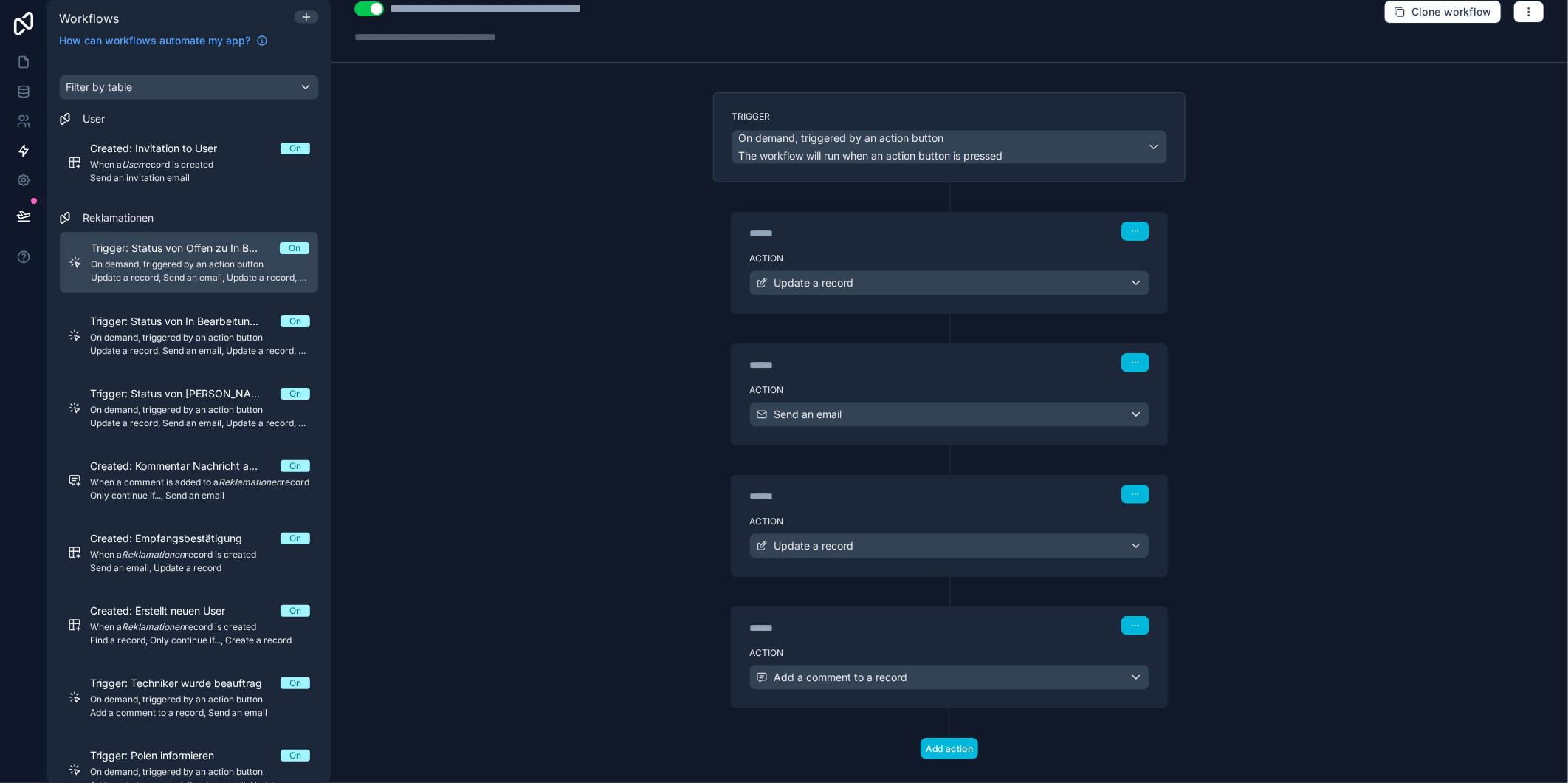
scroll to position [0, 0]
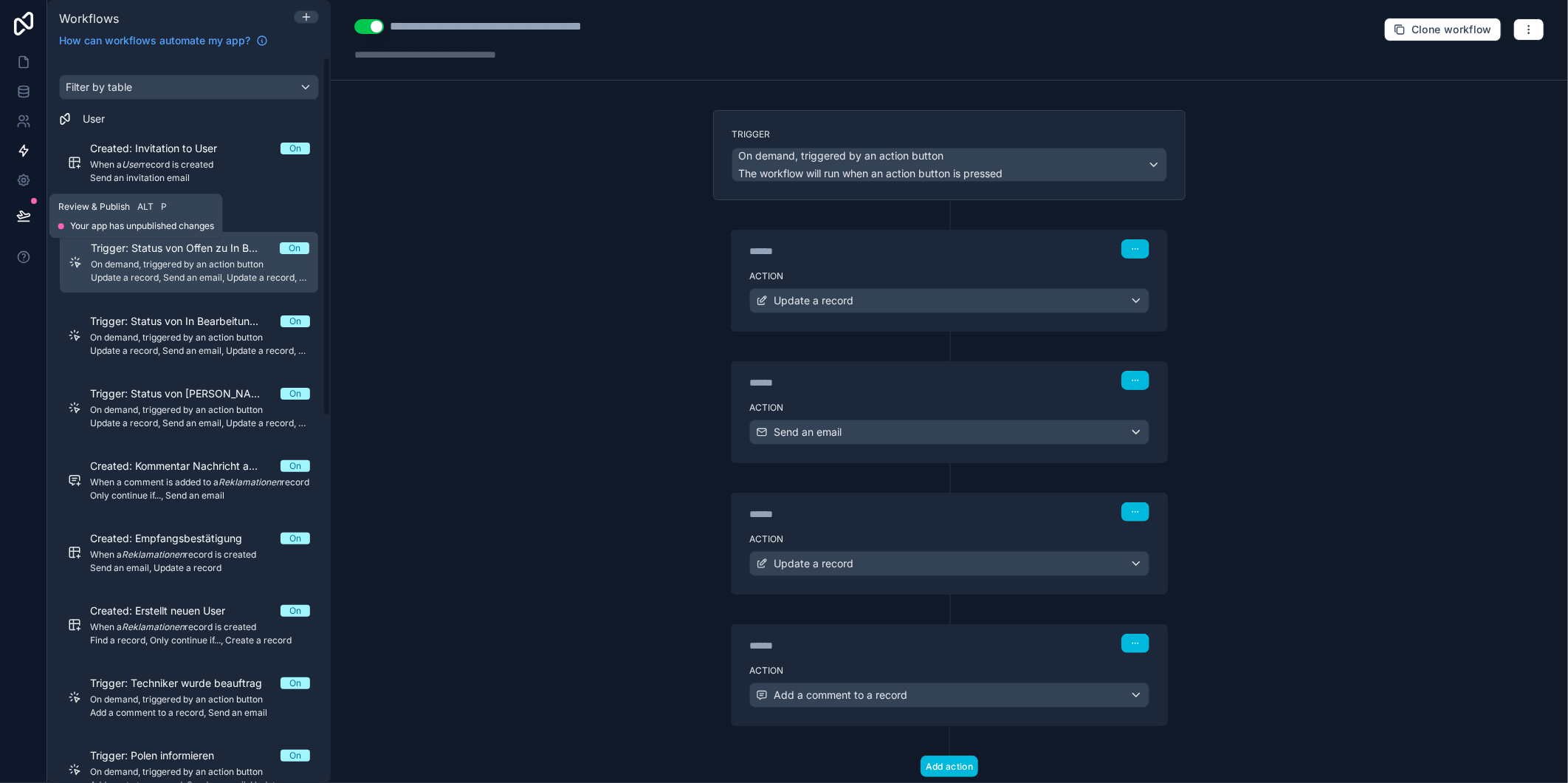
click at [16, 208] on icon at bounding box center [24, 216] width 15 height 15
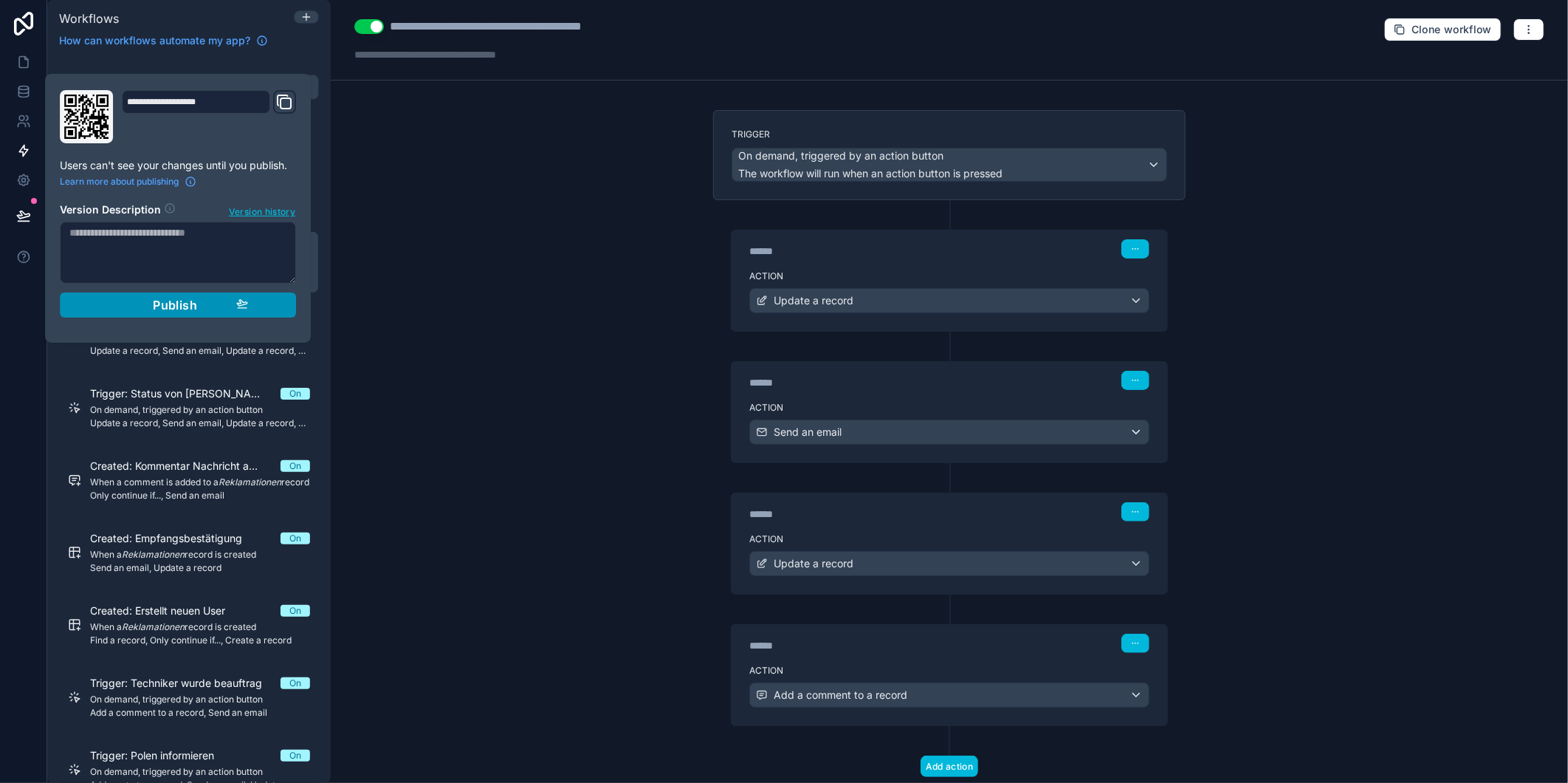
click at [140, 310] on div "Publish" at bounding box center [177, 305] width 140 height 15
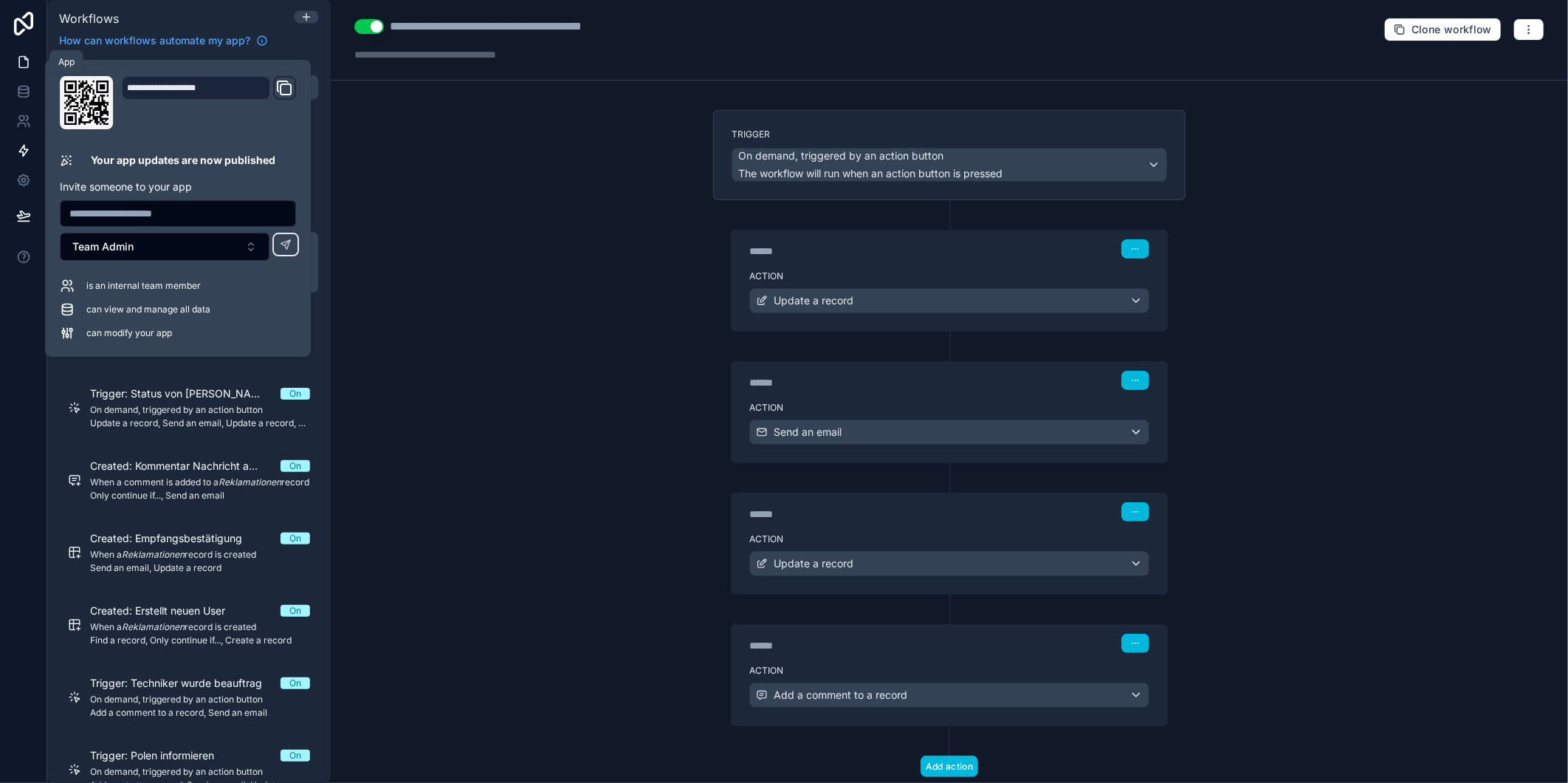
click at [6, 58] on link at bounding box center [23, 62] width 46 height 29
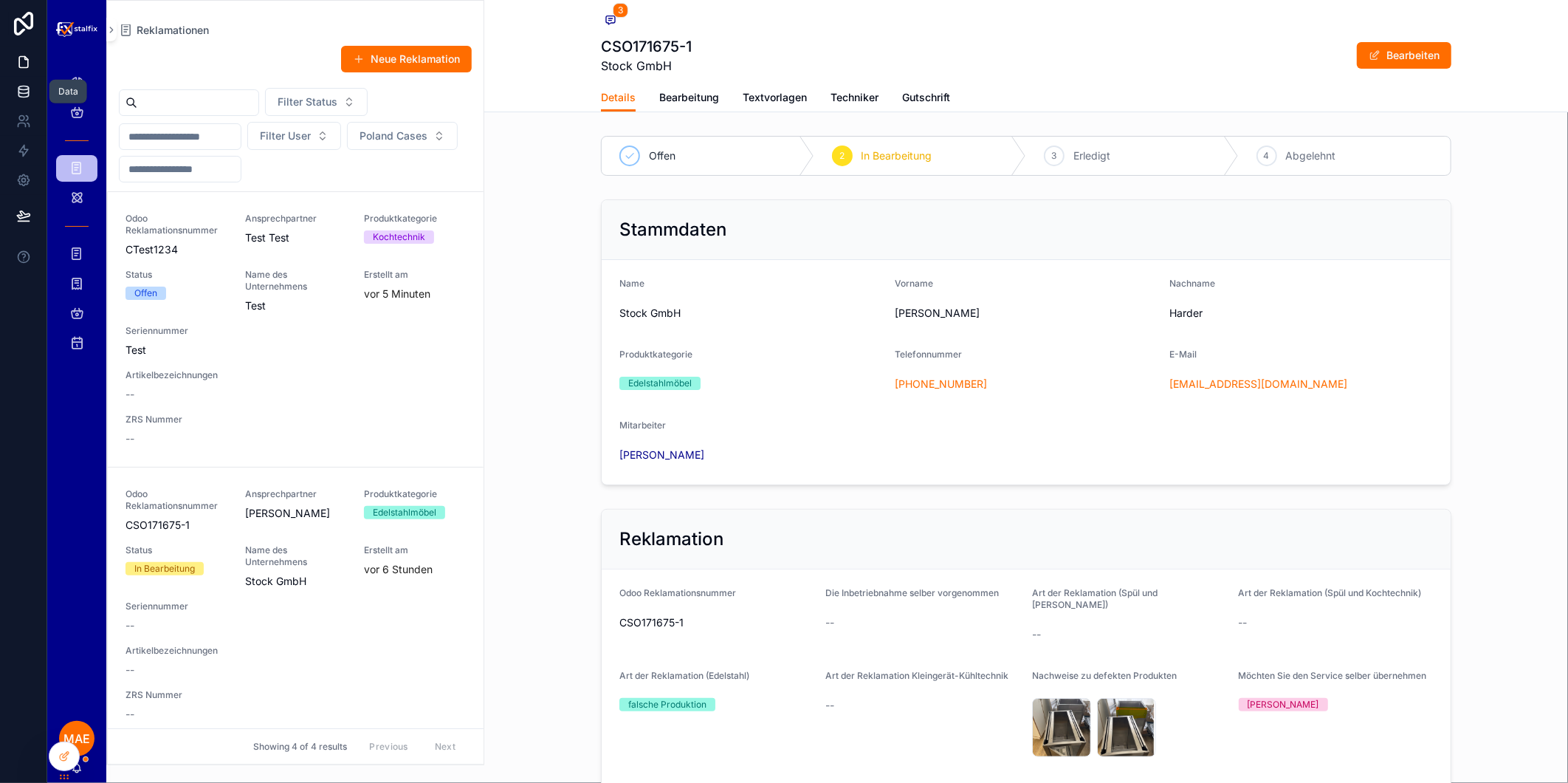
click at [26, 94] on icon at bounding box center [24, 91] width 15 height 15
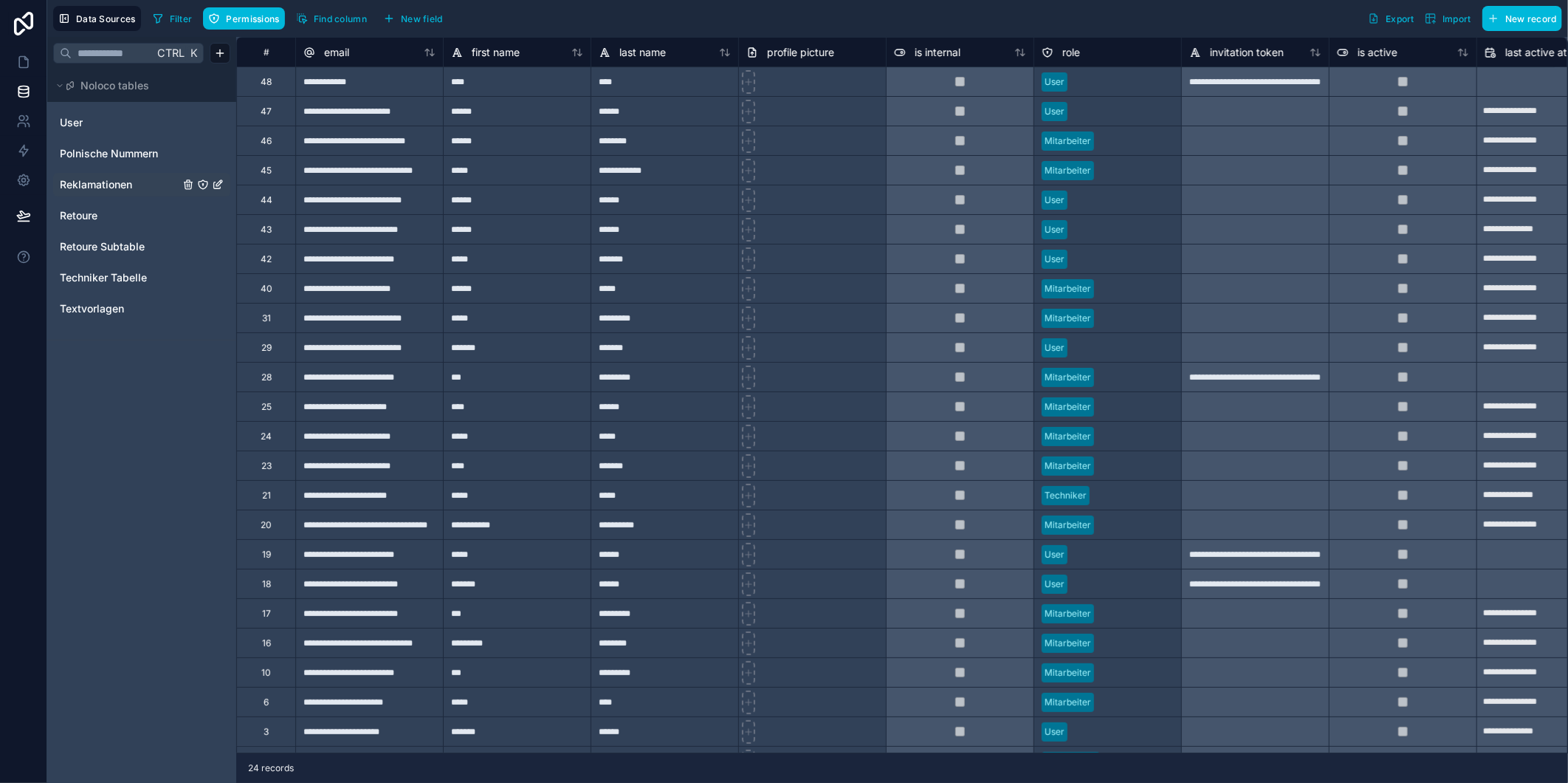
click at [109, 181] on span "Reklamationen" at bounding box center [95, 185] width 72 height 15
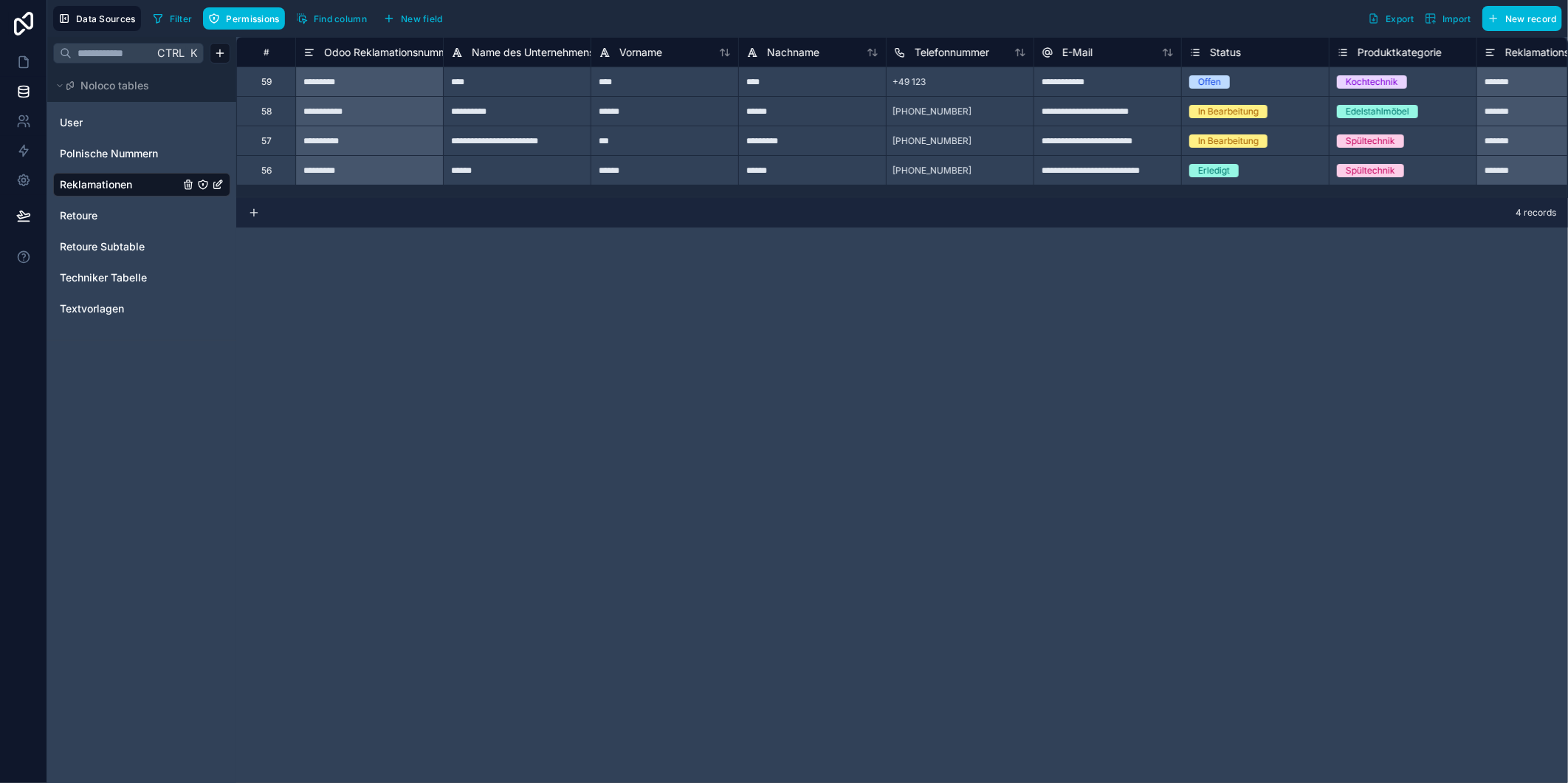
click at [272, 79] on div "59" at bounding box center [265, 81] width 59 height 29
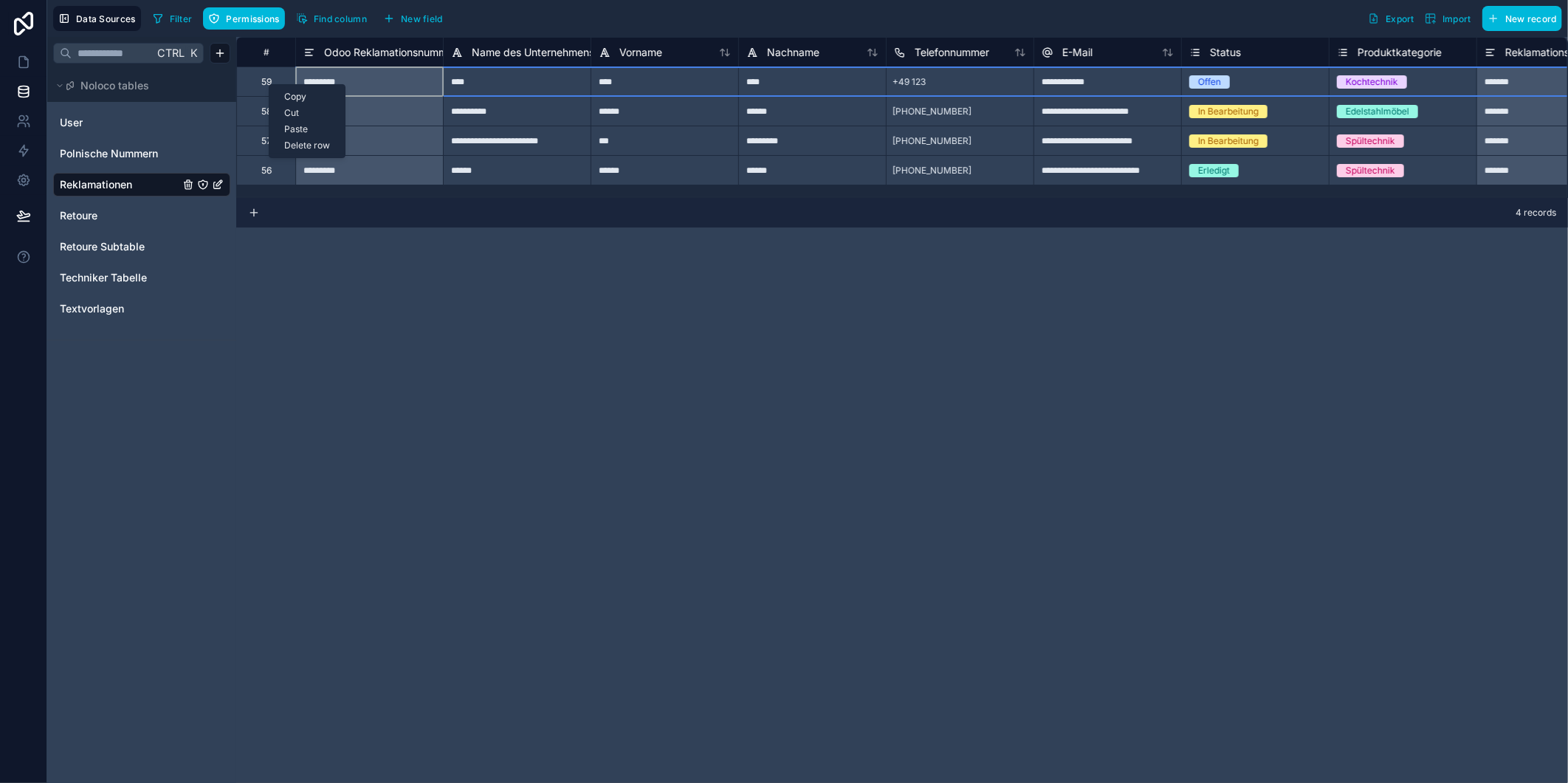
click at [304, 144] on div "Delete row" at bounding box center [307, 146] width 76 height 16
